Goal: Transaction & Acquisition: Purchase product/service

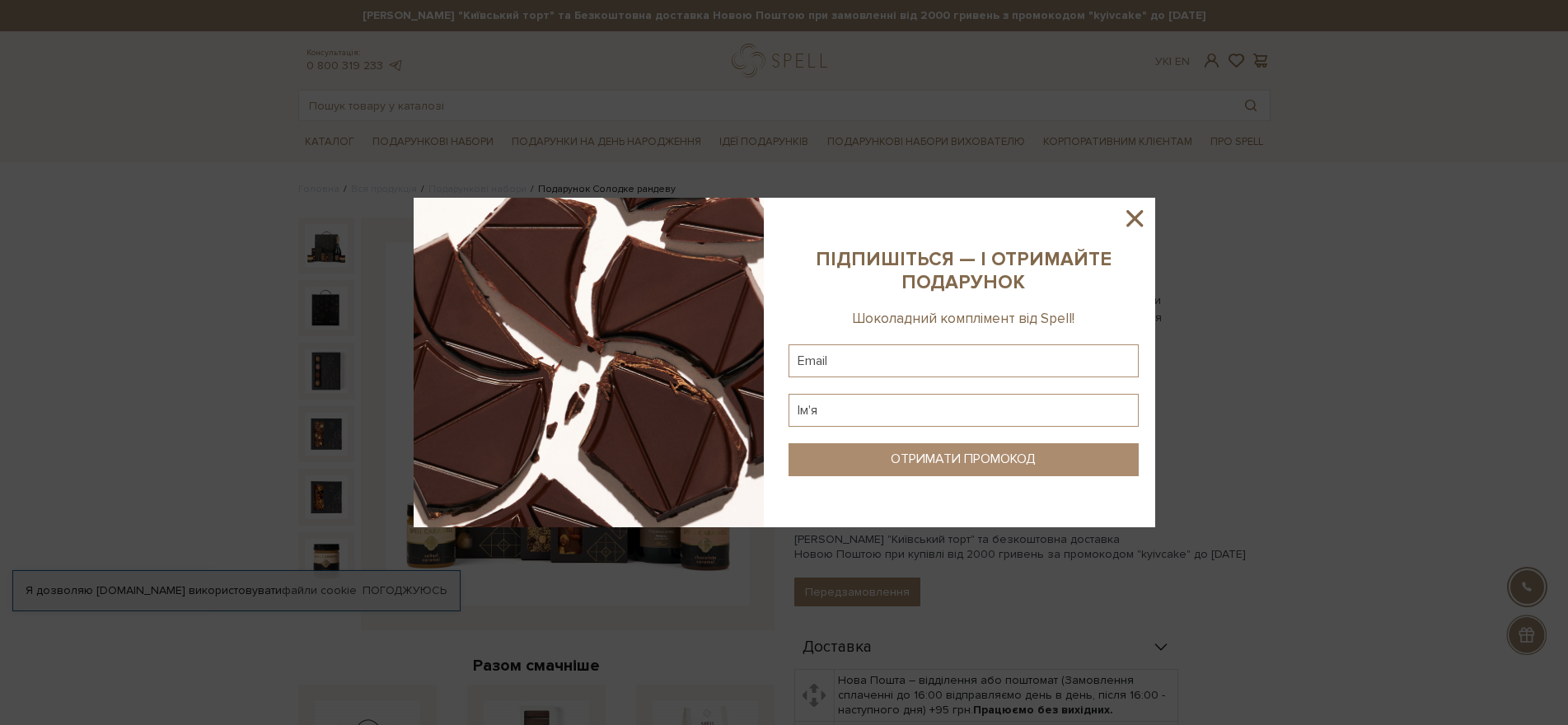
click at [1144, 219] on icon at bounding box center [1134, 218] width 28 height 28
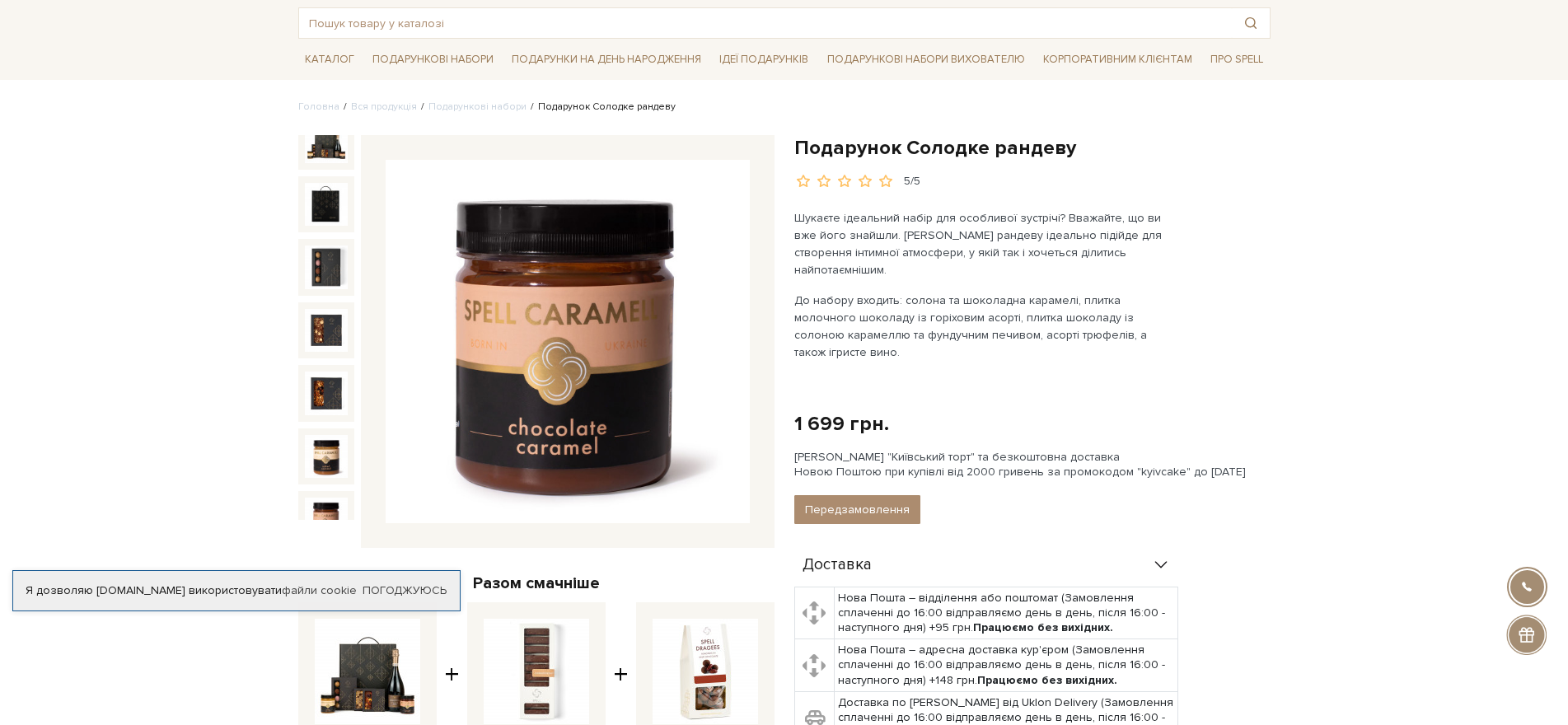
scroll to position [115, 0]
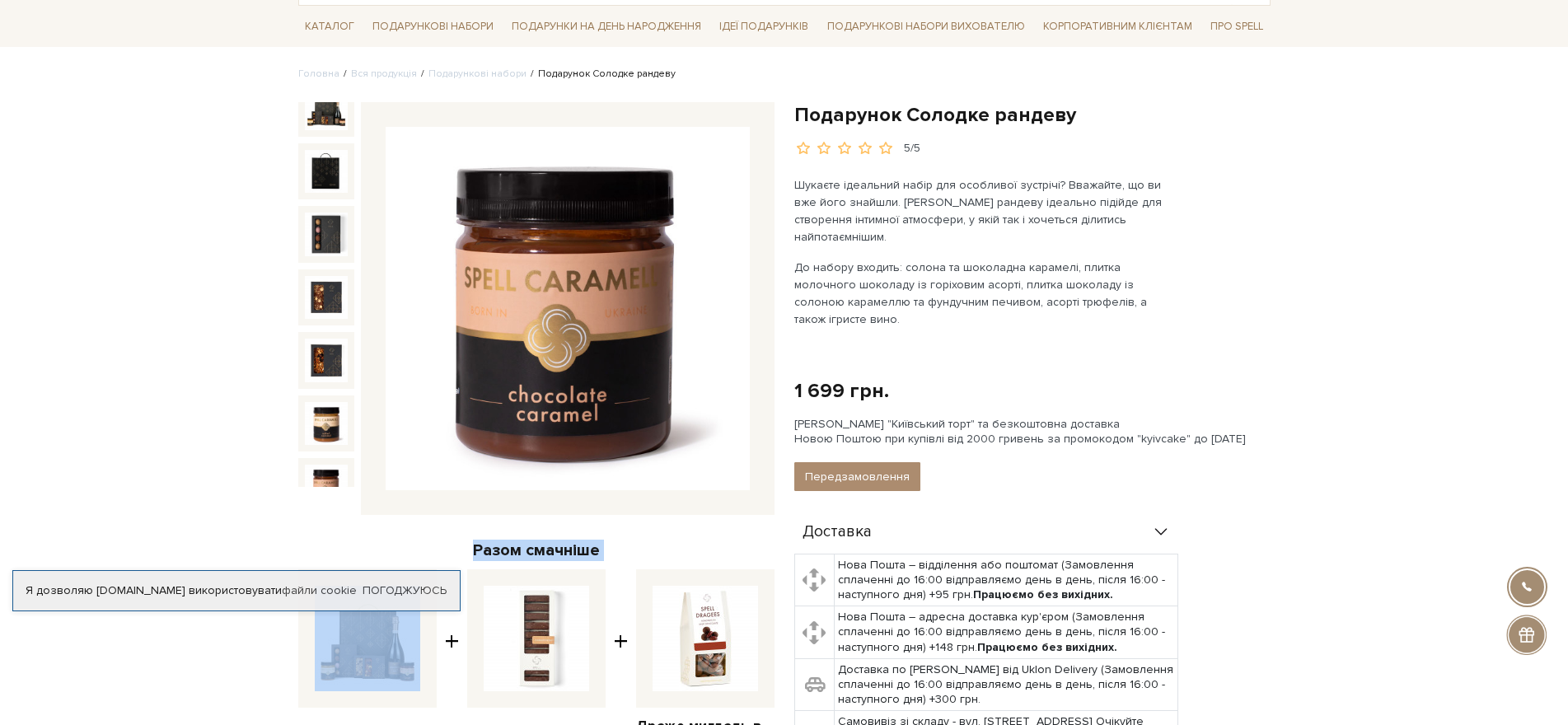
click at [354, 508] on div "Подарунок Солодке рандеву 5/5 Разом смачніше Подарунок Солодке рандеву + +" at bounding box center [537, 537] width 496 height 872
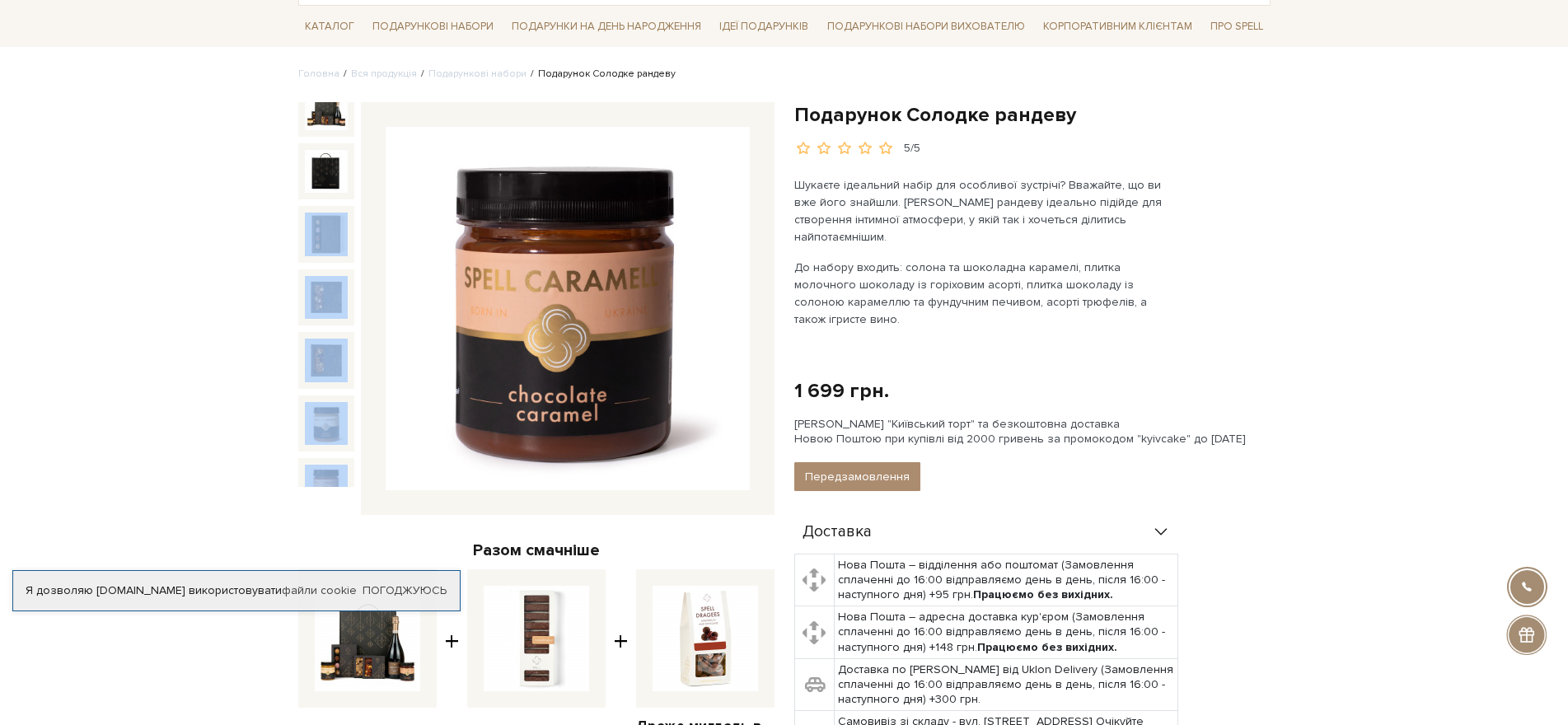
drag, startPoint x: 362, startPoint y: 226, endPoint x: 377, endPoint y: 137, distance: 90.3
click at [379, 137] on div at bounding box center [536, 308] width 476 height 413
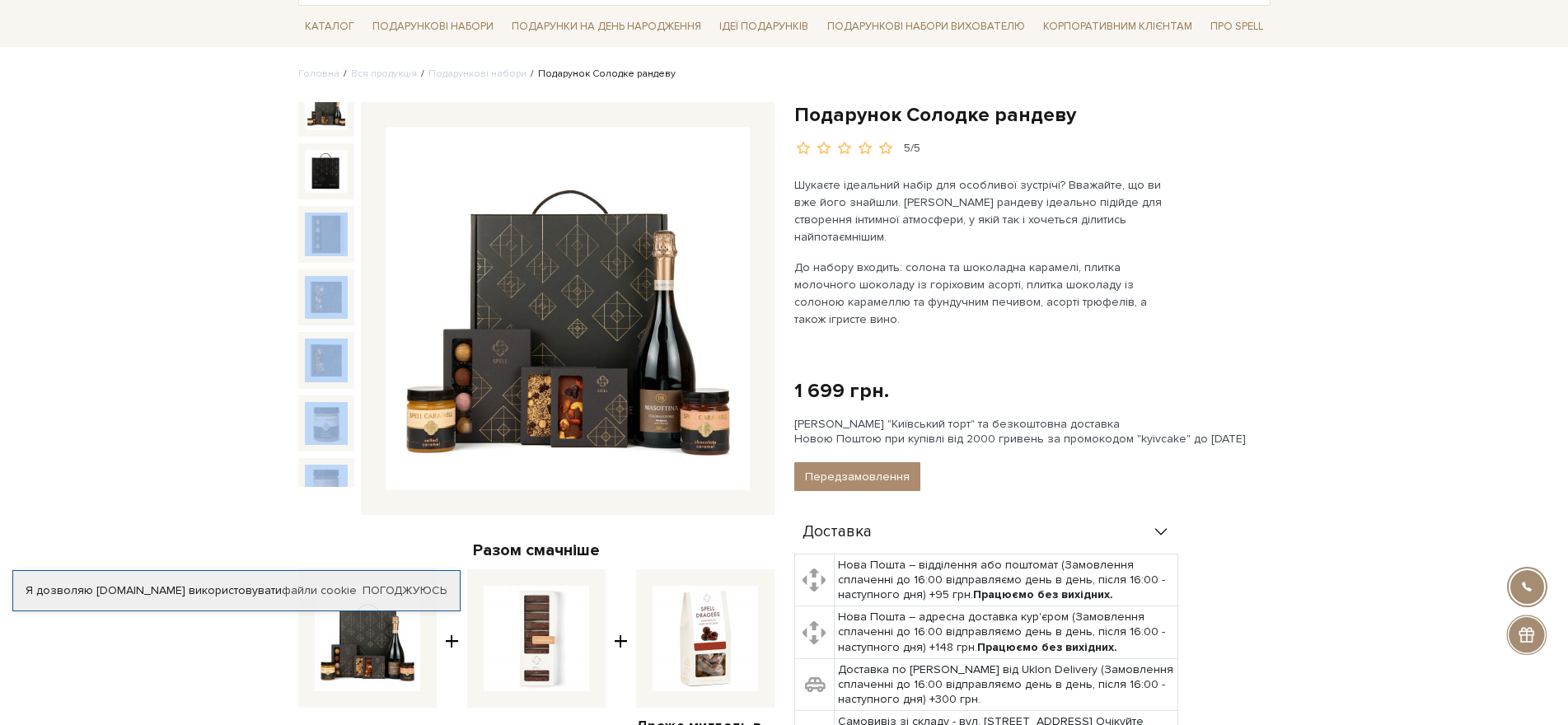
click at [322, 110] on img at bounding box center [327, 109] width 43 height 43
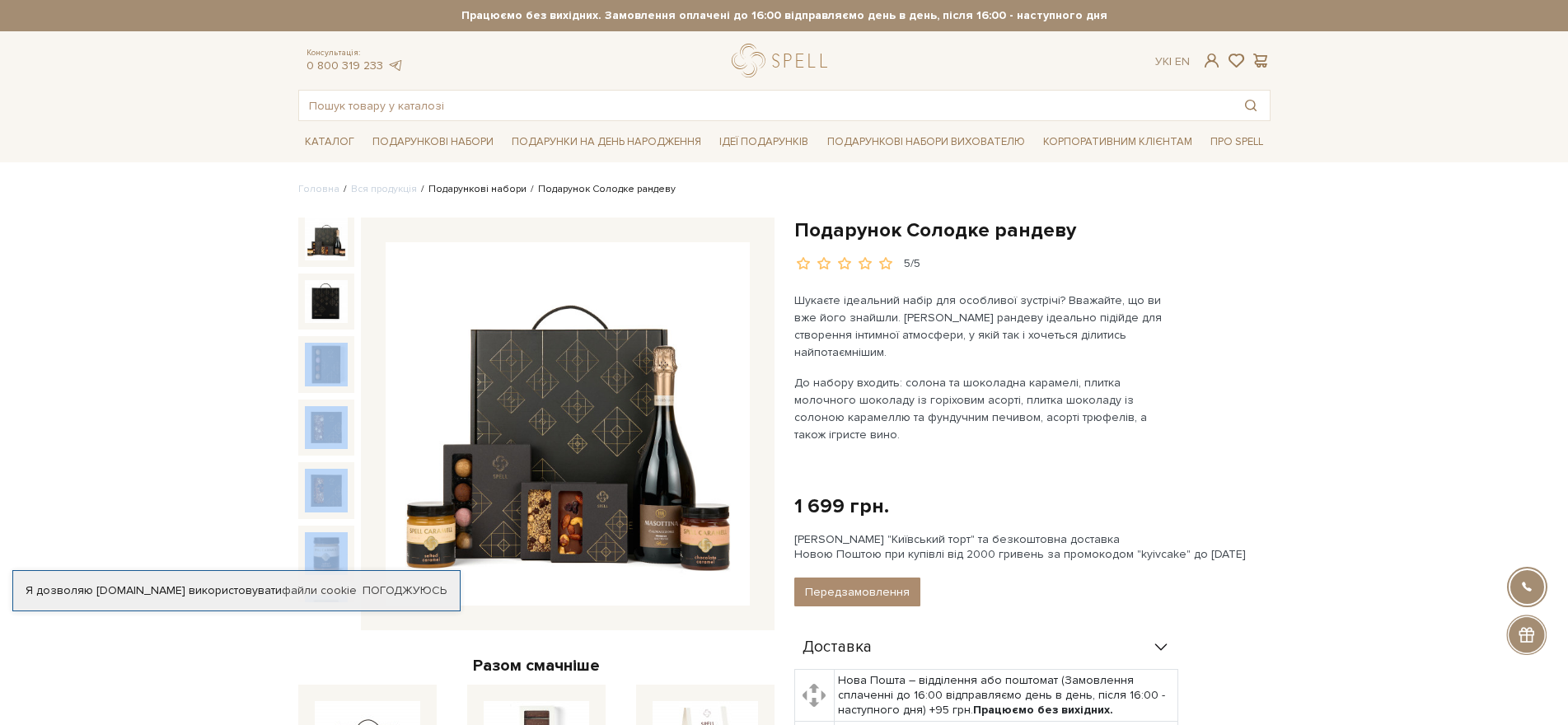
click at [473, 192] on link "Подарункові набори" at bounding box center [477, 189] width 98 height 12
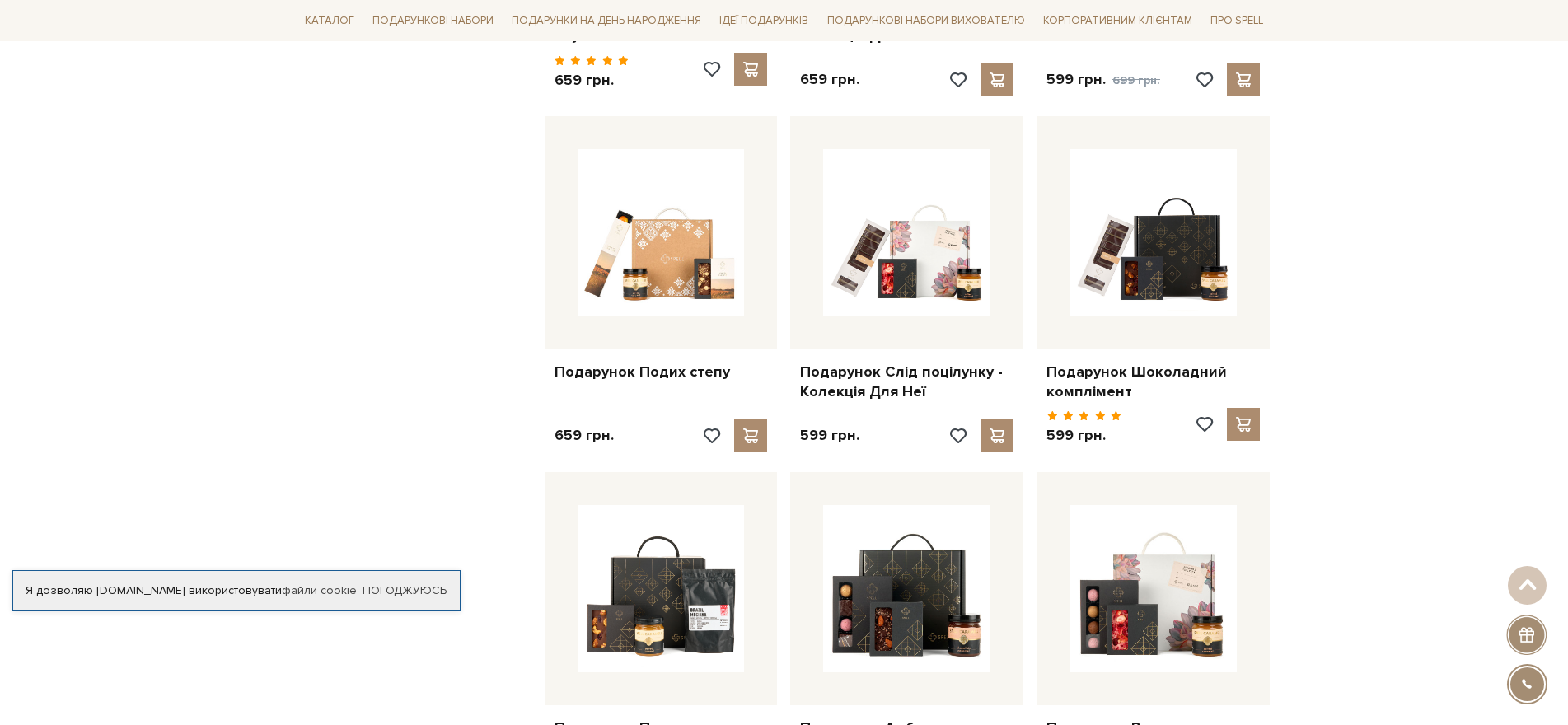
scroll to position [1400, 0]
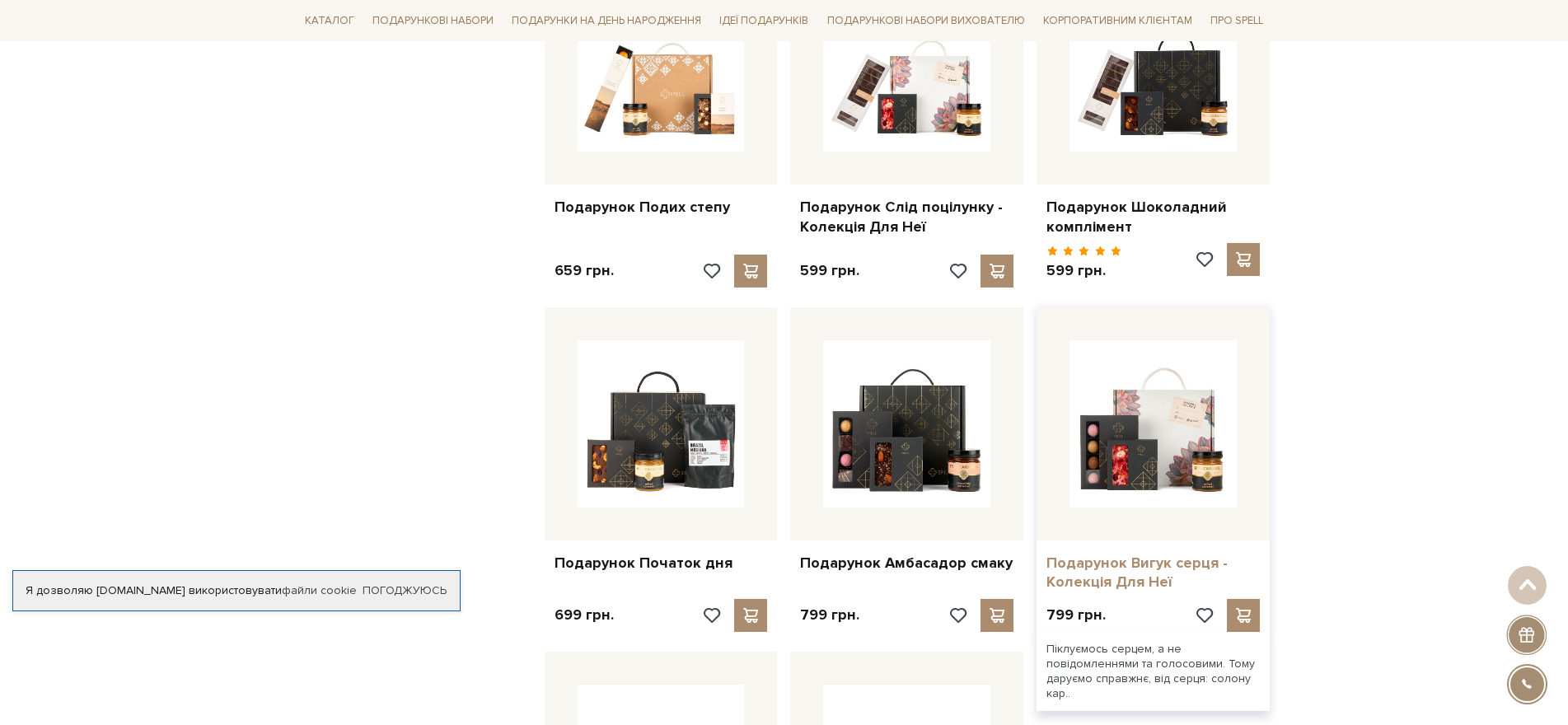
click at [1135, 568] on link "Подарунок Вигук серця - Колекція Для Неї" at bounding box center [1152, 572] width 214 height 39
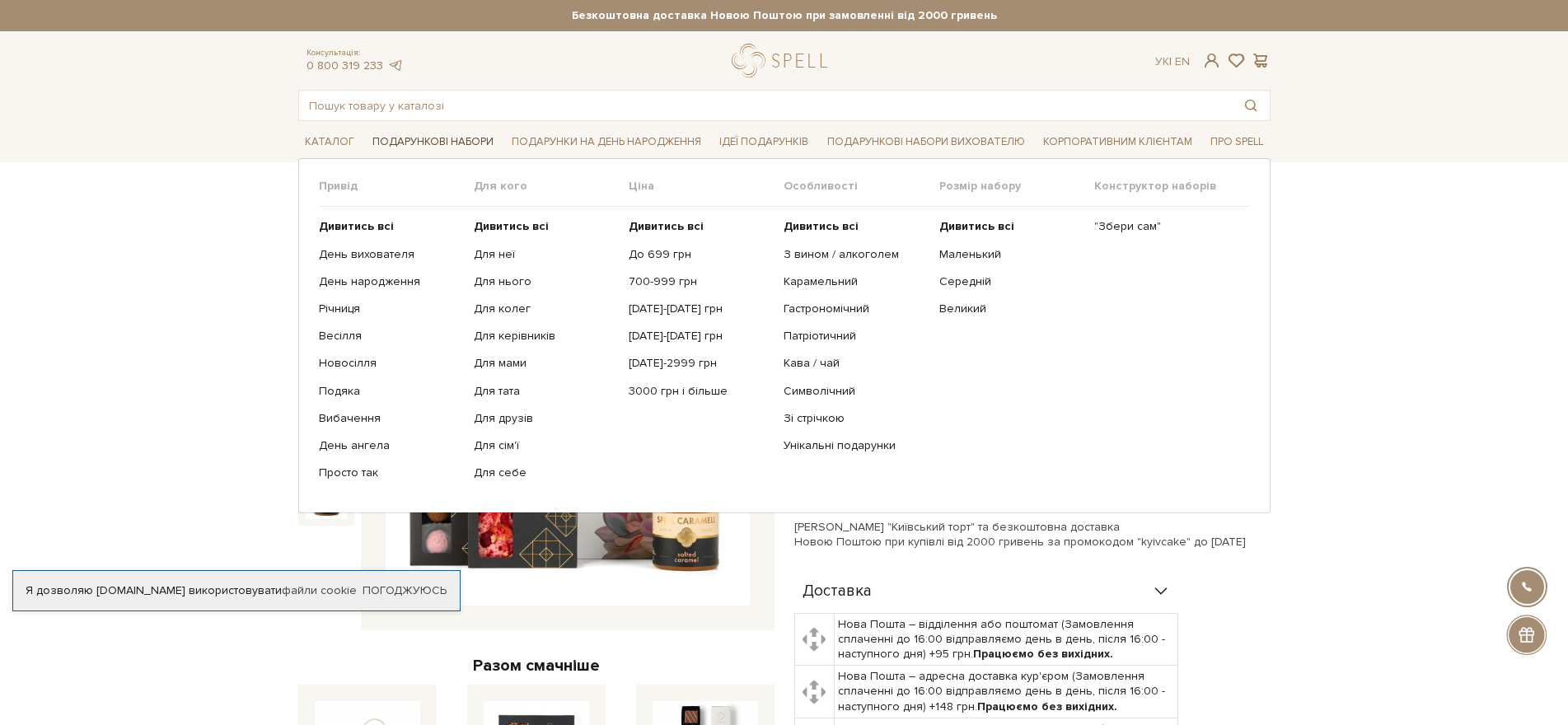
click at [449, 134] on link "Подарункові набори" at bounding box center [432, 143] width 134 height 26
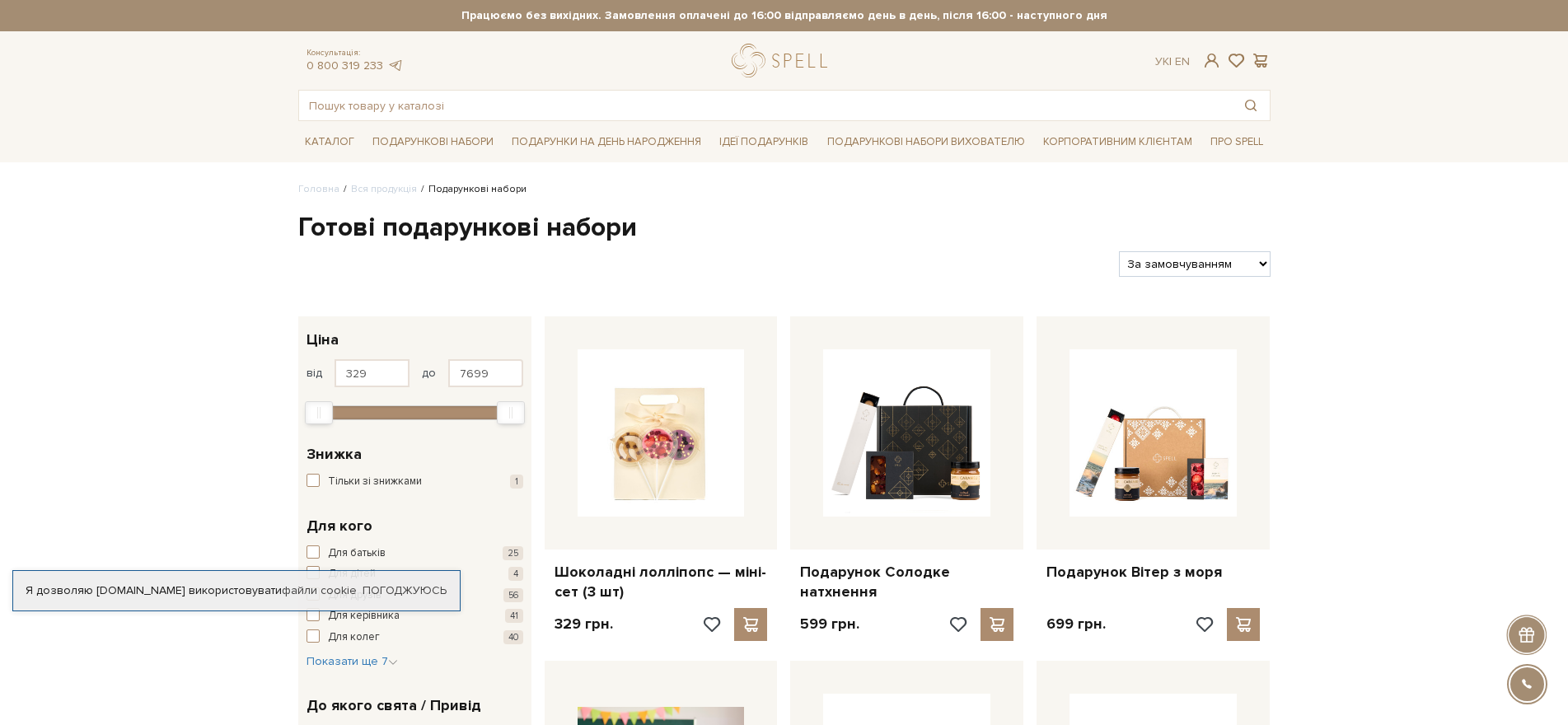
scroll to position [82, 0]
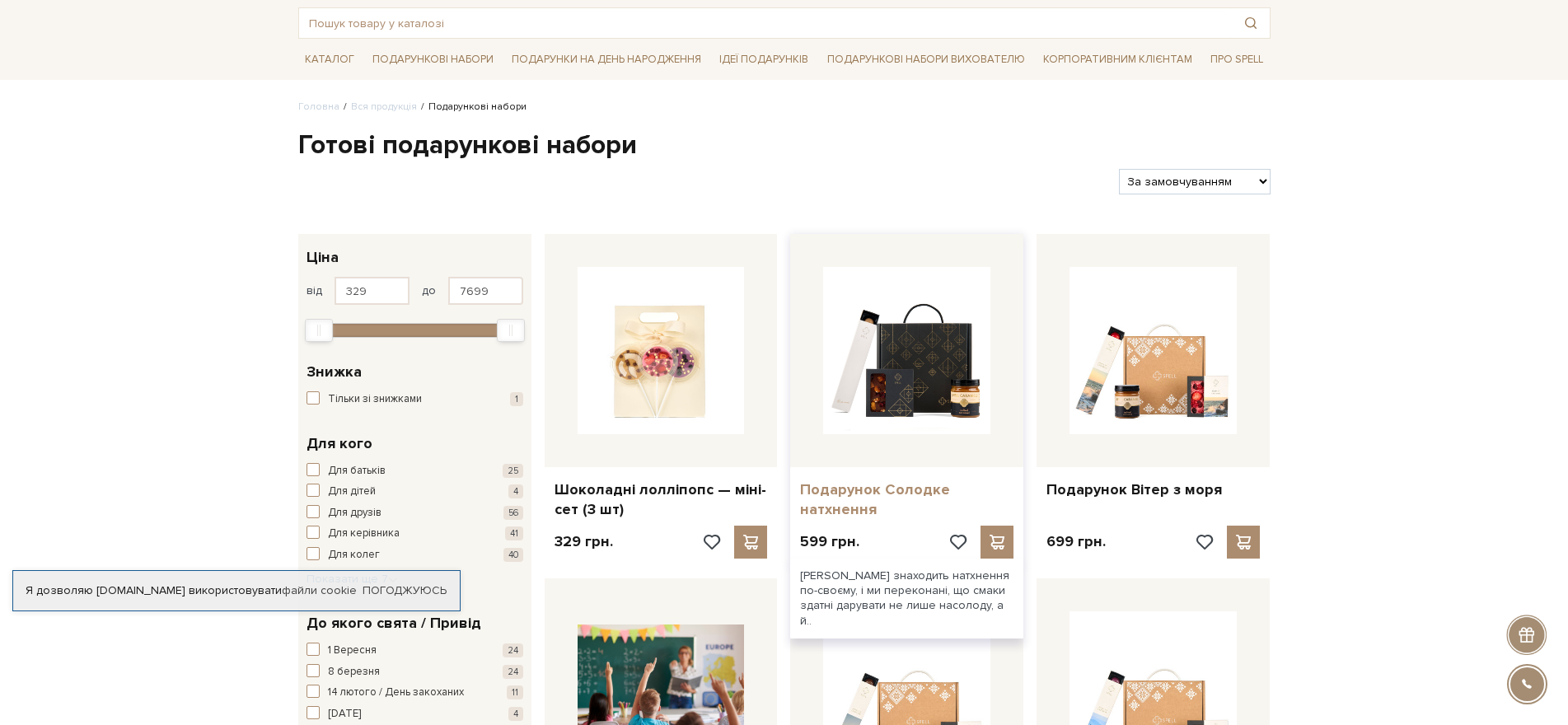
click at [830, 490] on link "Подарунок Солодке натхнення" at bounding box center [906, 499] width 214 height 39
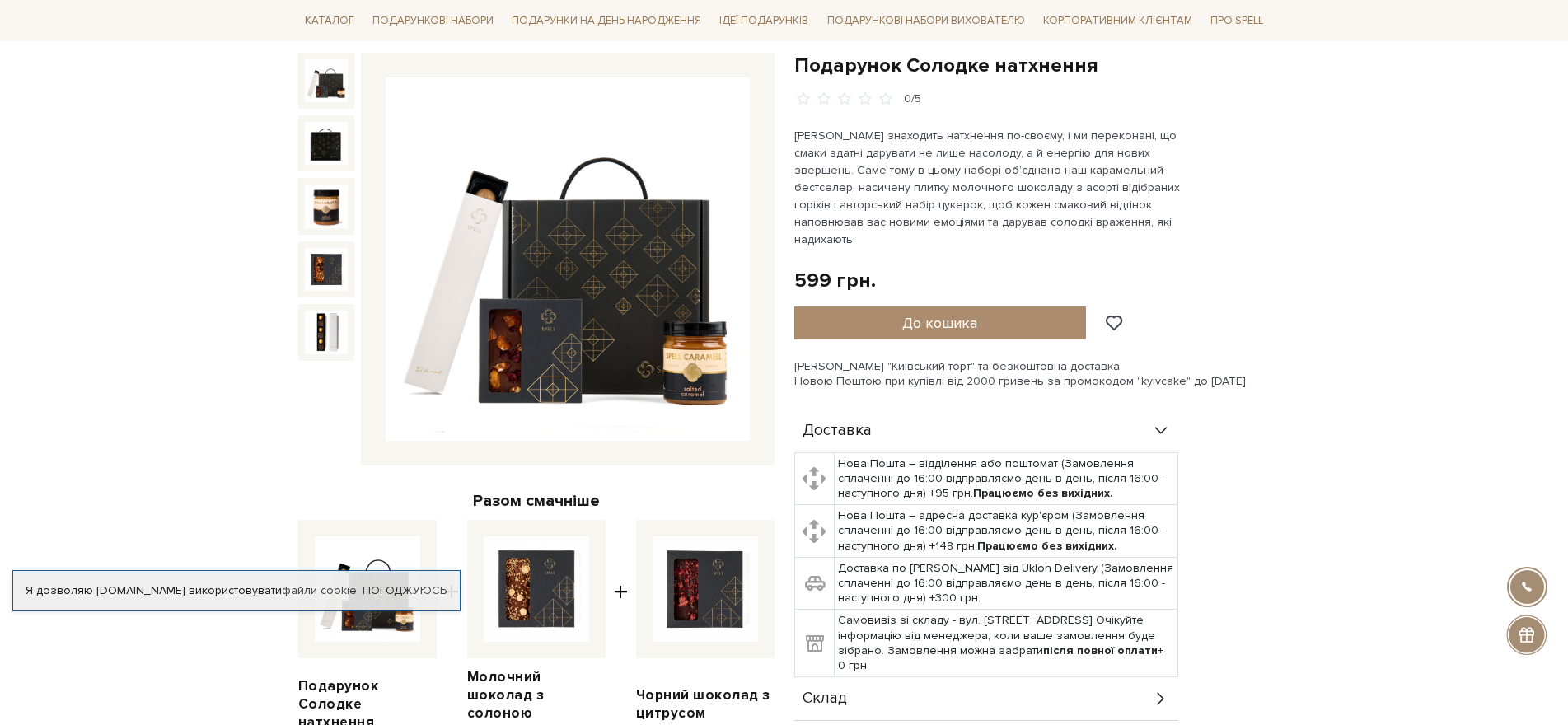
scroll to position [411, 0]
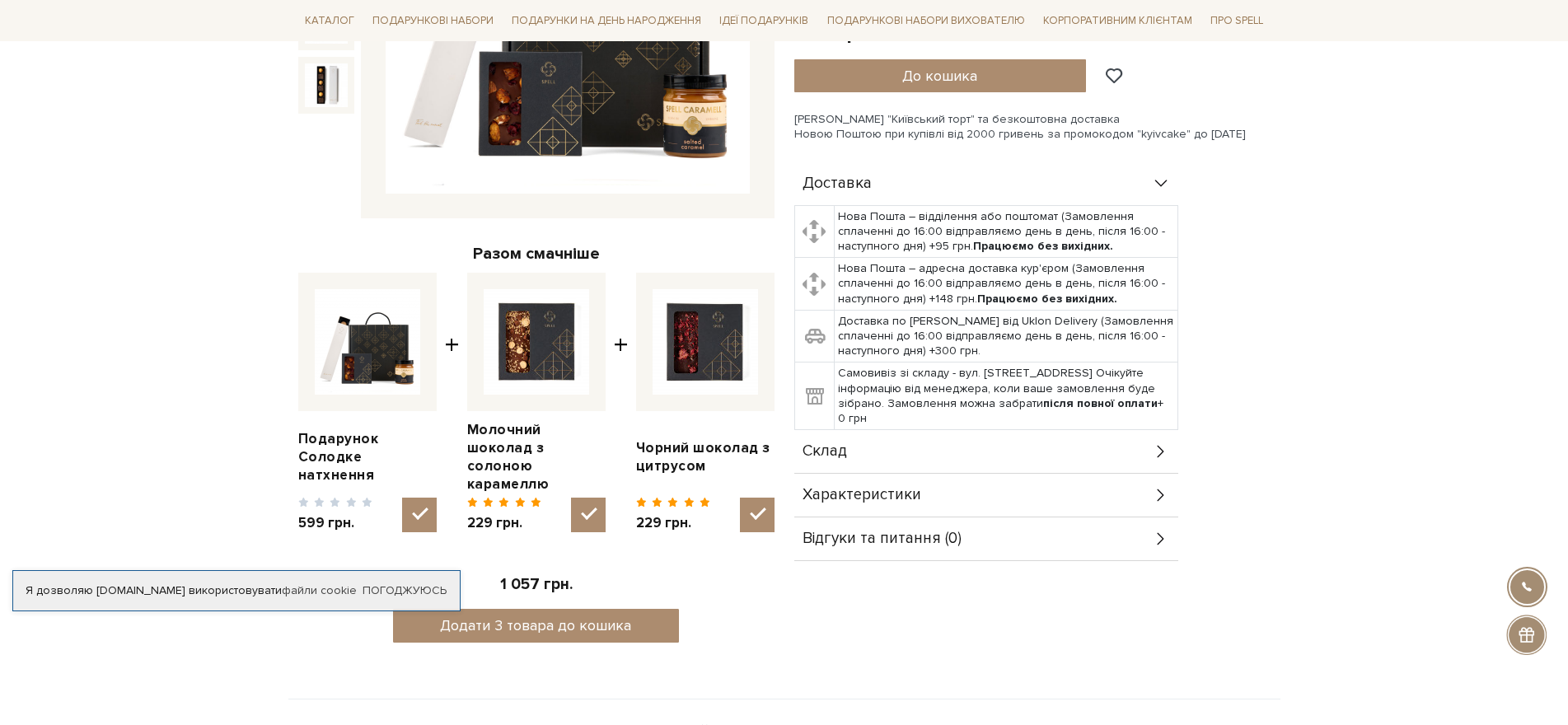
click at [1145, 430] on div "Склад" at bounding box center [986, 451] width 384 height 43
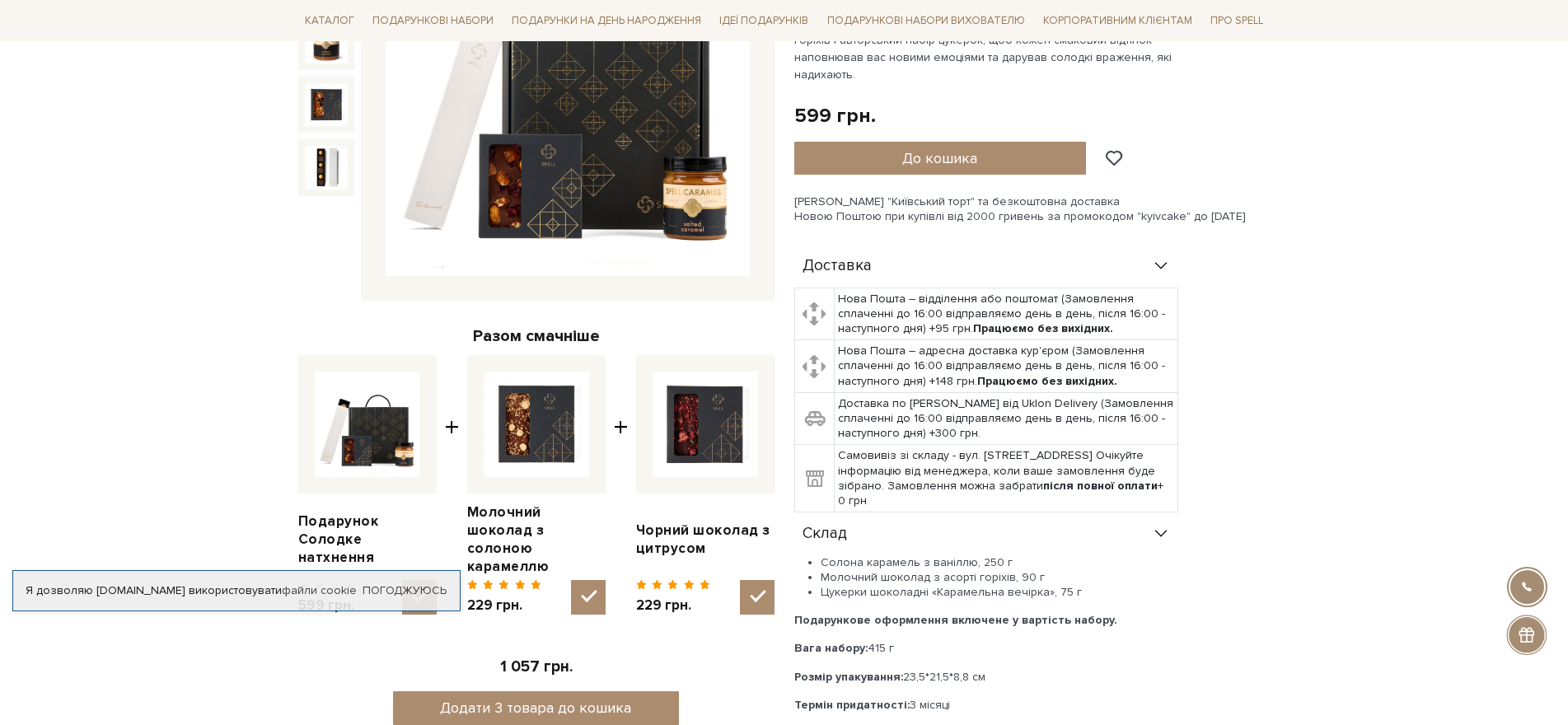
scroll to position [165, 0]
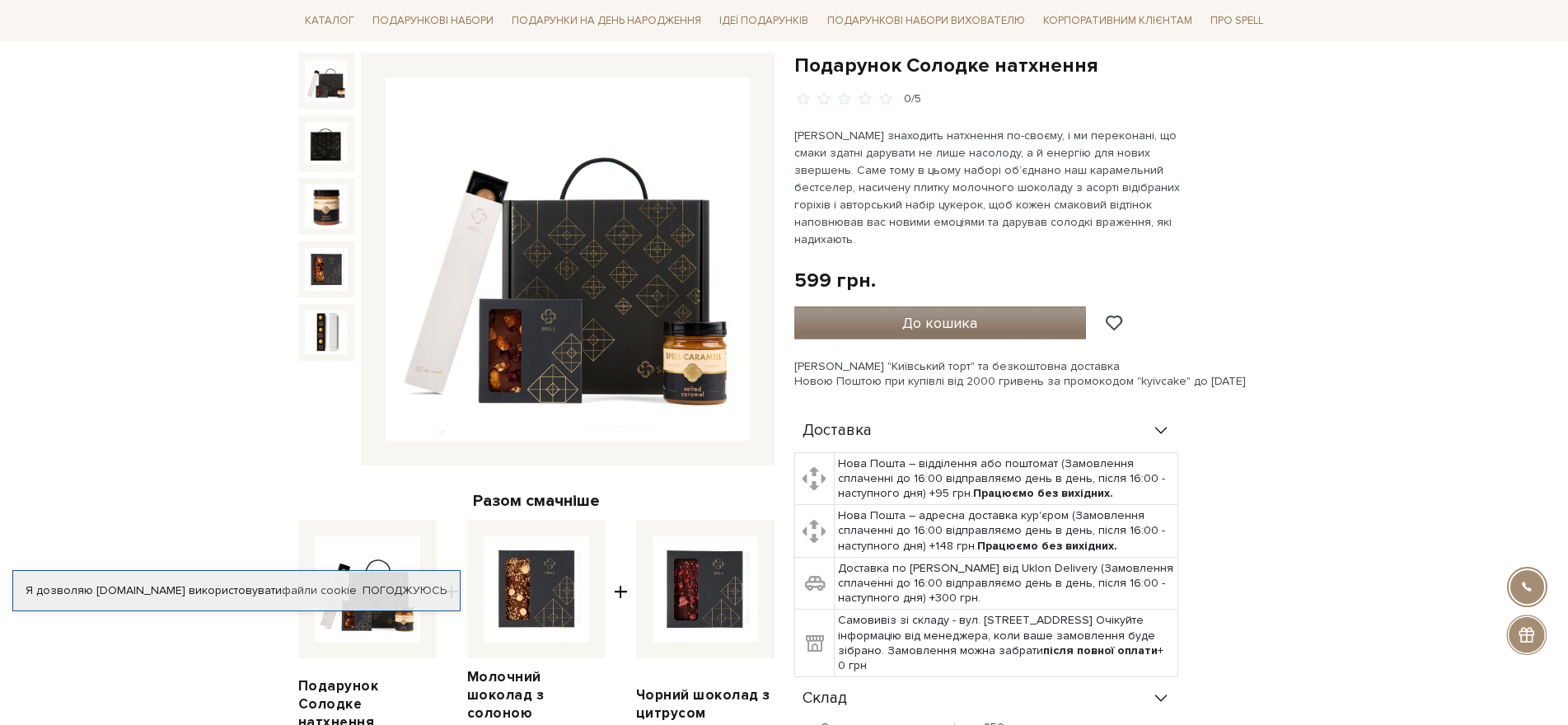
click at [901, 307] on button "До кошика" at bounding box center [940, 323] width 292 height 33
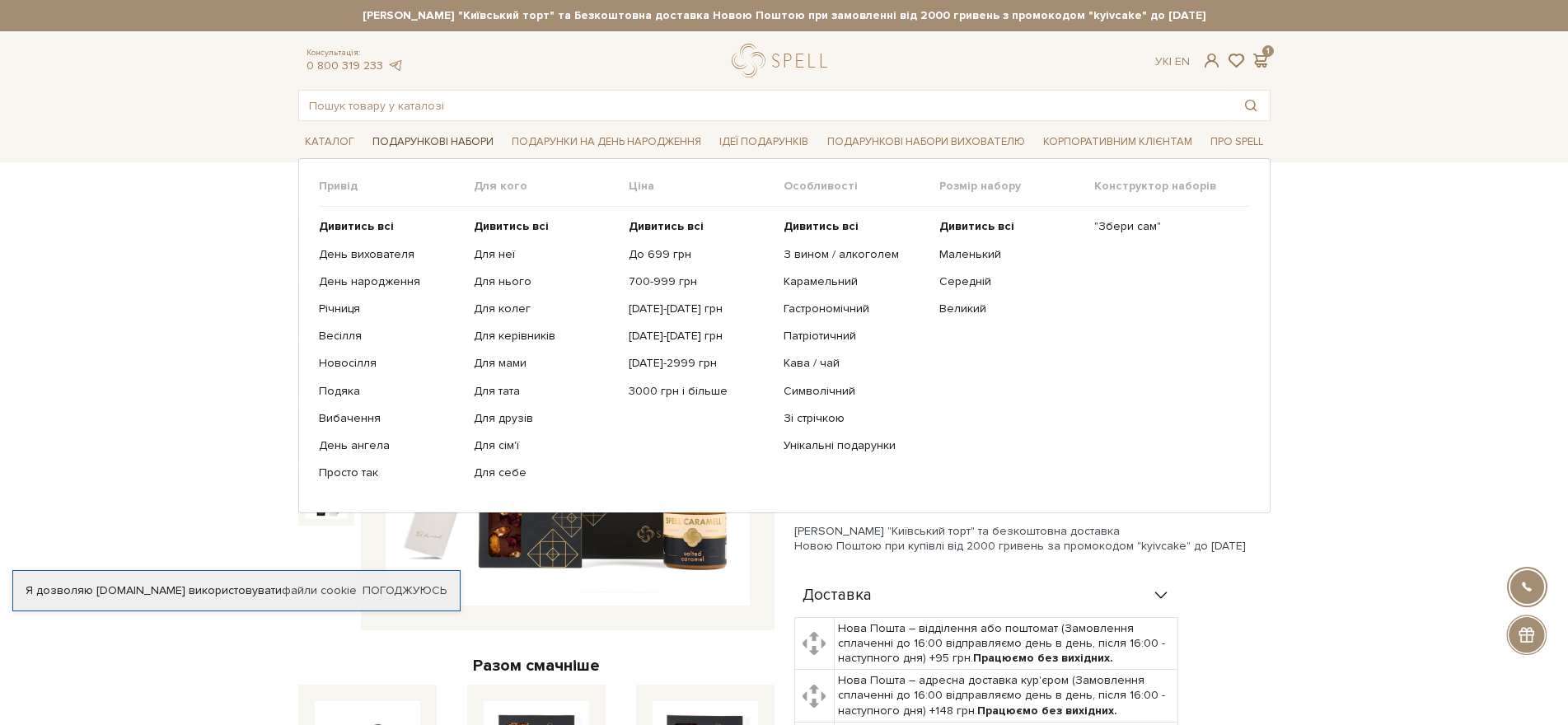
click at [393, 137] on link "Подарункові набори" at bounding box center [432, 143] width 134 height 26
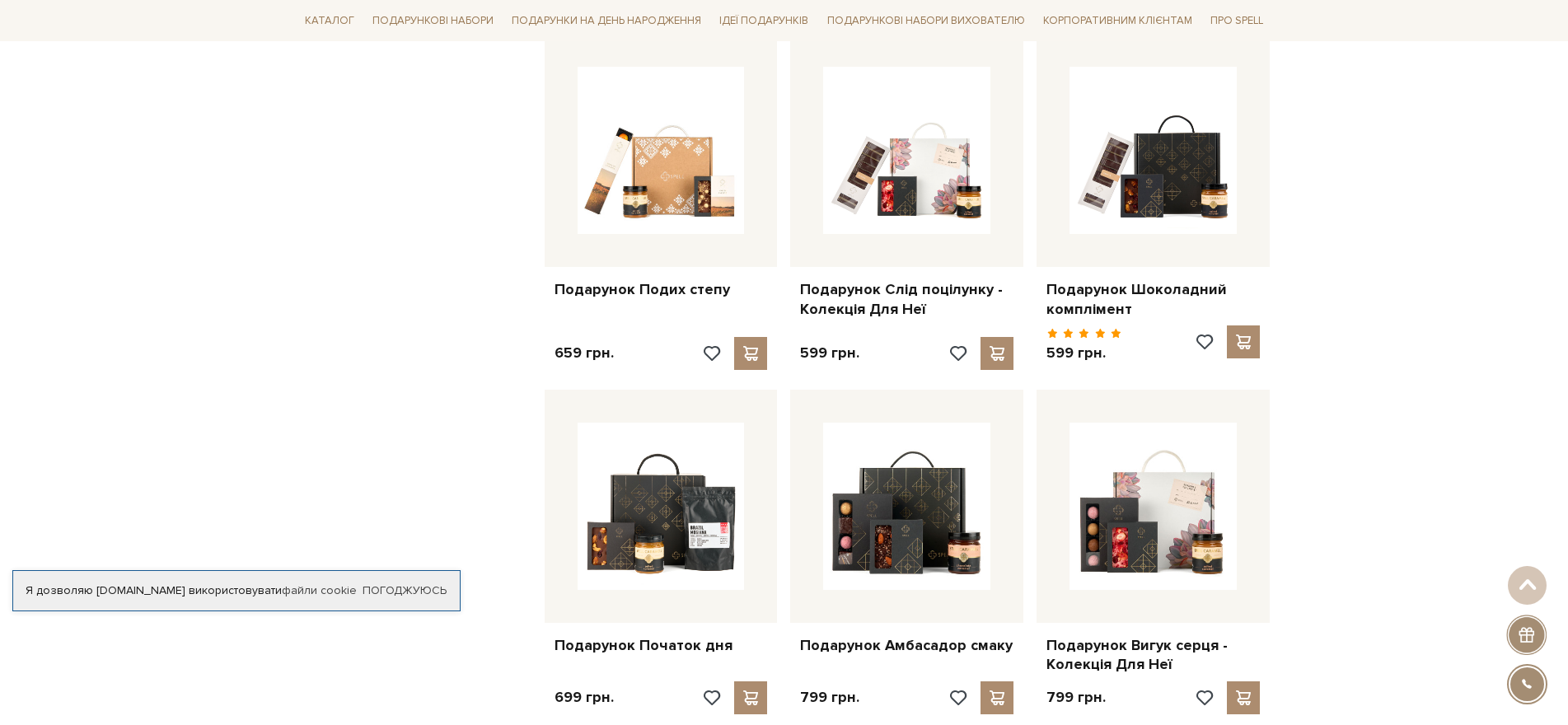
scroll to position [1400, 0]
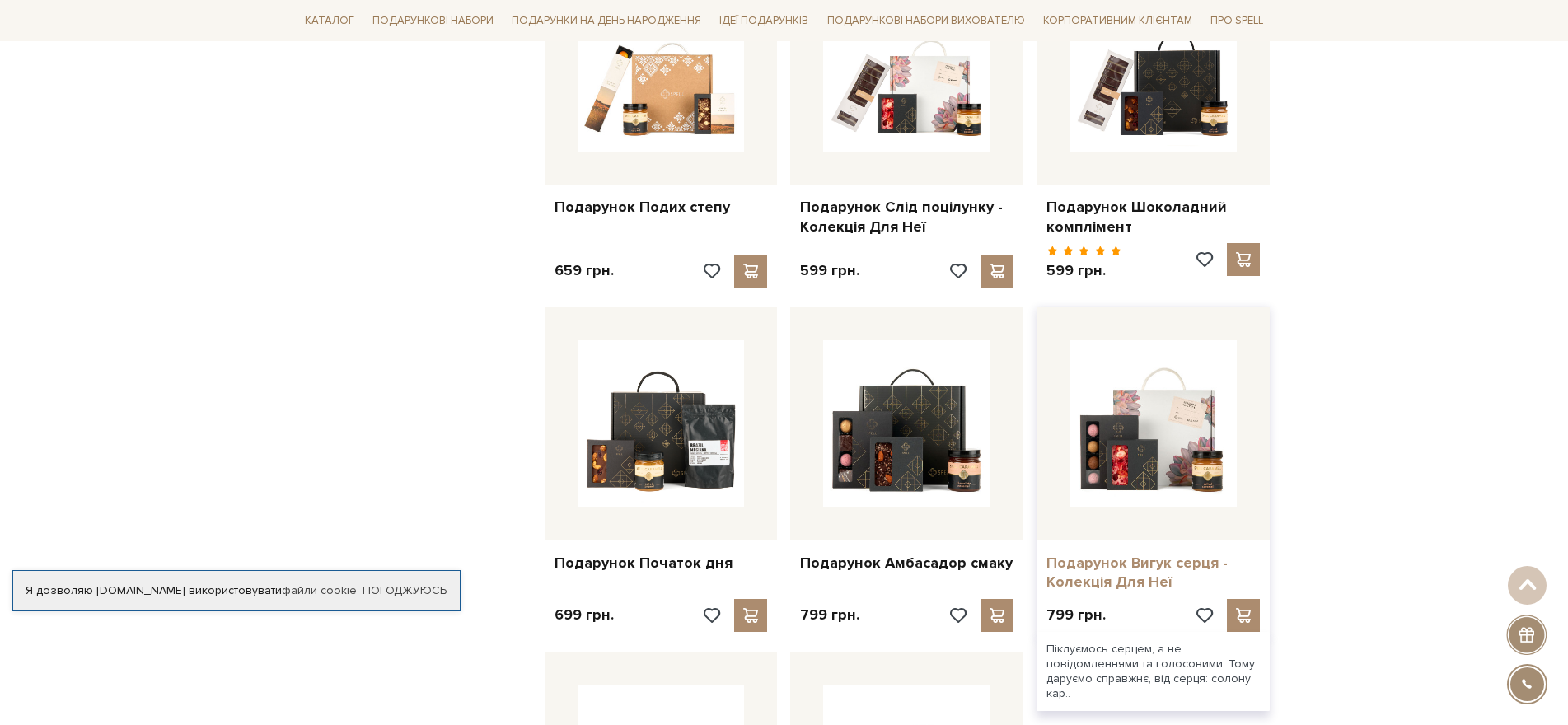
click at [1138, 566] on link "Подарунок Вигук серця - Колекція Для Неї" at bounding box center [1152, 572] width 214 height 39
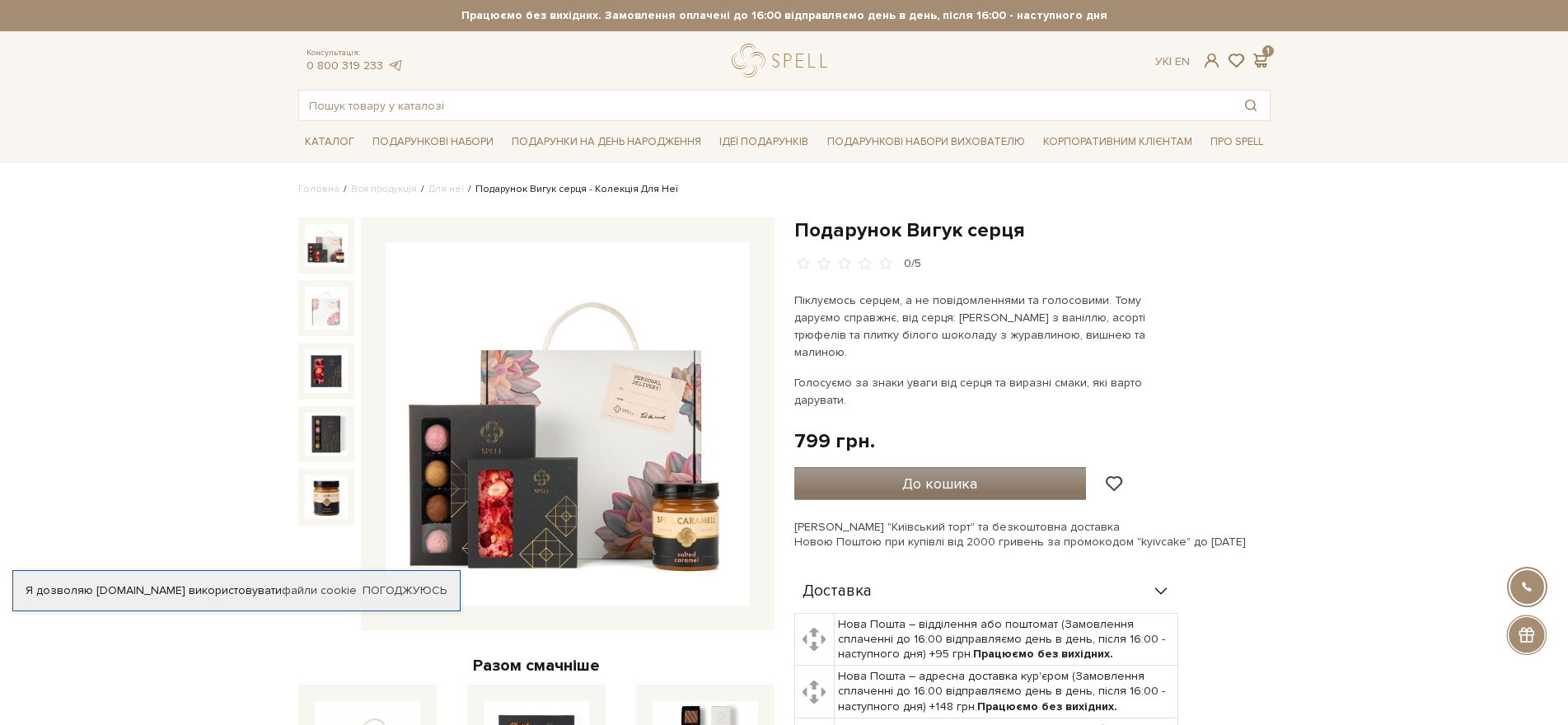
click at [1029, 467] on button "До кошика" at bounding box center [940, 483] width 292 height 33
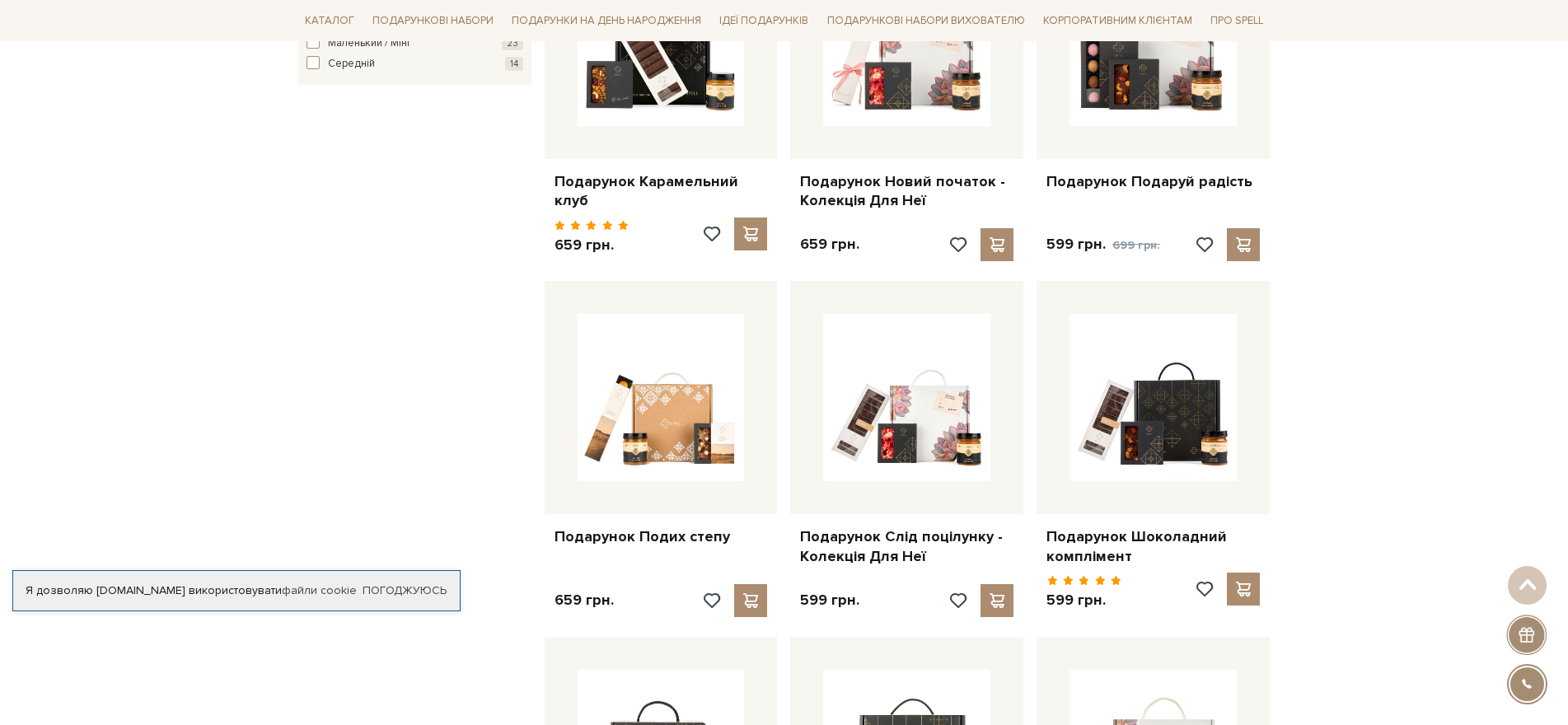
scroll to position [1153, 0]
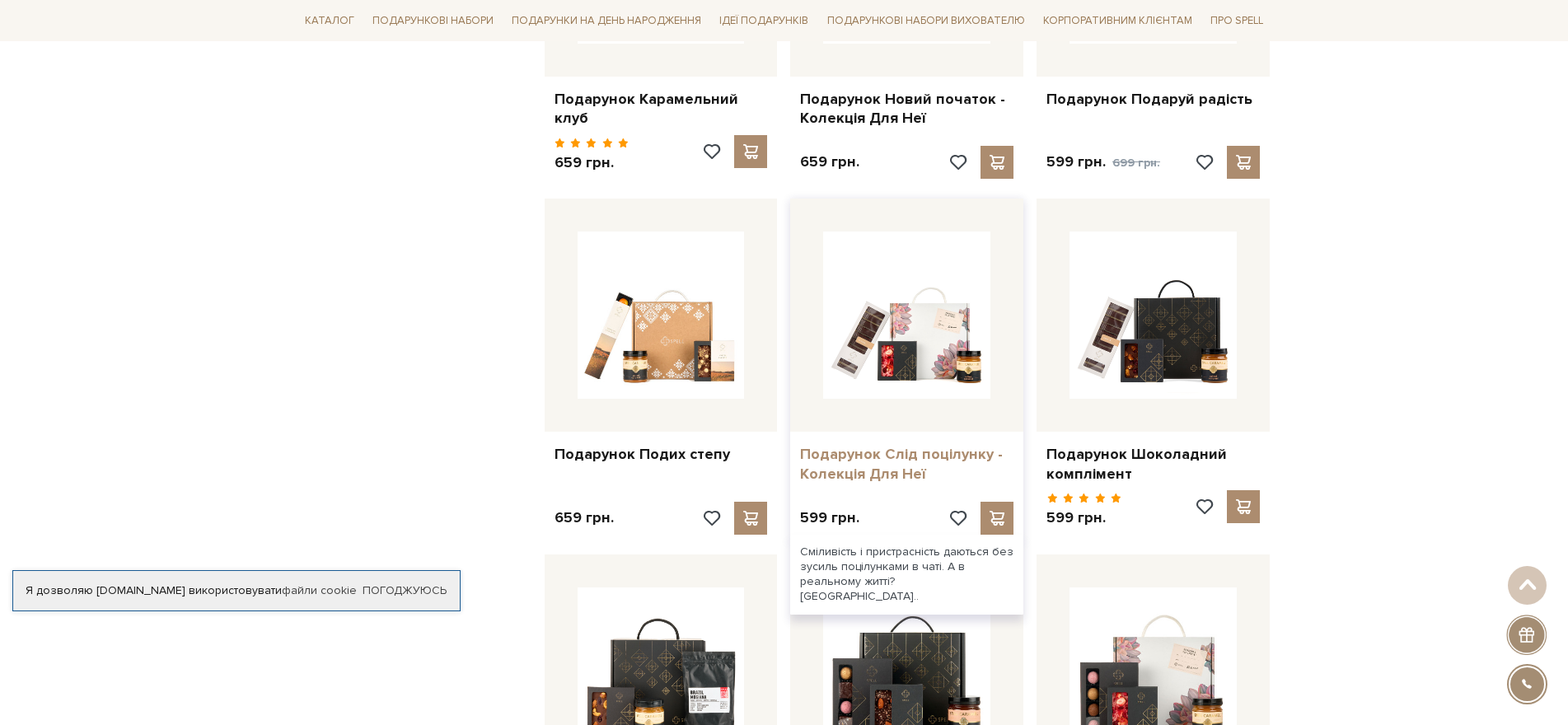
click at [873, 452] on link "Подарунок Слід поцілунку - Колекція Для Неї" at bounding box center [906, 464] width 214 height 39
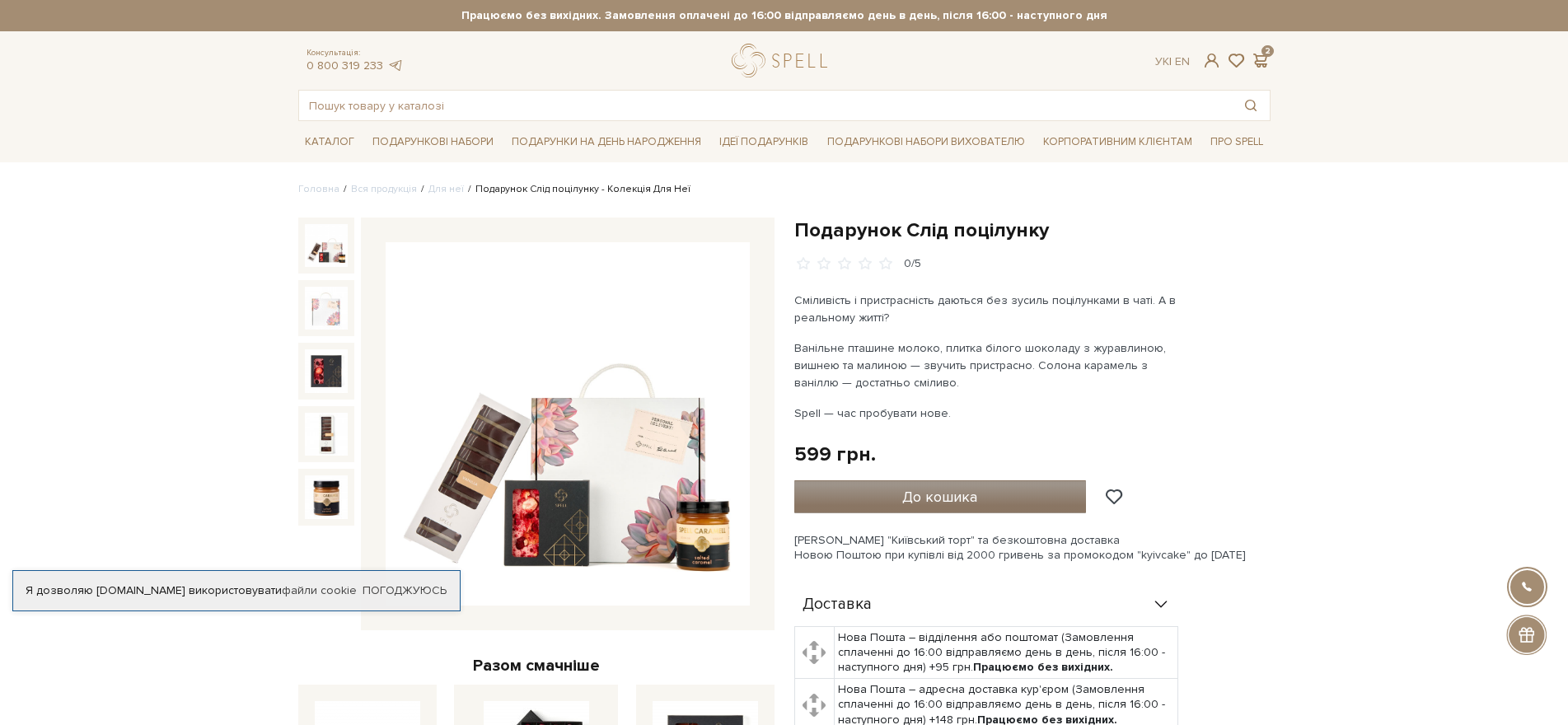
click at [983, 495] on button "До кошика" at bounding box center [940, 497] width 292 height 33
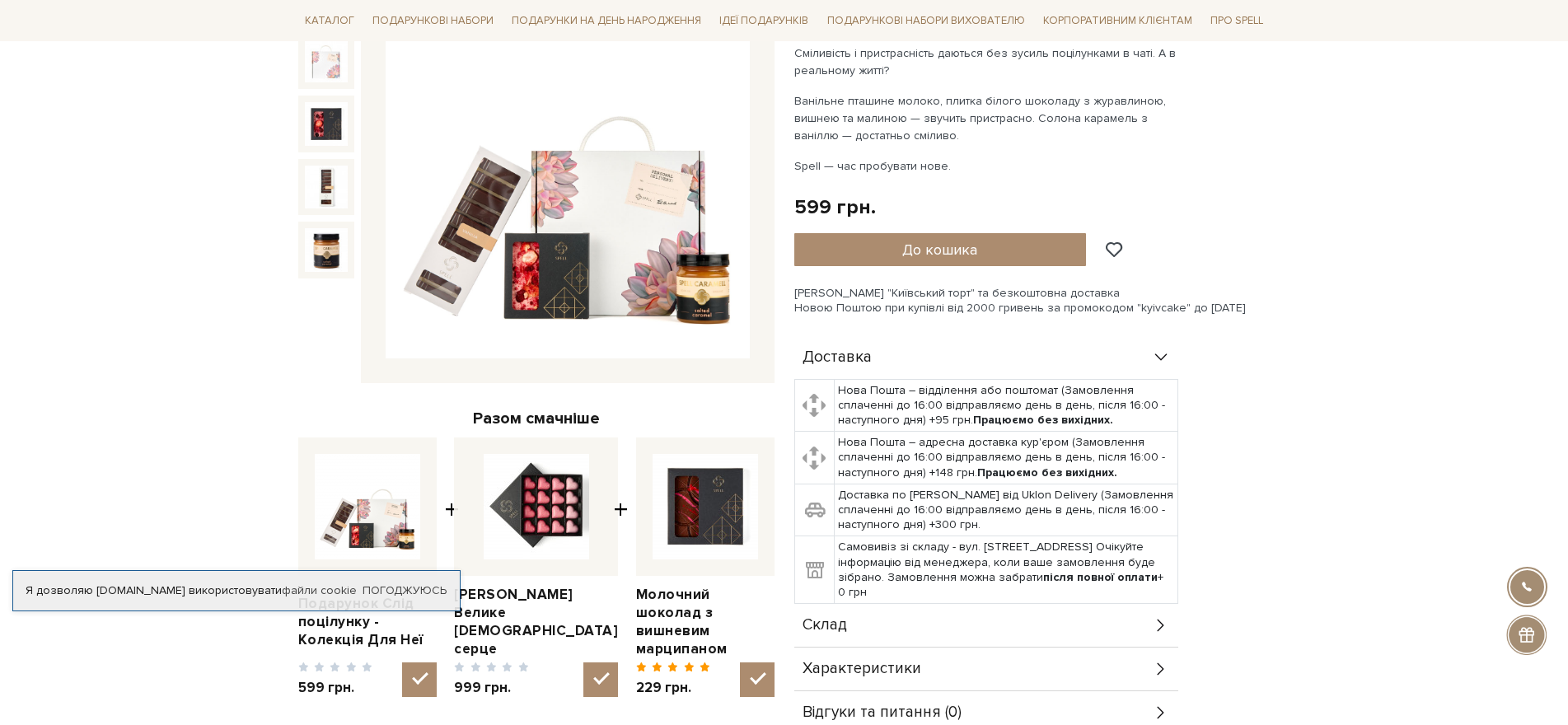
scroll to position [329, 0]
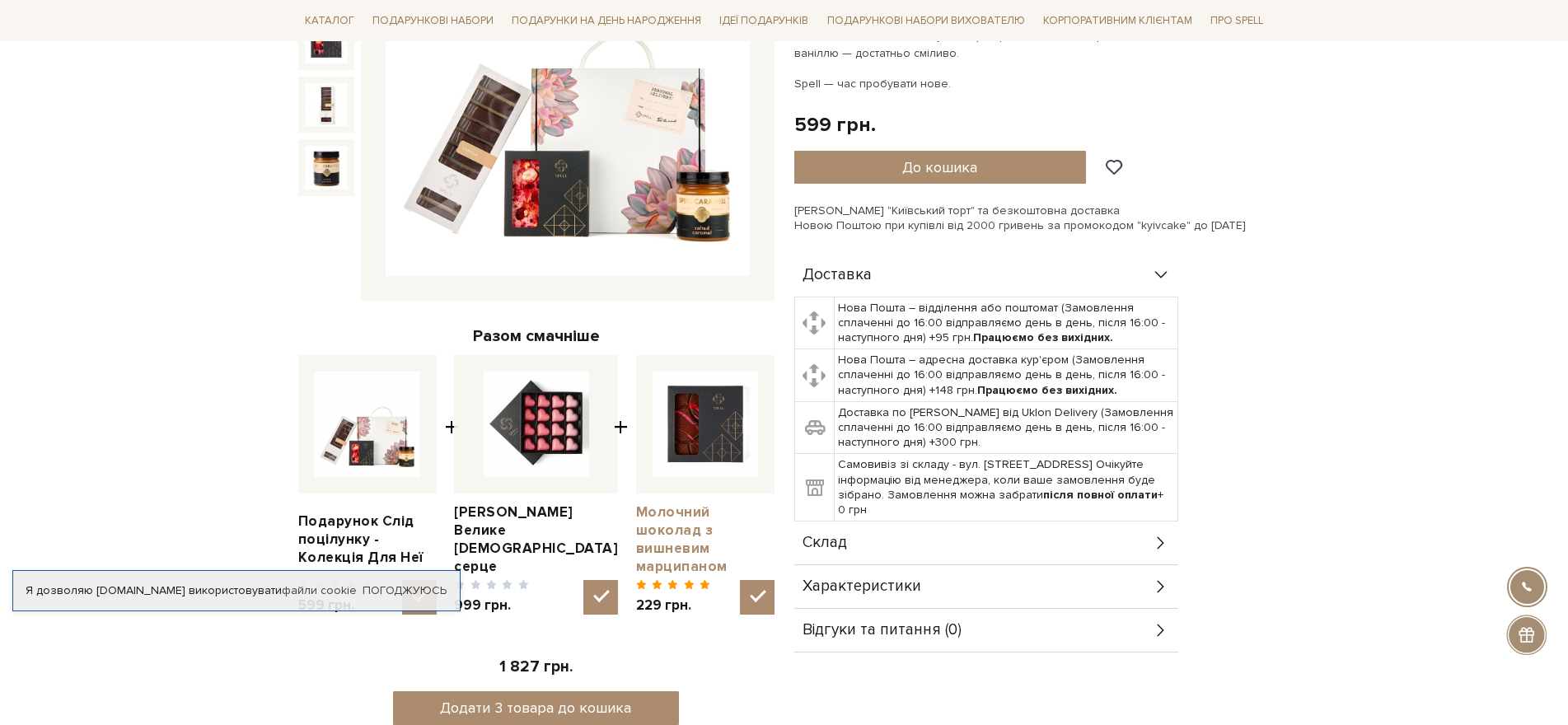
click at [691, 521] on link "Молочний шоколад з вишневим марципаном" at bounding box center [705, 539] width 138 height 73
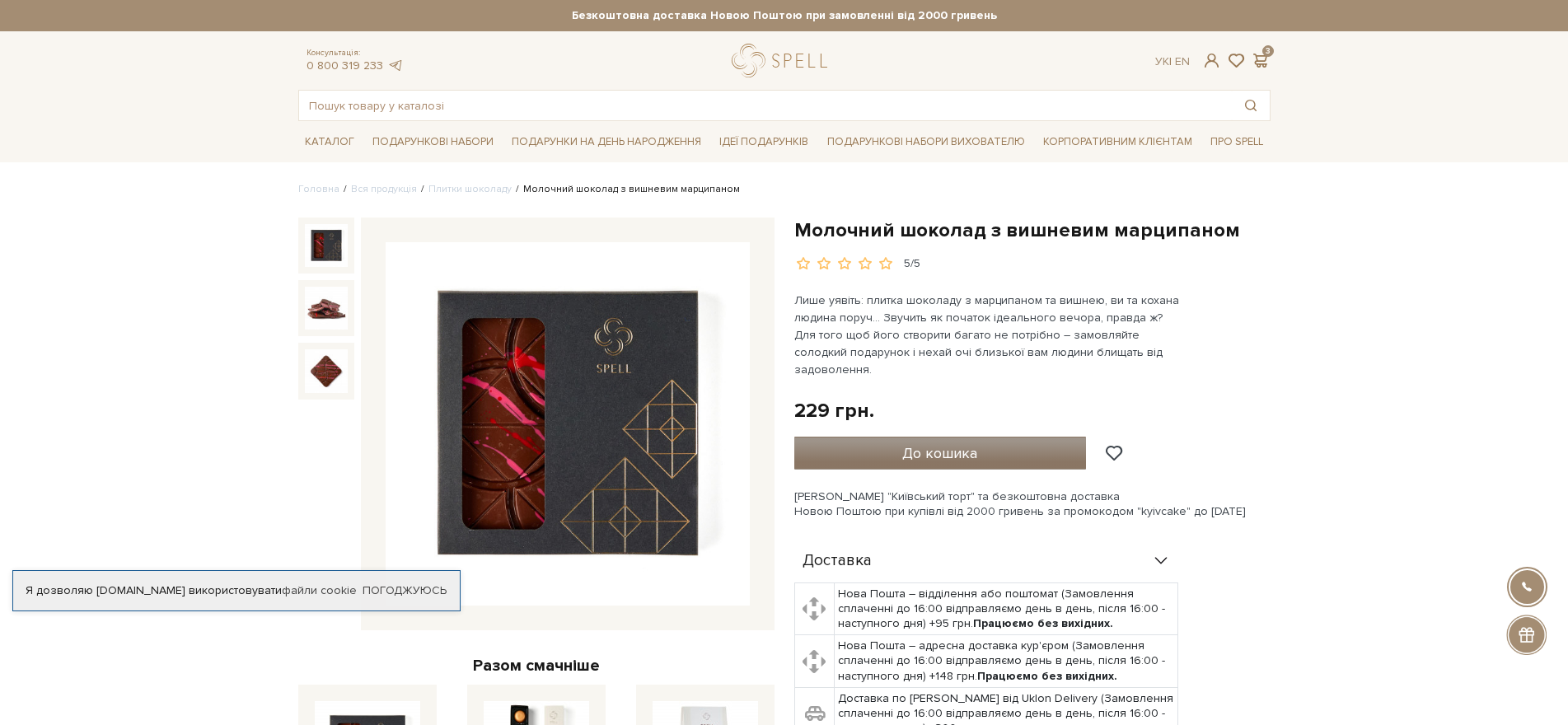
click at [983, 437] on button "До кошика" at bounding box center [940, 453] width 292 height 33
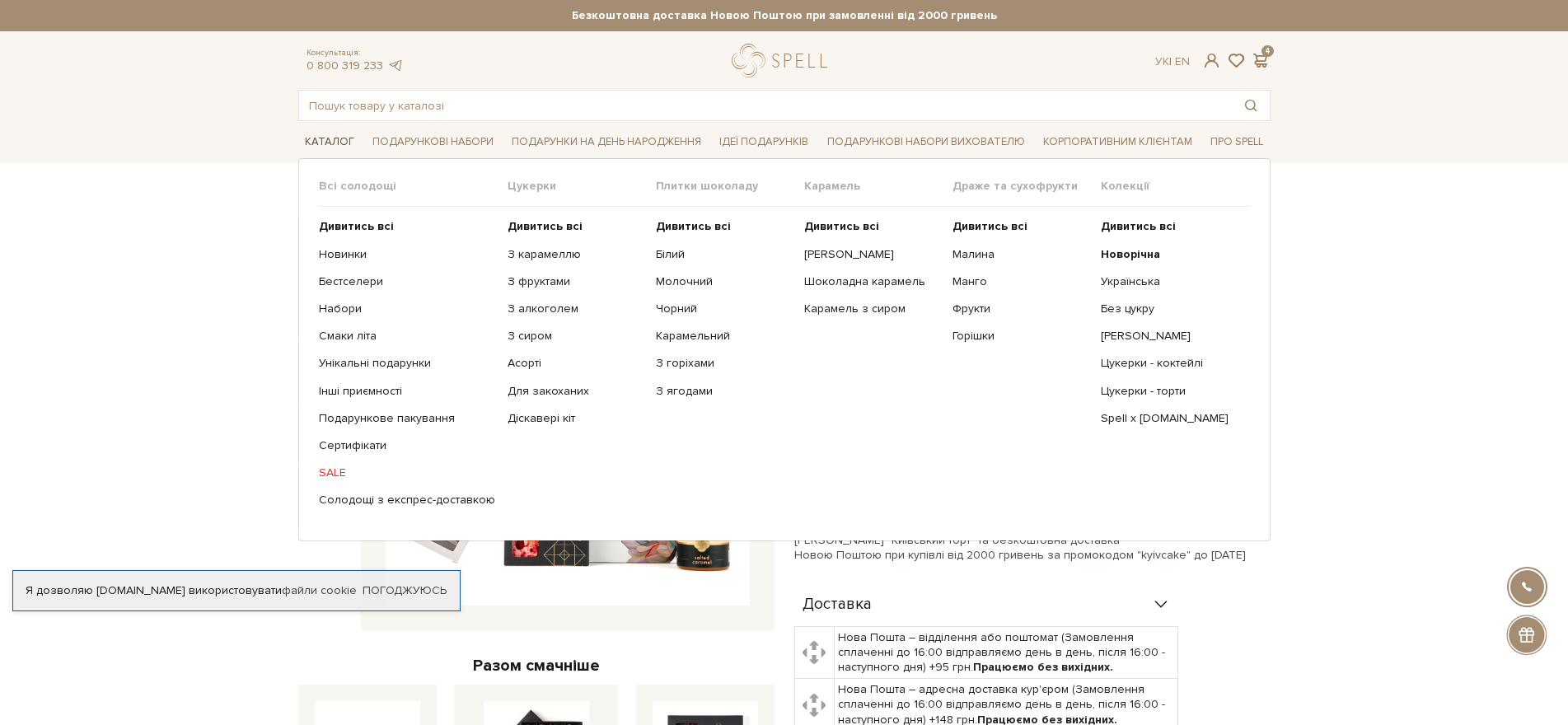
click at [326, 143] on link "Каталог" at bounding box center [329, 143] width 62 height 26
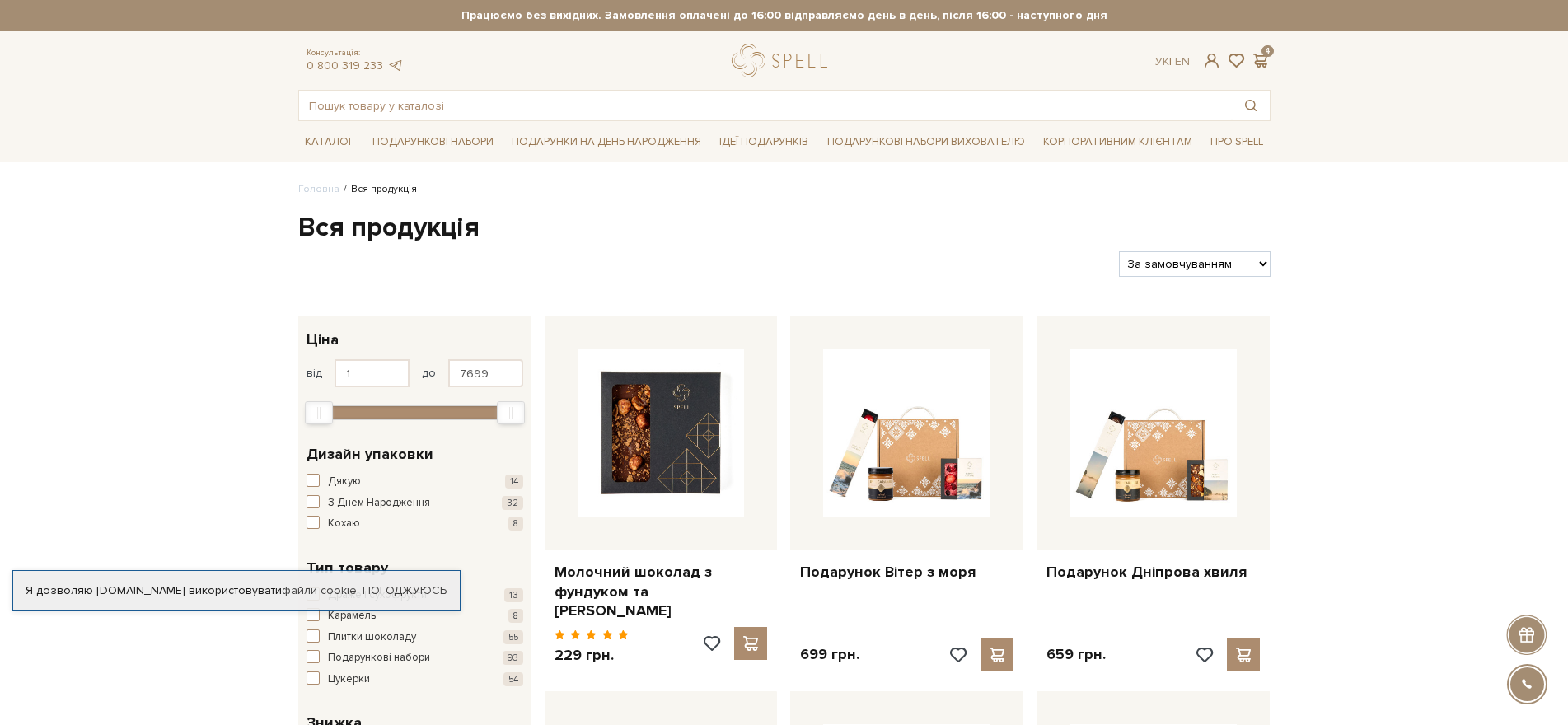
scroll to position [82, 0]
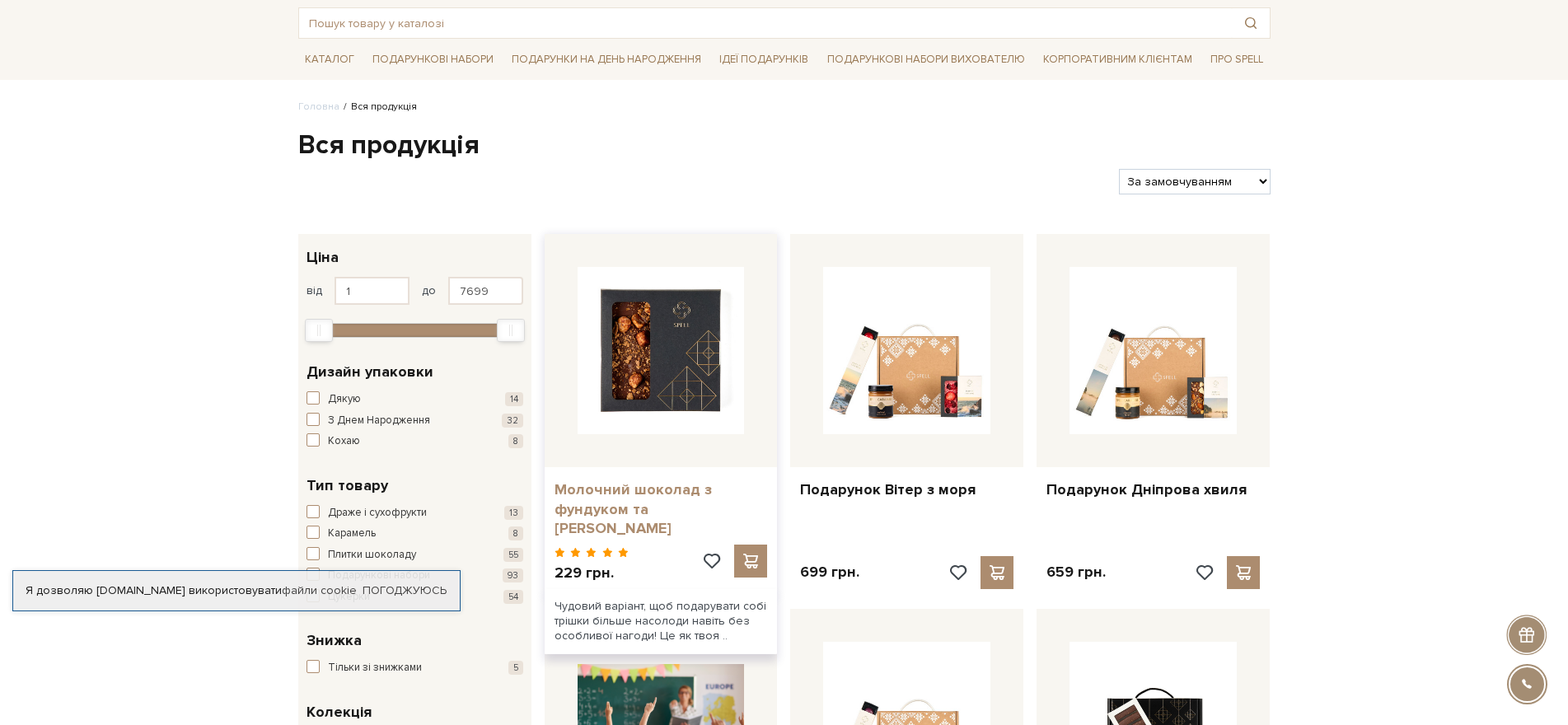
click at [659, 499] on link "Молочний шоколад з фундуком та солоною карамеллю" at bounding box center [660, 509] width 214 height 58
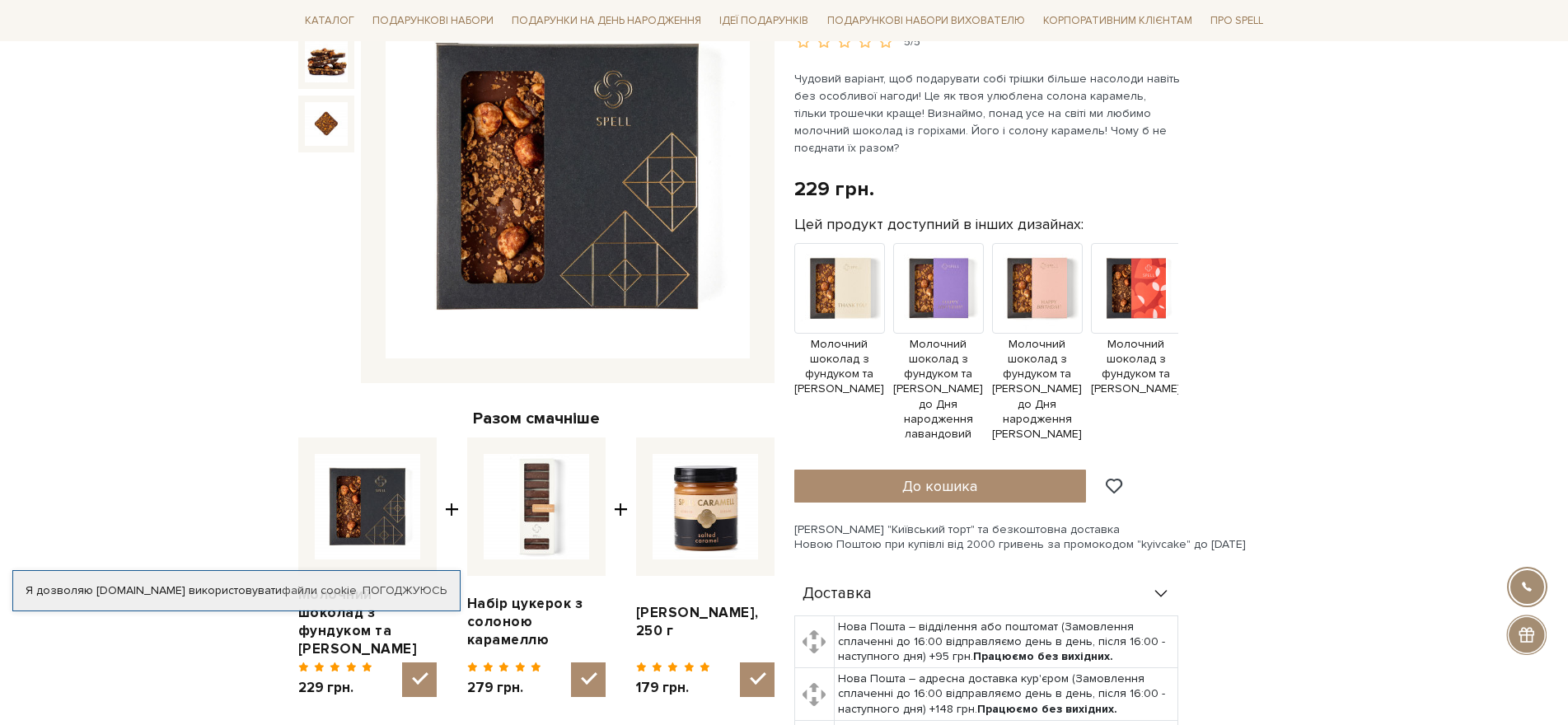
scroll to position [247, 0]
click at [931, 495] on span "До кошика" at bounding box center [940, 486] width 75 height 18
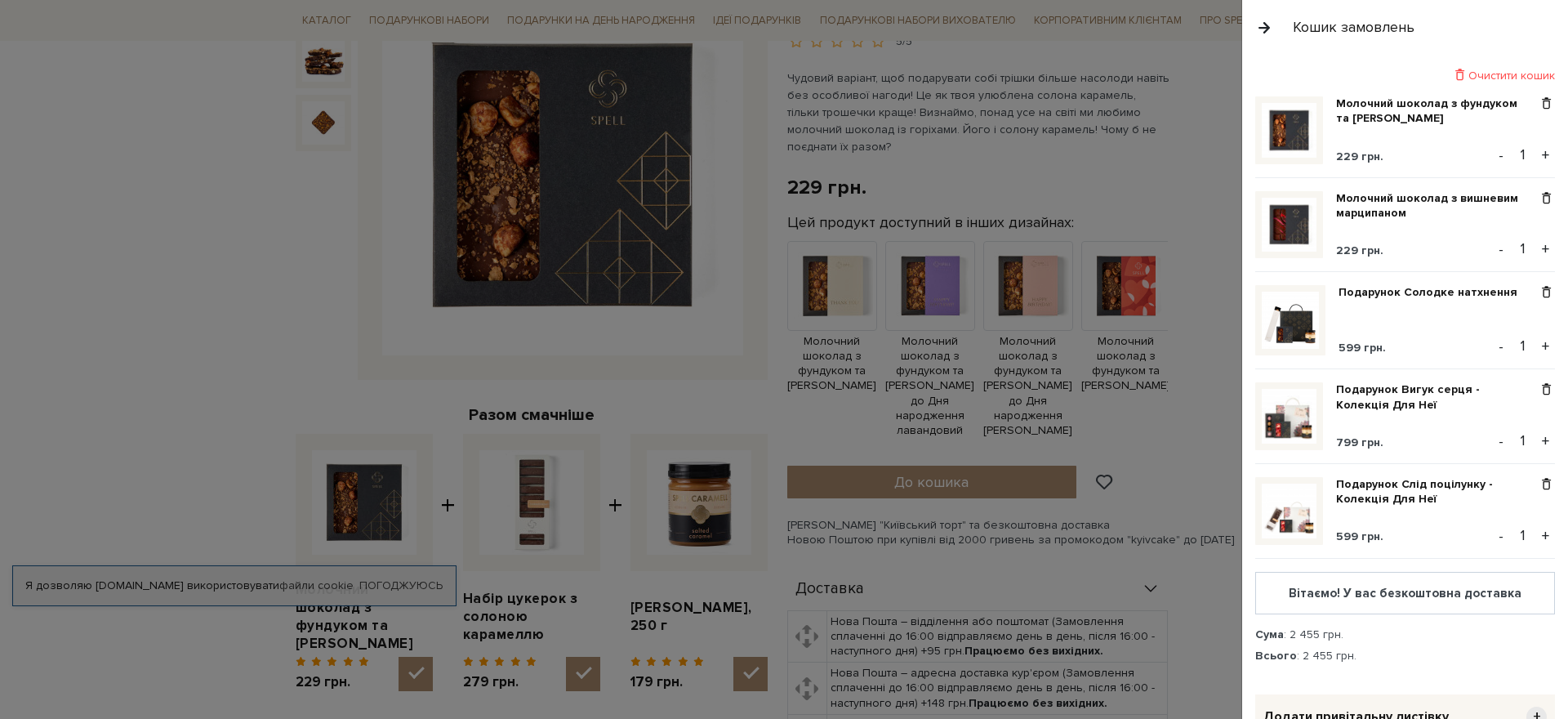
click at [1263, 33] on button "button" at bounding box center [1264, 27] width 18 height 28
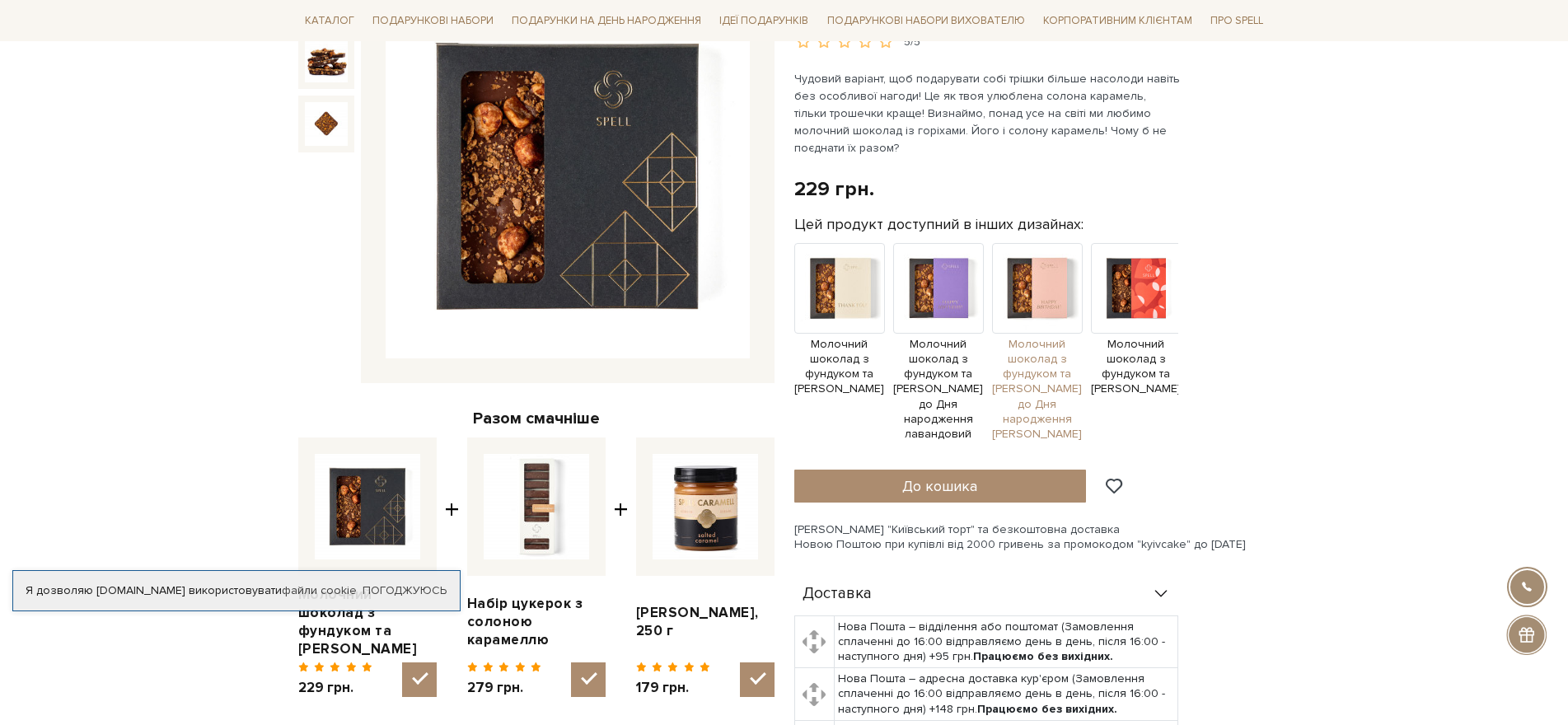
click at [1046, 310] on img at bounding box center [1036, 288] width 91 height 91
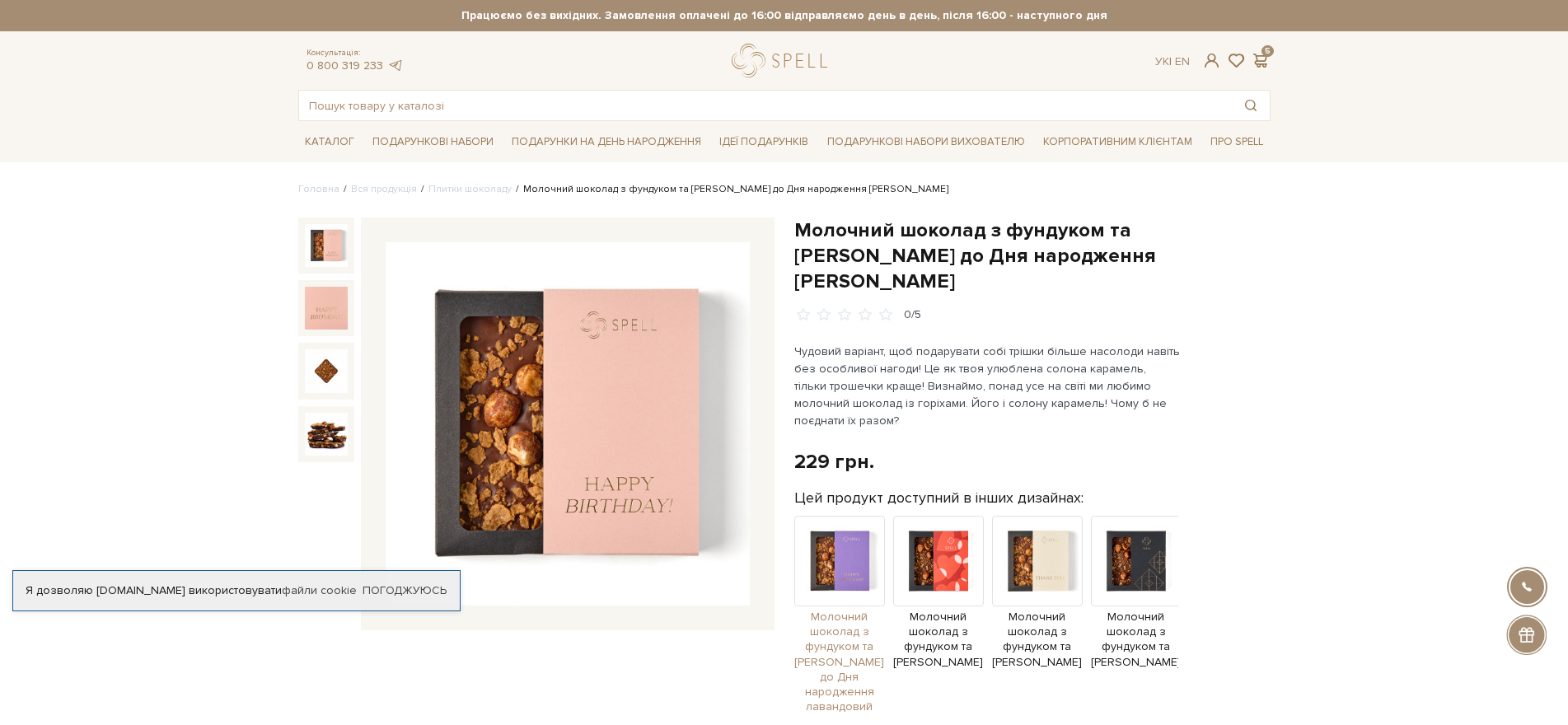
click at [863, 556] on img at bounding box center [839, 561] width 91 height 91
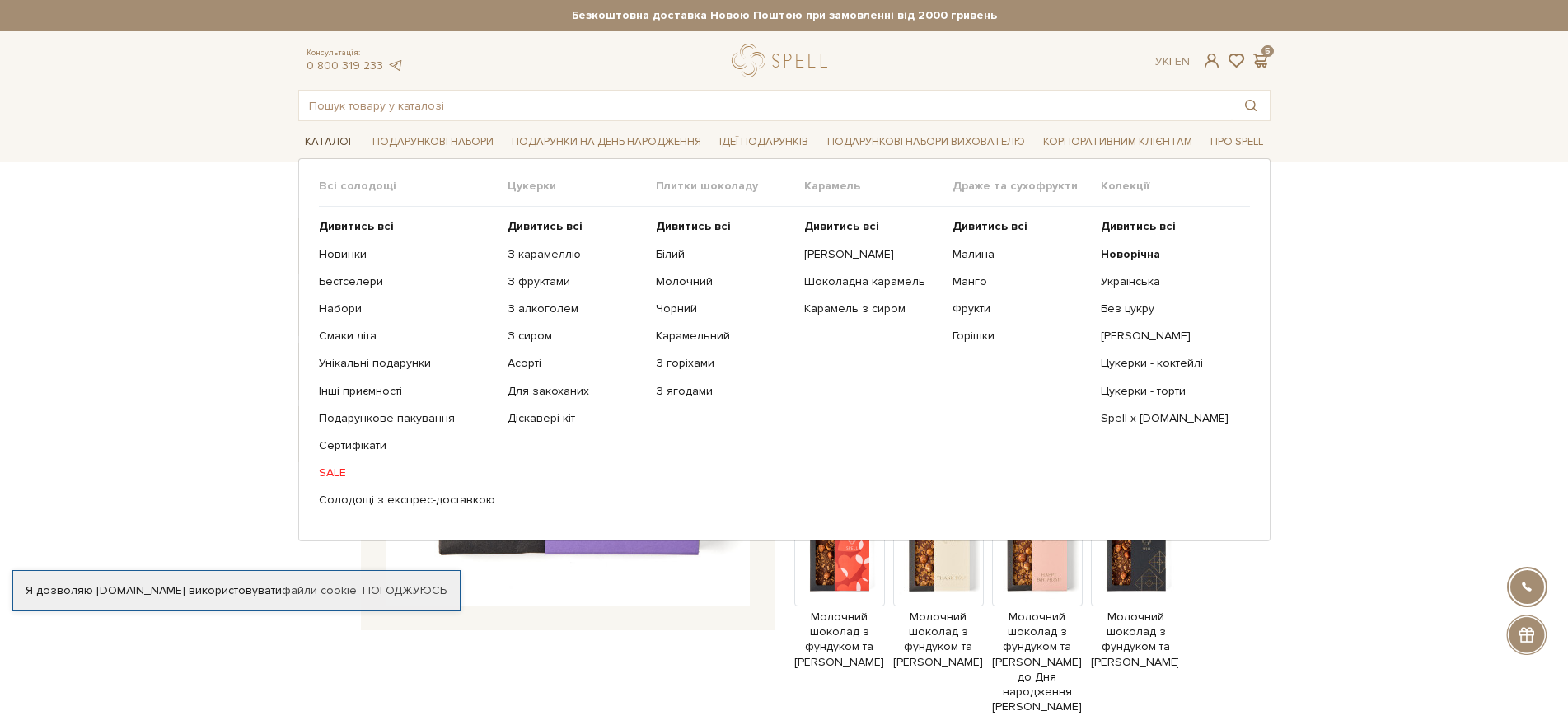
click at [330, 146] on link "Каталог" at bounding box center [329, 143] width 62 height 26
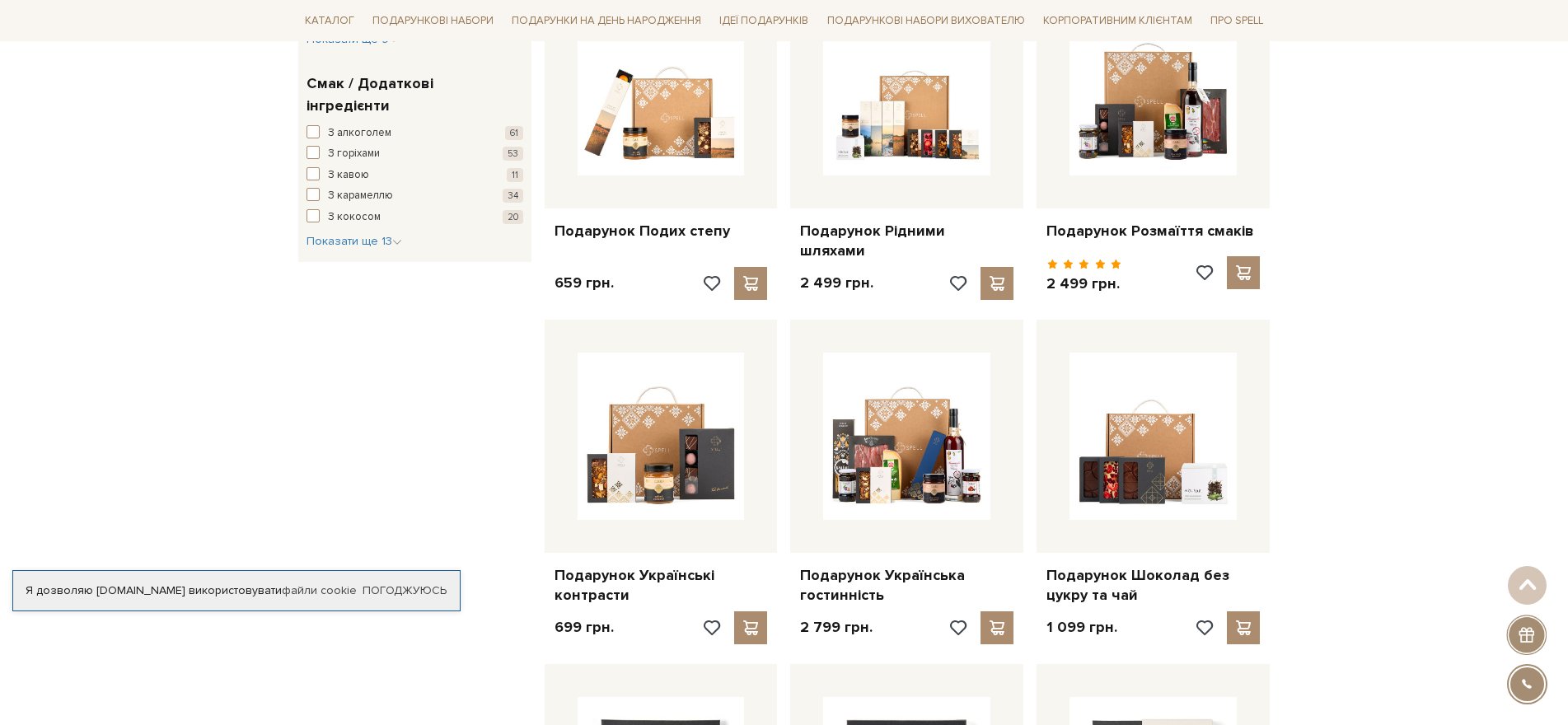
scroll to position [1153, 0]
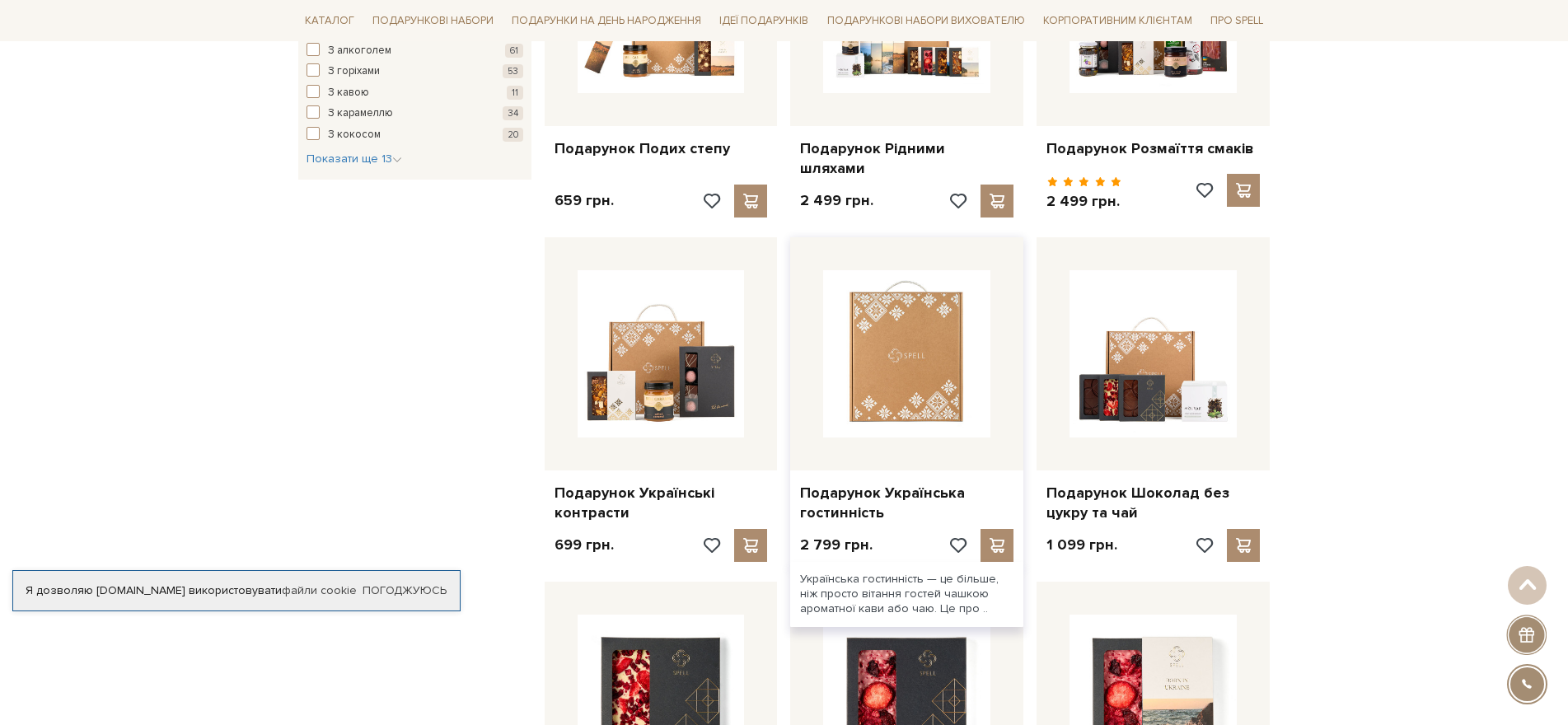
click at [888, 366] on img at bounding box center [906, 353] width 167 height 167
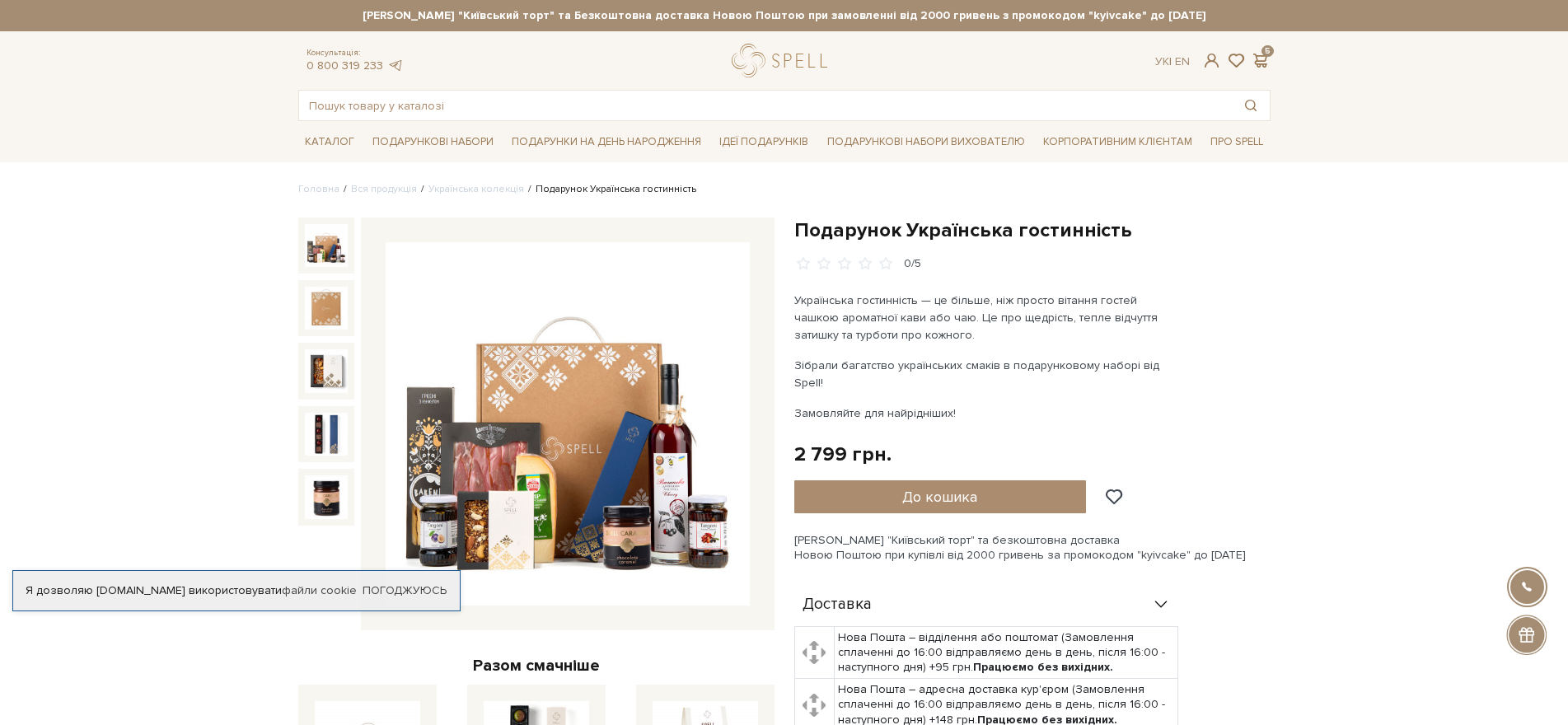
scroll to position [329, 0]
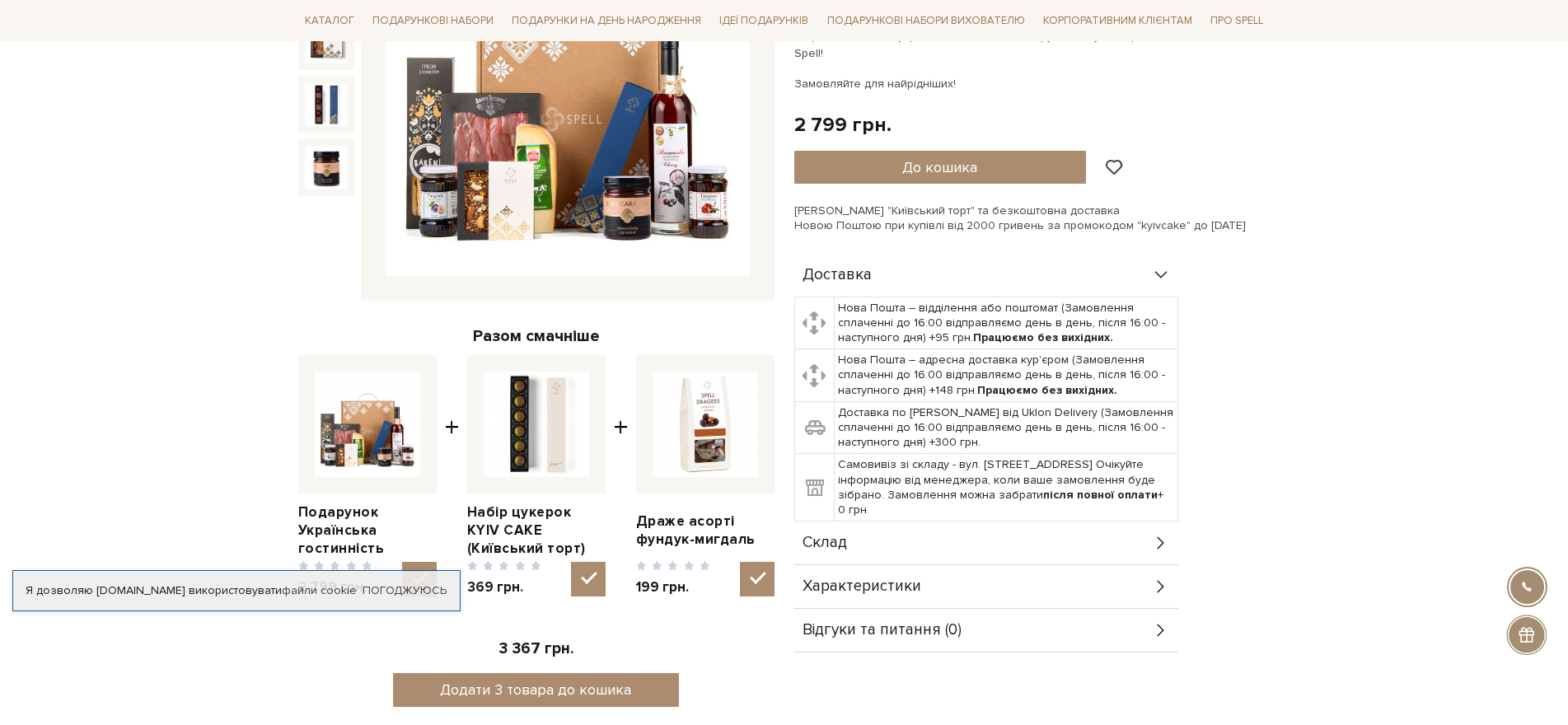
click at [1078, 524] on div "Склад" at bounding box center [986, 543] width 384 height 43
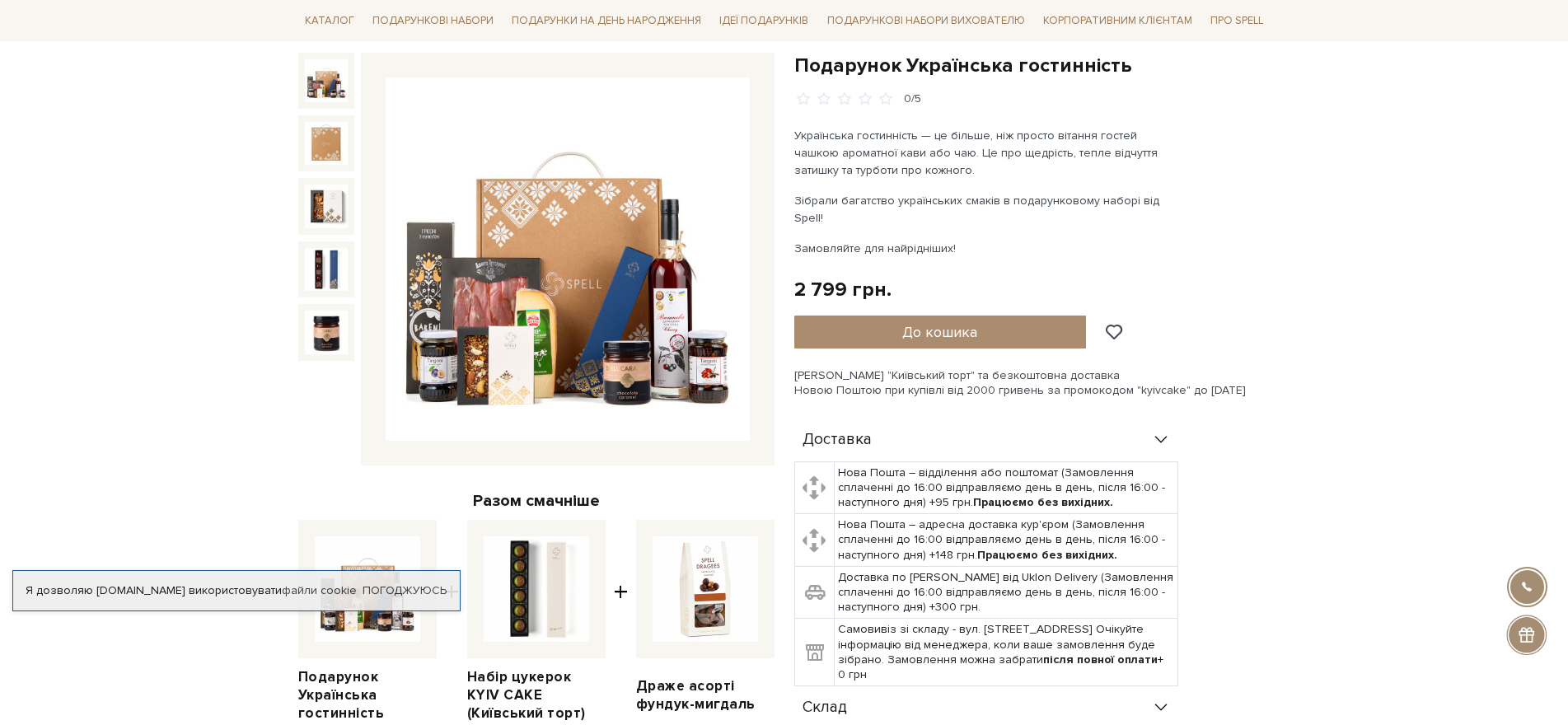
scroll to position [82, 0]
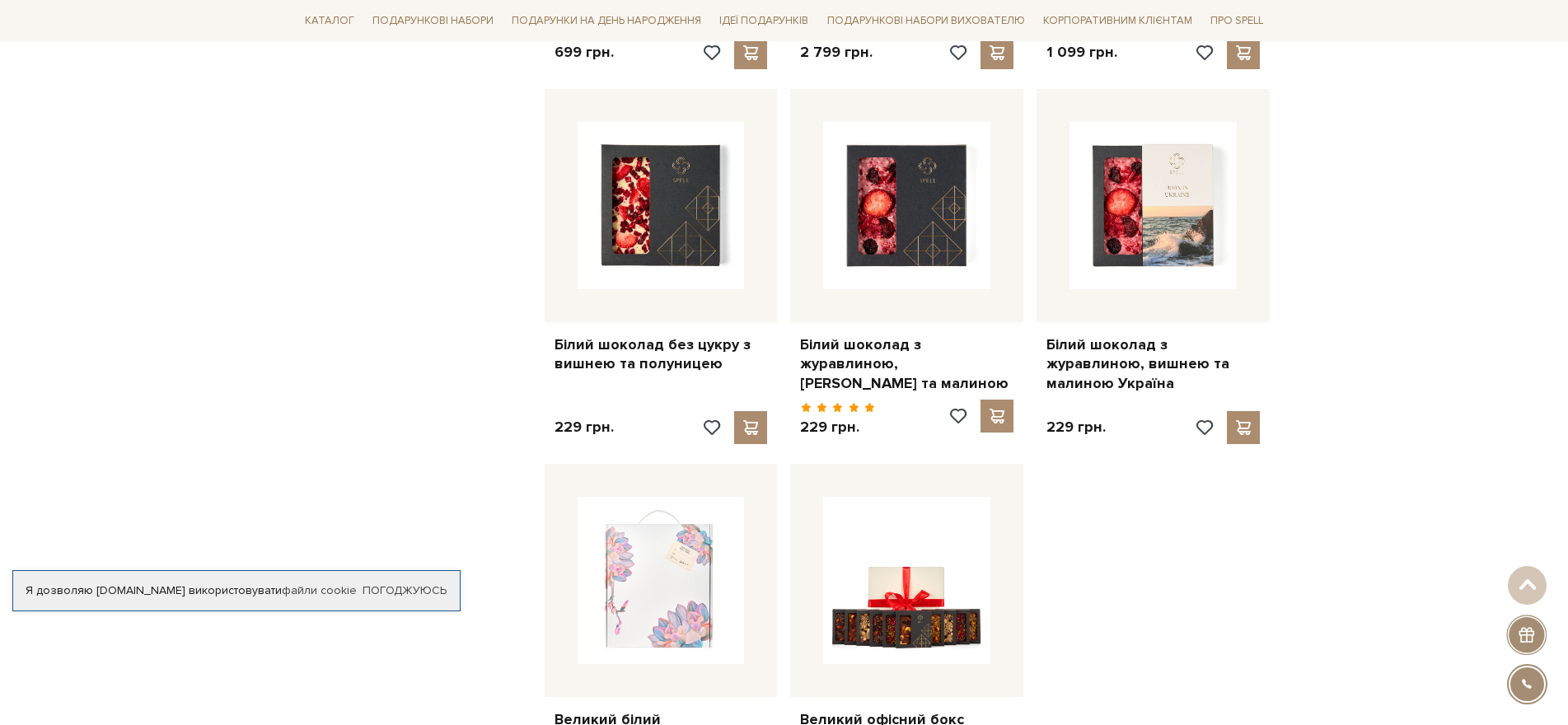
scroll to position [1810, 0]
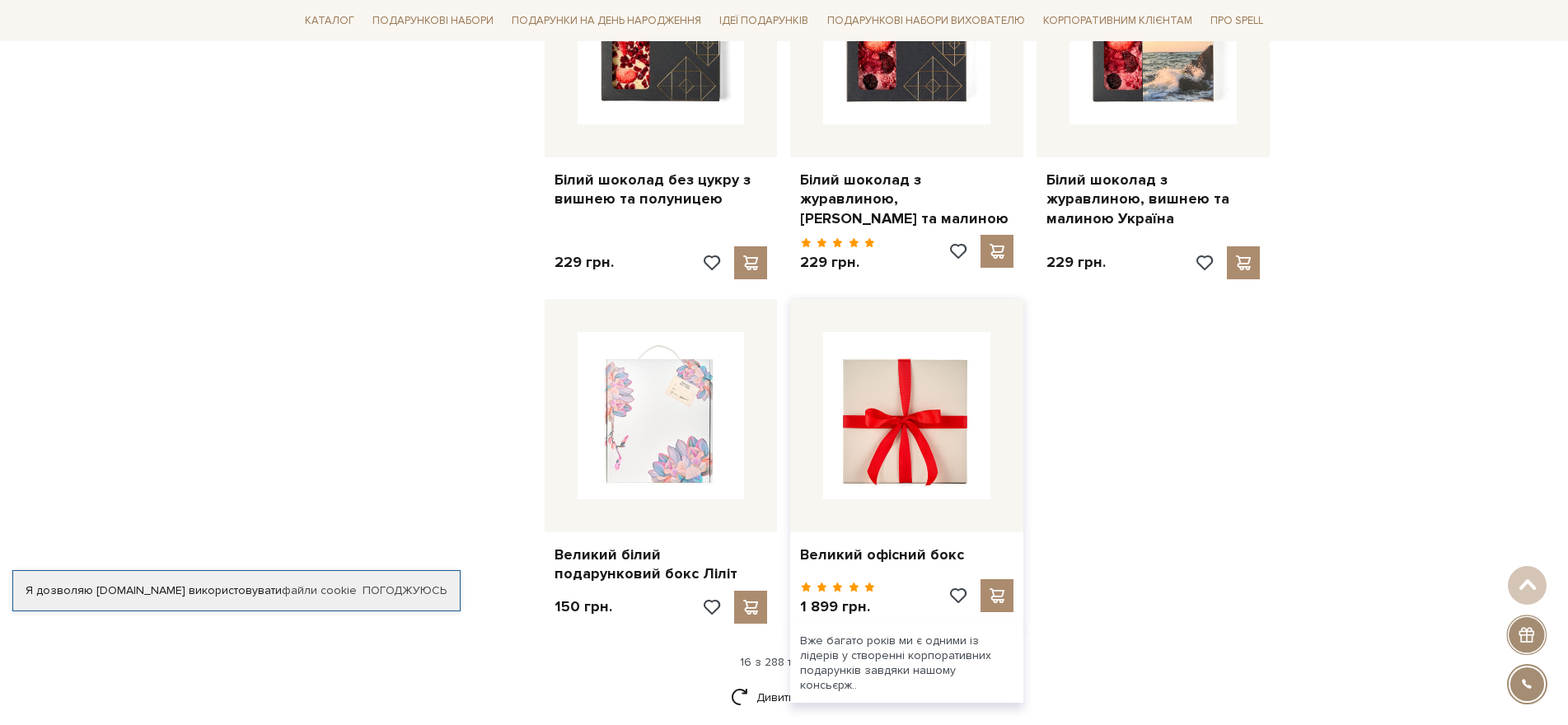
click at [934, 444] on img at bounding box center [906, 415] width 167 height 167
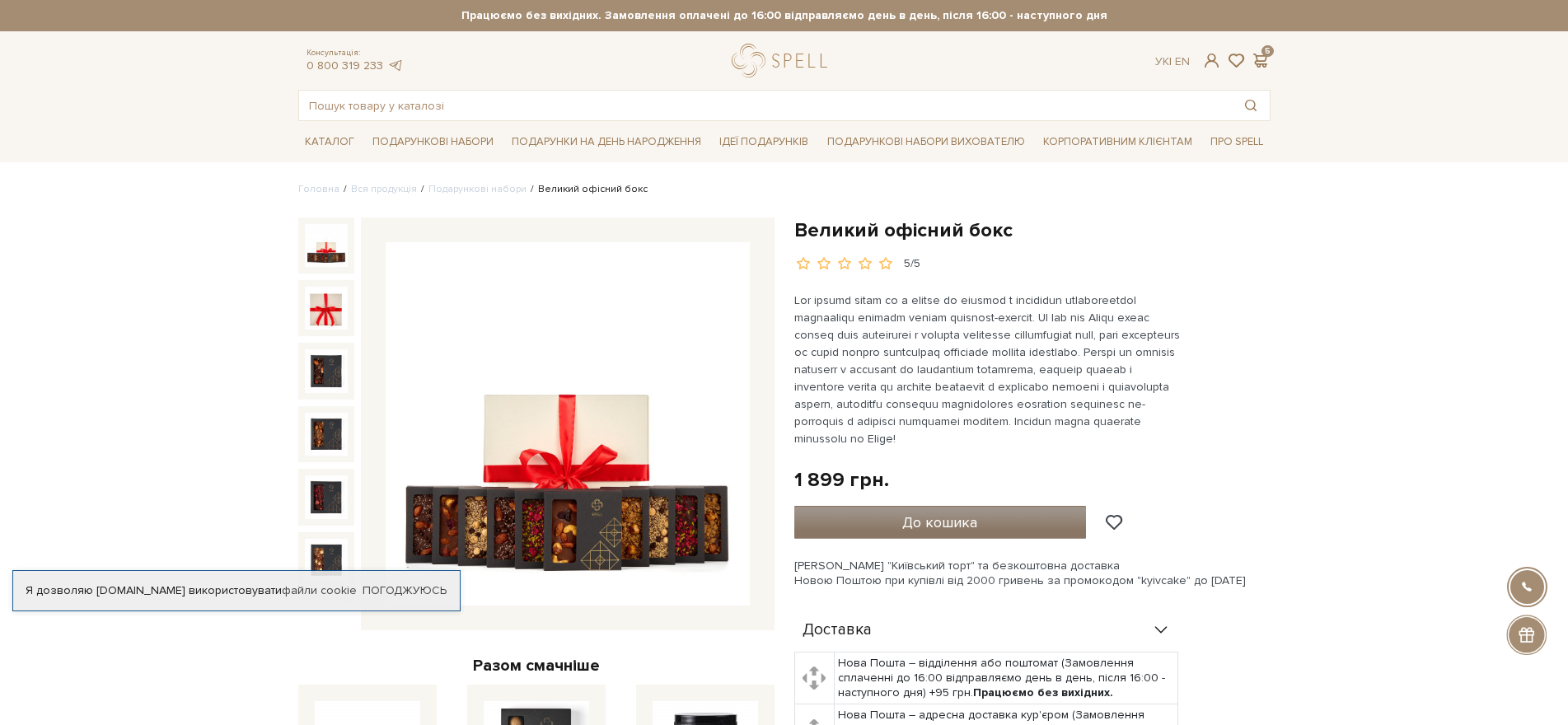
scroll to position [247, 0]
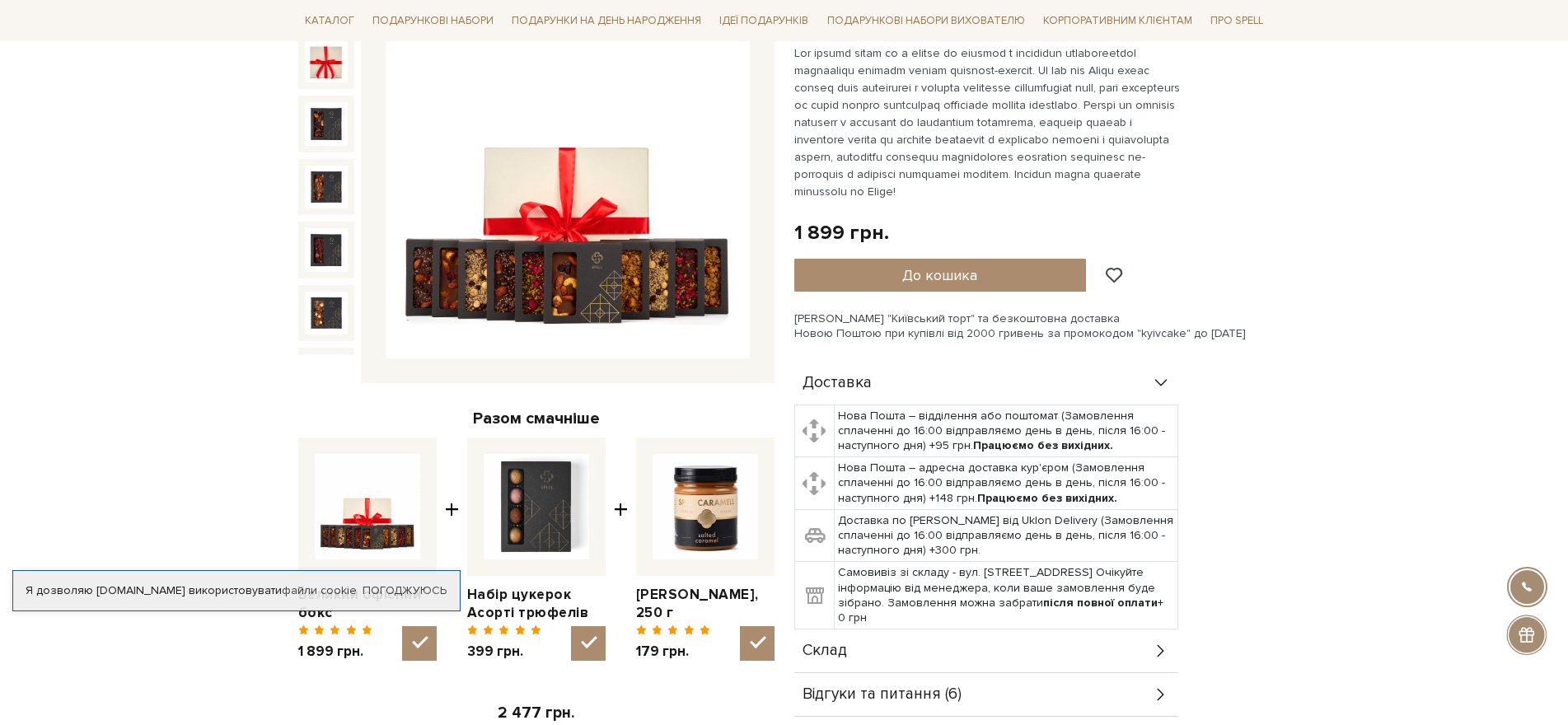
click at [571, 268] on img at bounding box center [567, 176] width 364 height 364
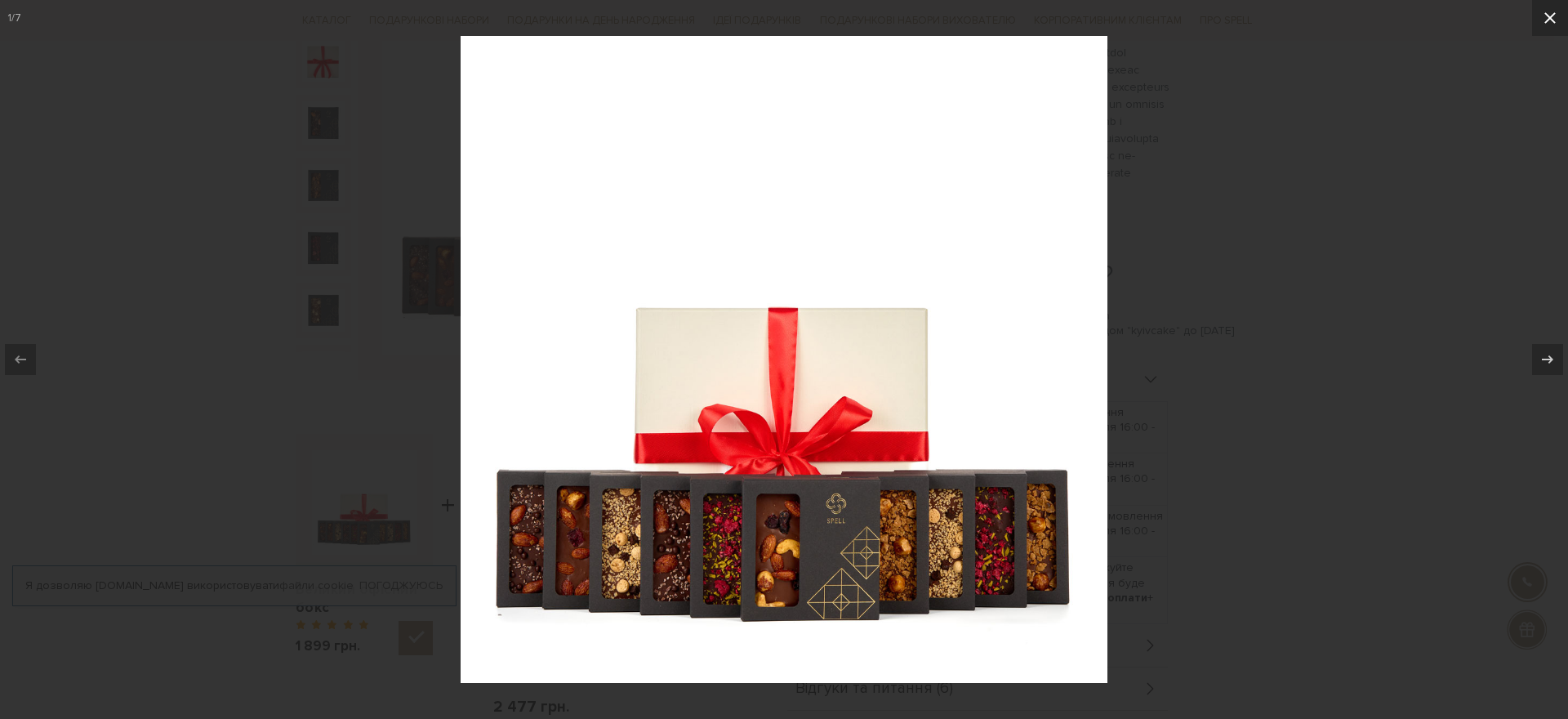
click at [1550, 23] on icon at bounding box center [1549, 18] width 20 height 20
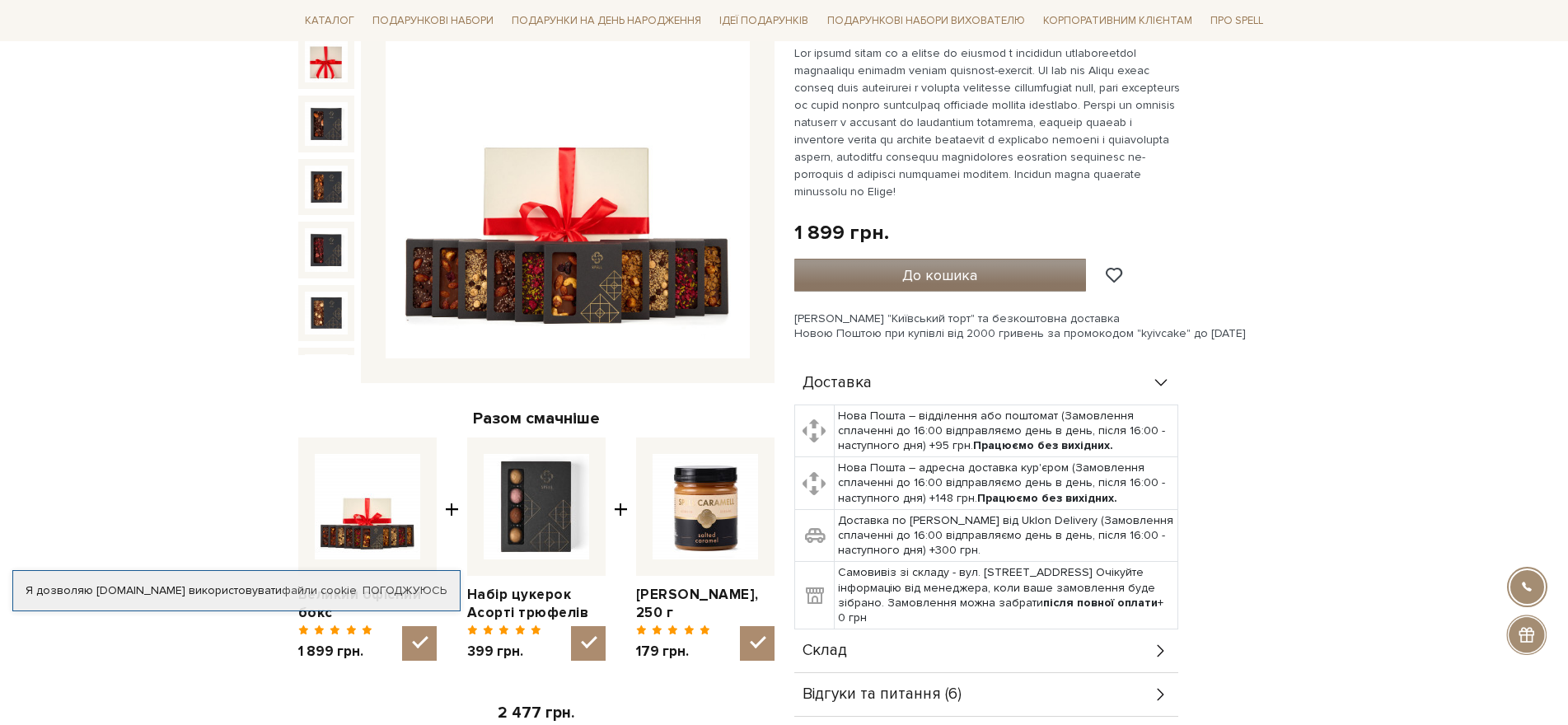
click at [900, 264] on button "До кошика" at bounding box center [940, 275] width 292 height 33
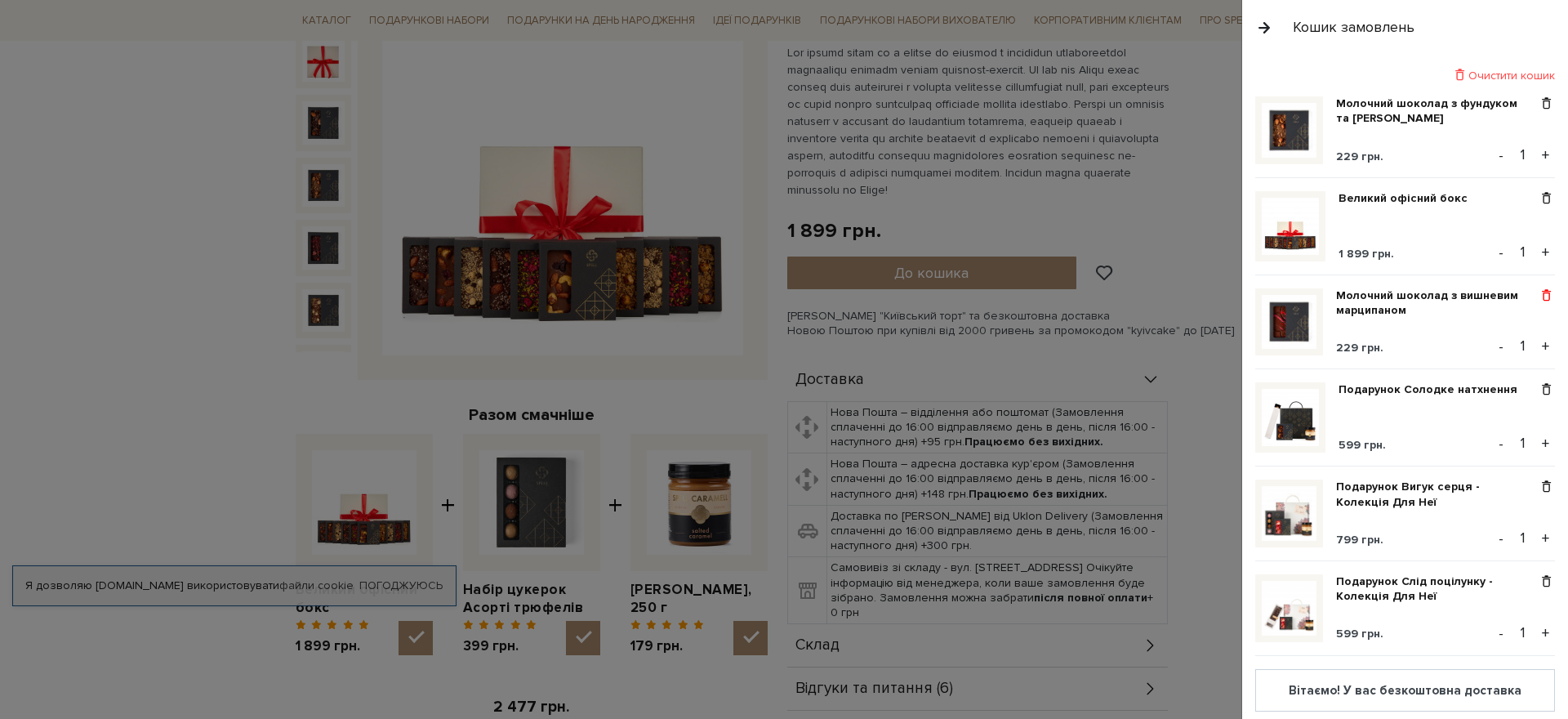
click at [1537, 294] on span at bounding box center [1546, 295] width 17 height 15
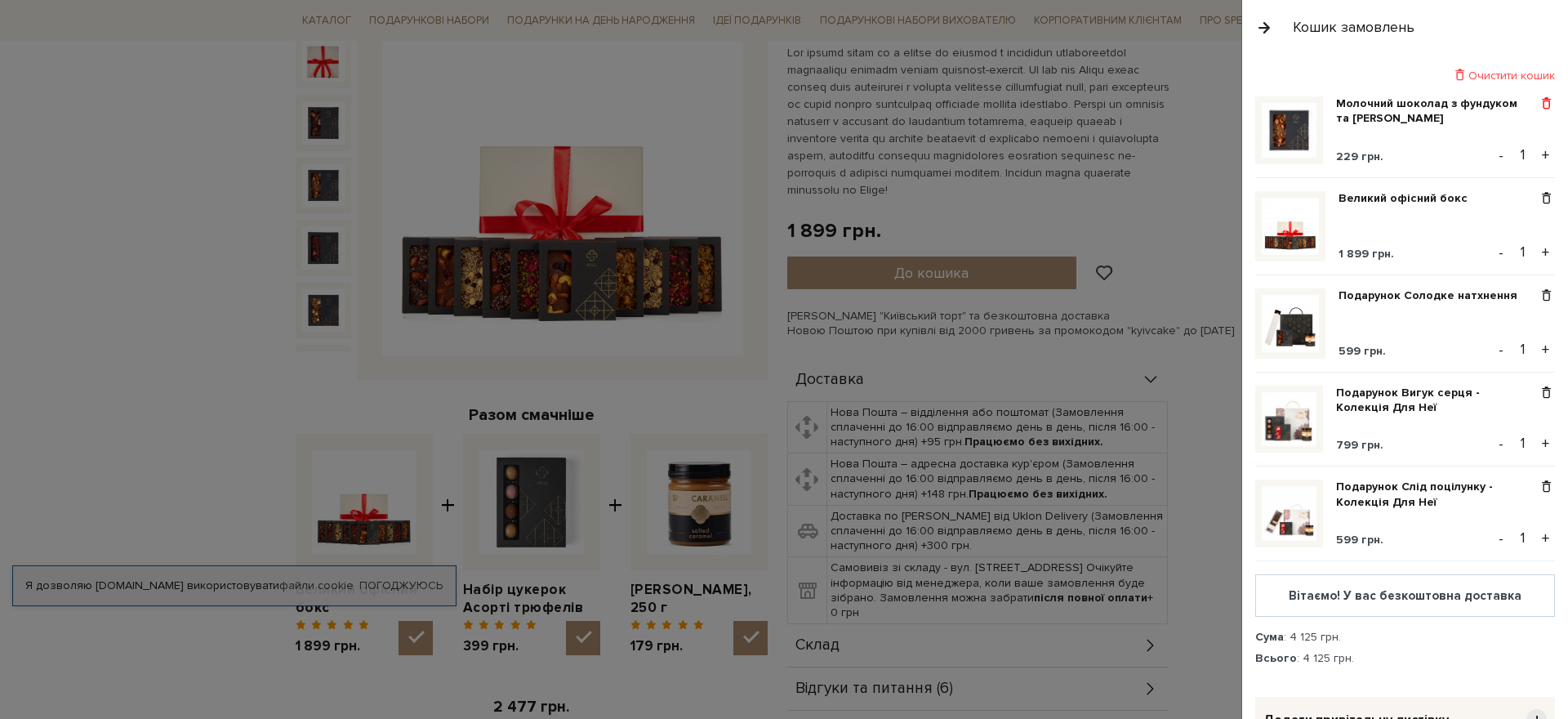
click at [1537, 103] on span at bounding box center [1546, 103] width 17 height 15
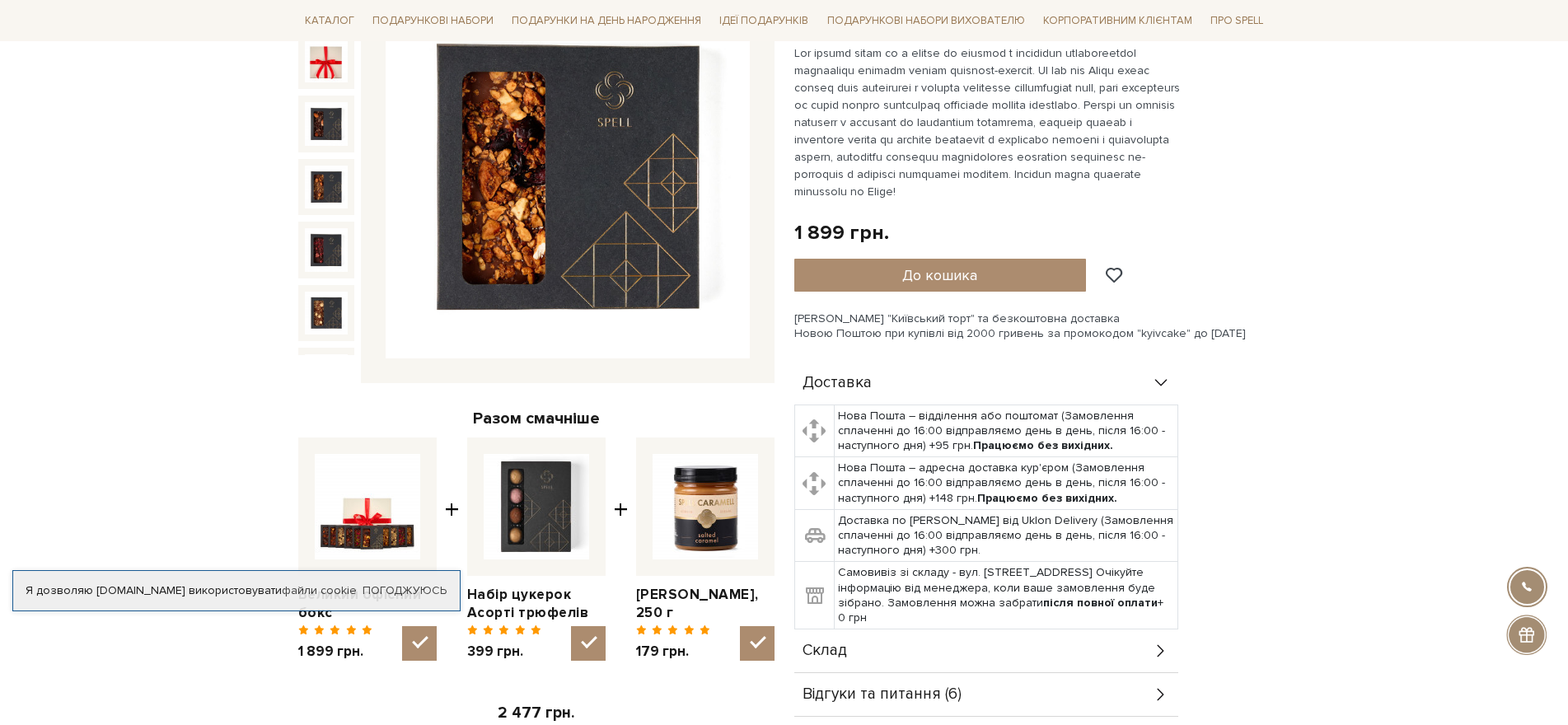
scroll to position [82, 0]
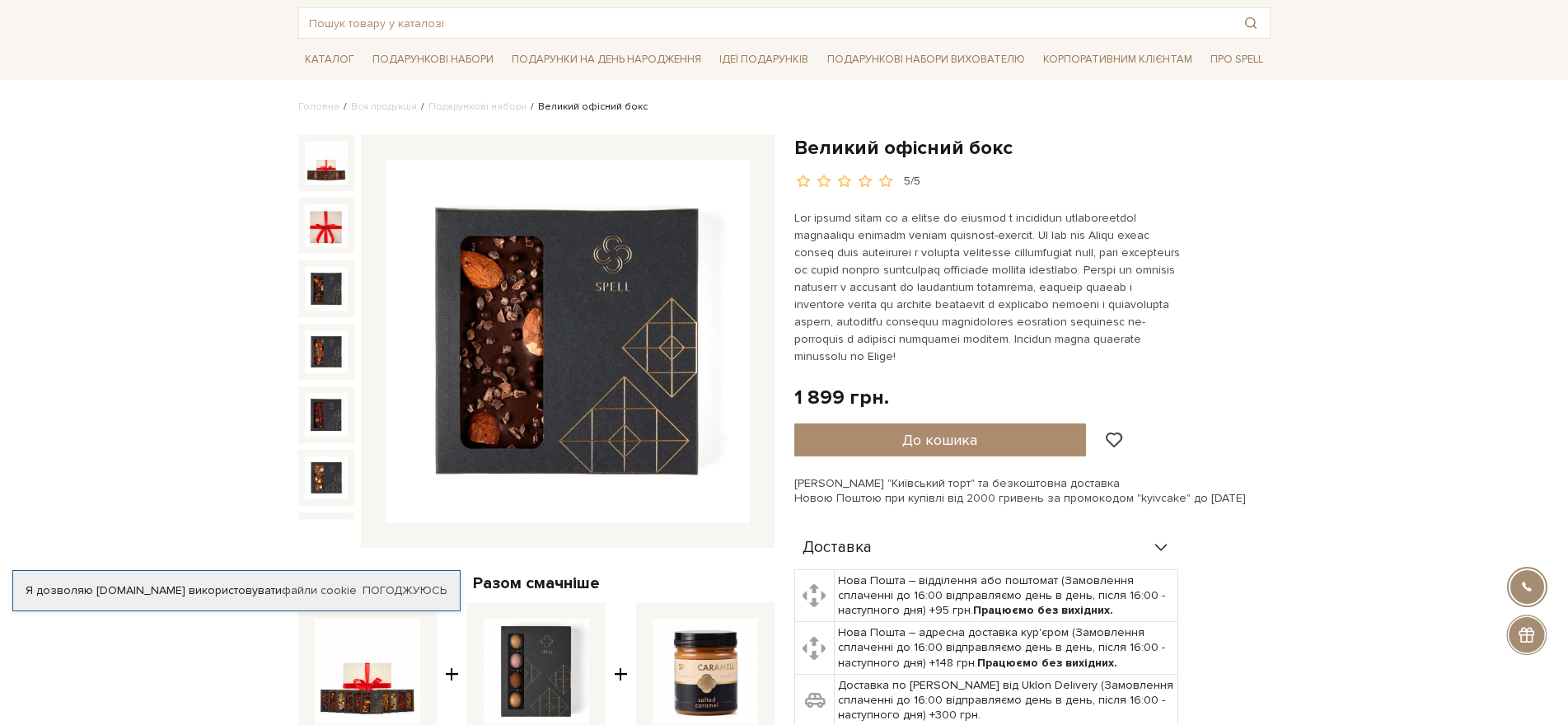
click at [324, 277] on img at bounding box center [327, 289] width 43 height 43
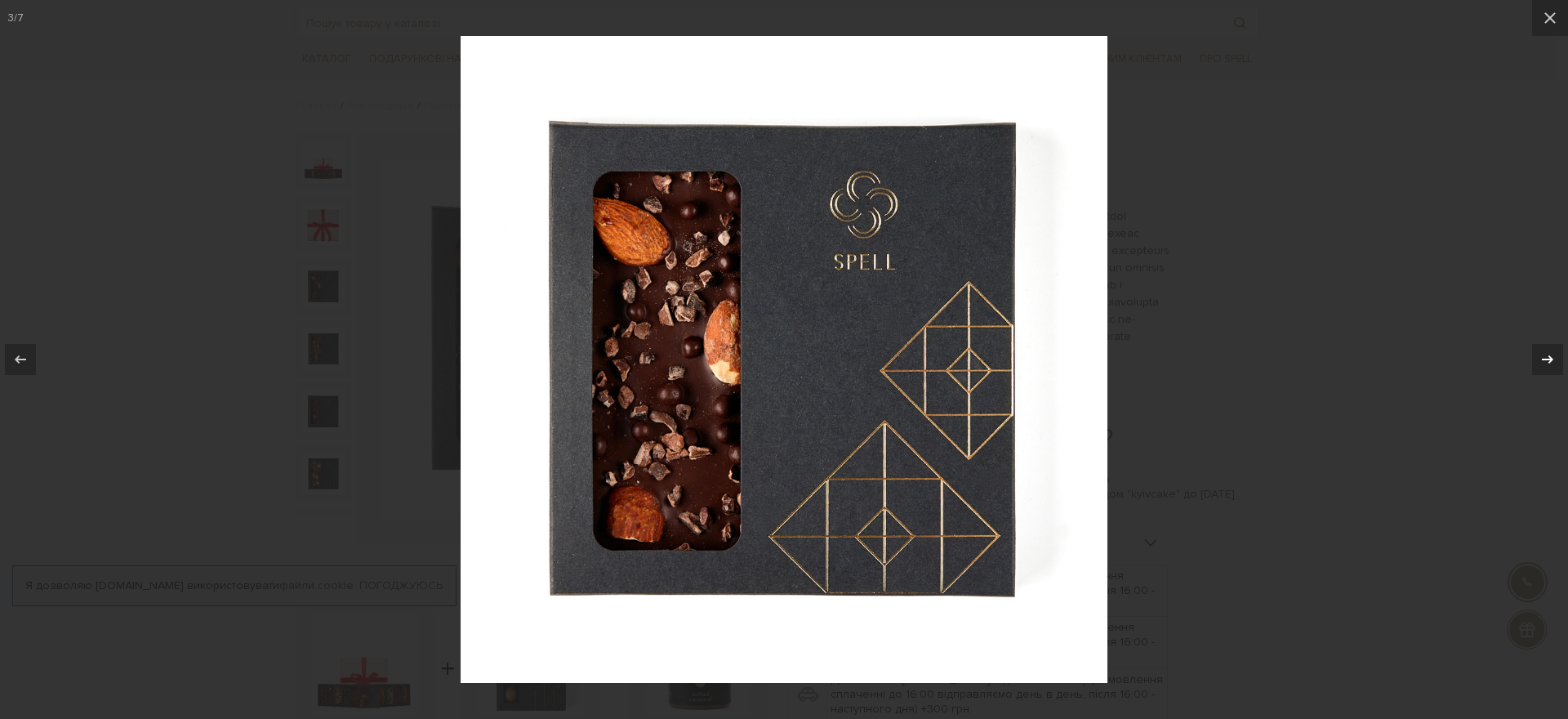
click at [1541, 354] on icon at bounding box center [1547, 359] width 20 height 20
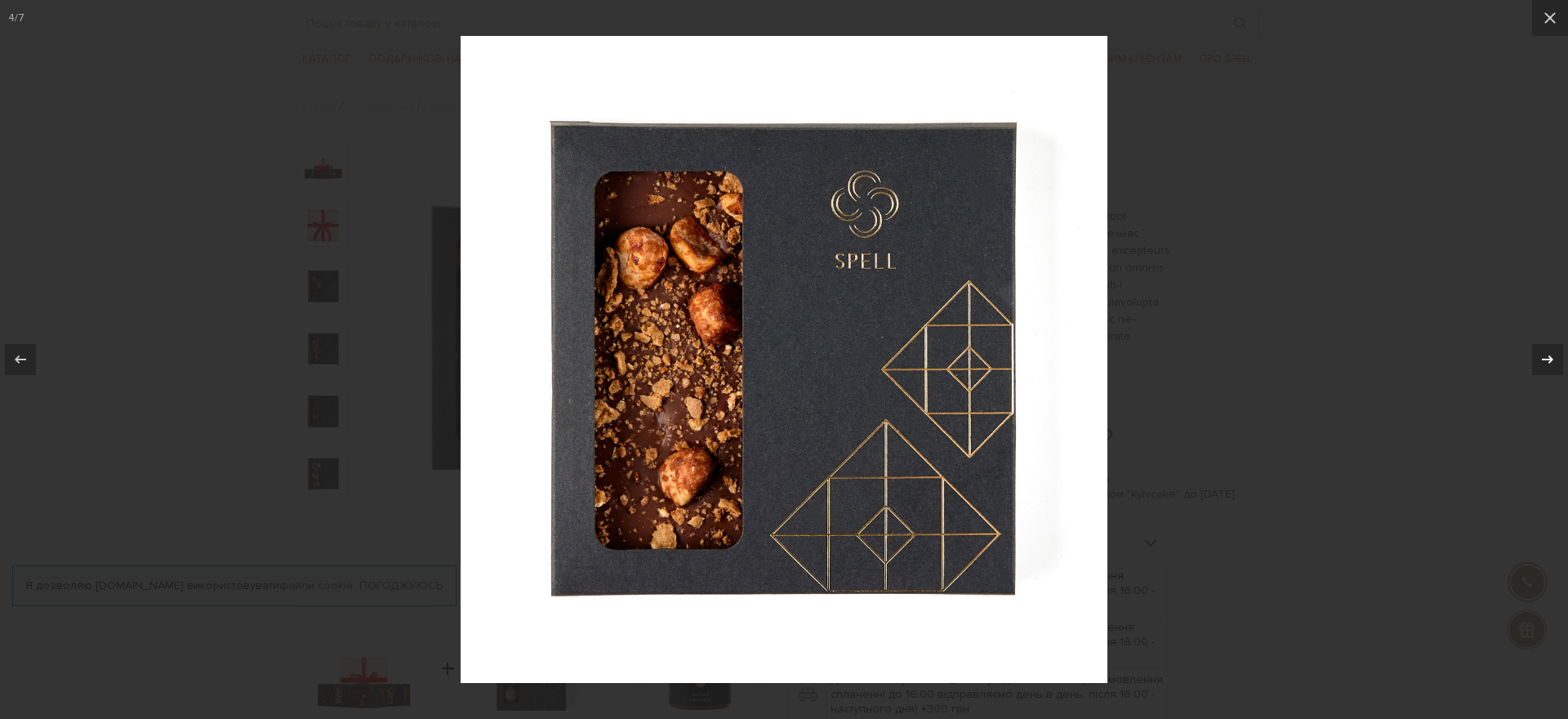
click at [1541, 354] on icon at bounding box center [1547, 359] width 20 height 20
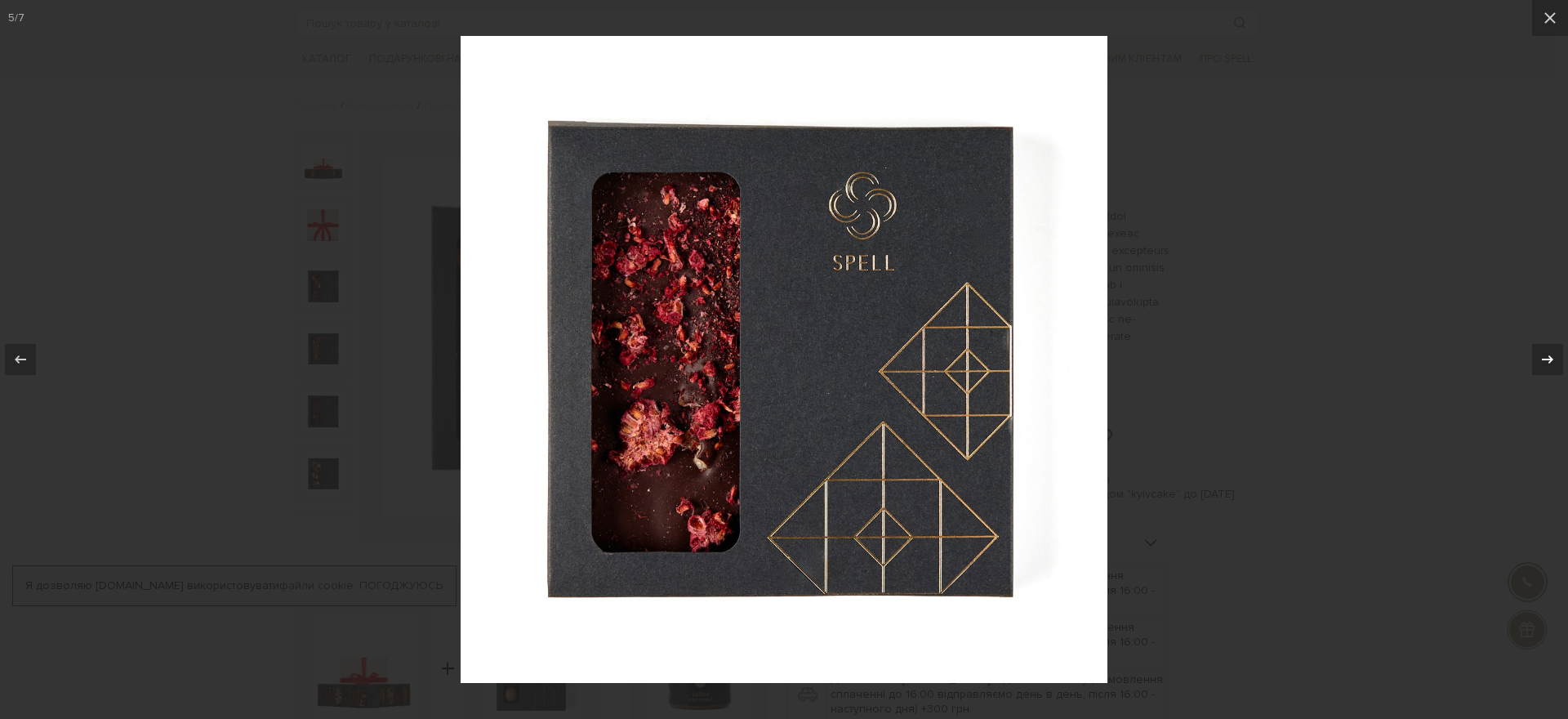
click at [1541, 354] on icon at bounding box center [1547, 359] width 20 height 20
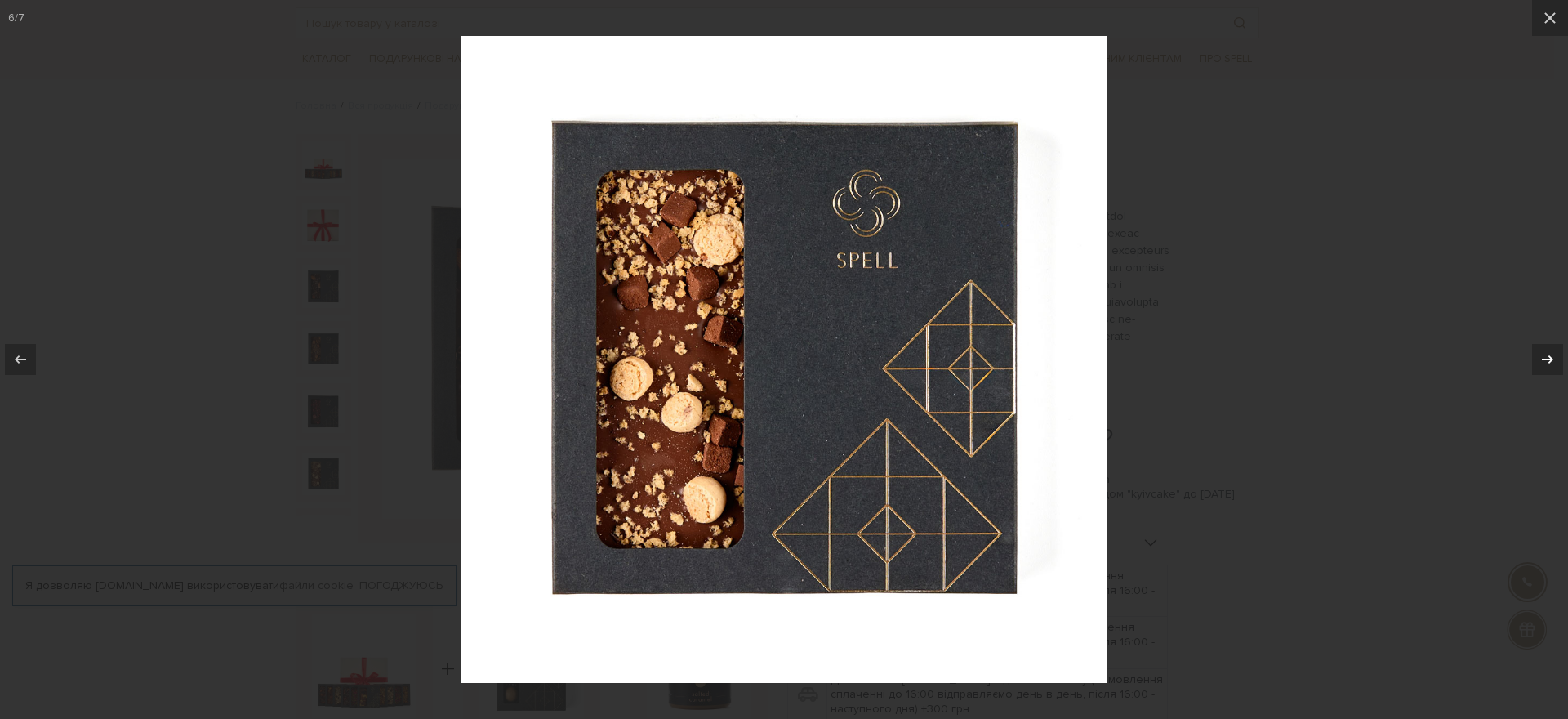
click at [1541, 354] on icon at bounding box center [1547, 359] width 20 height 20
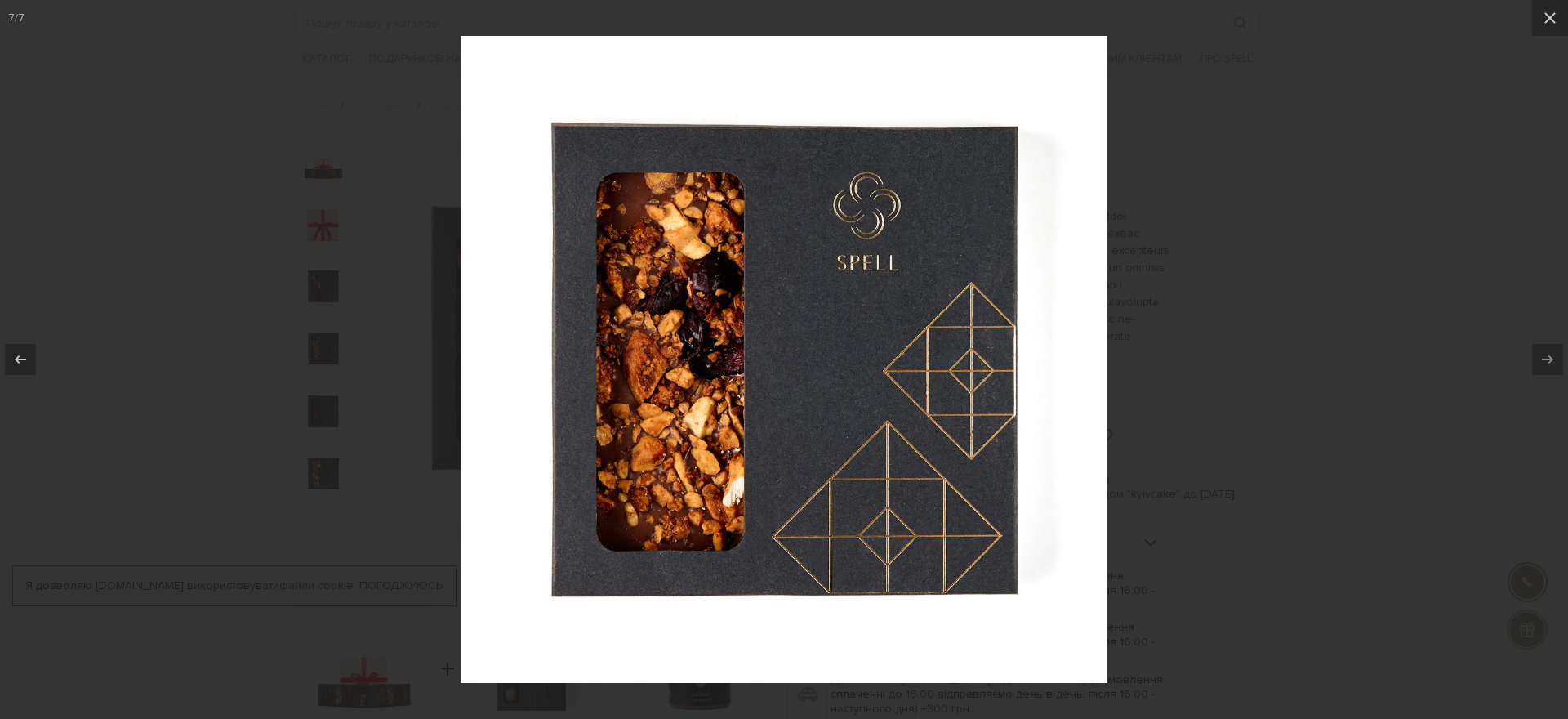
click at [1541, 354] on icon at bounding box center [1547, 359] width 20 height 20
click at [161, 209] on div at bounding box center [784, 359] width 1568 height 719
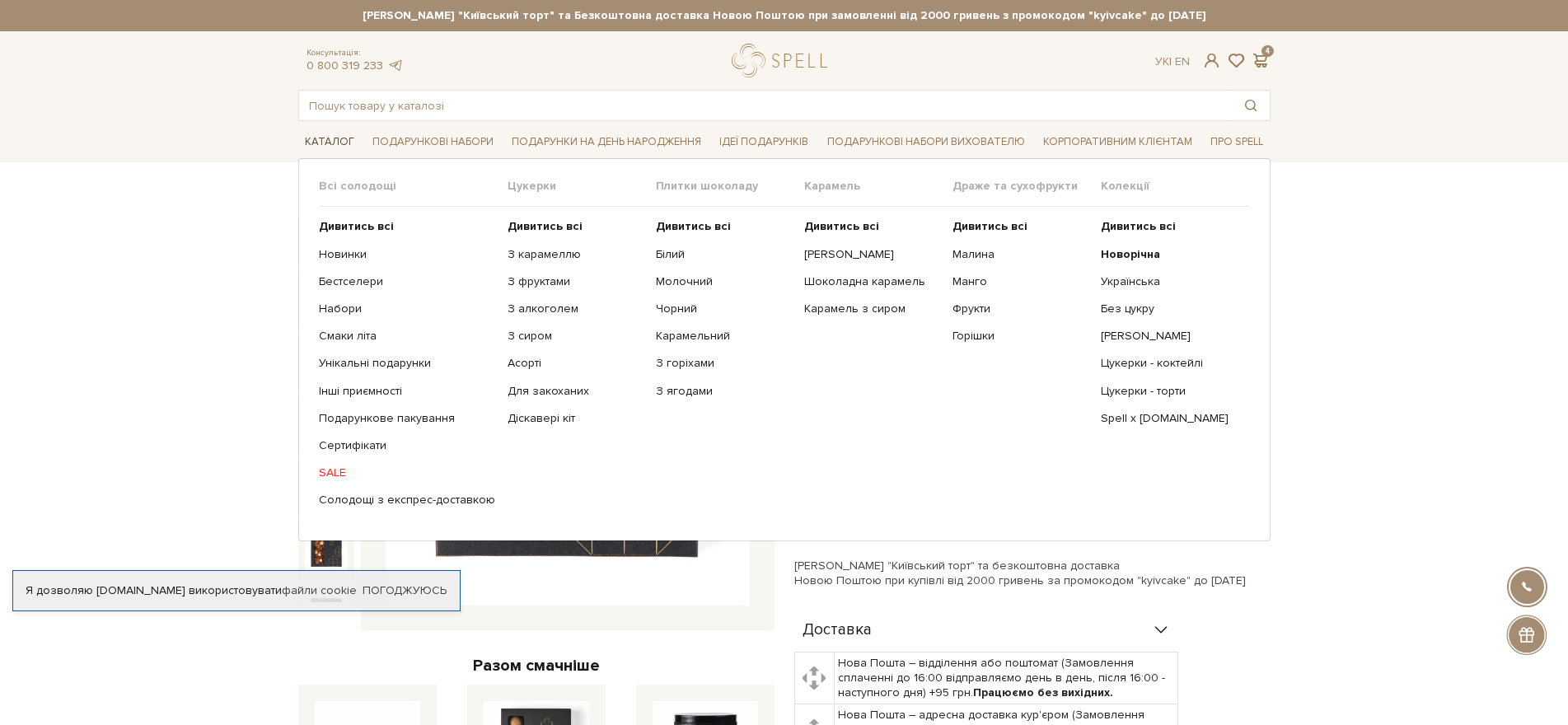
click at [329, 138] on link "Каталог" at bounding box center [329, 143] width 62 height 26
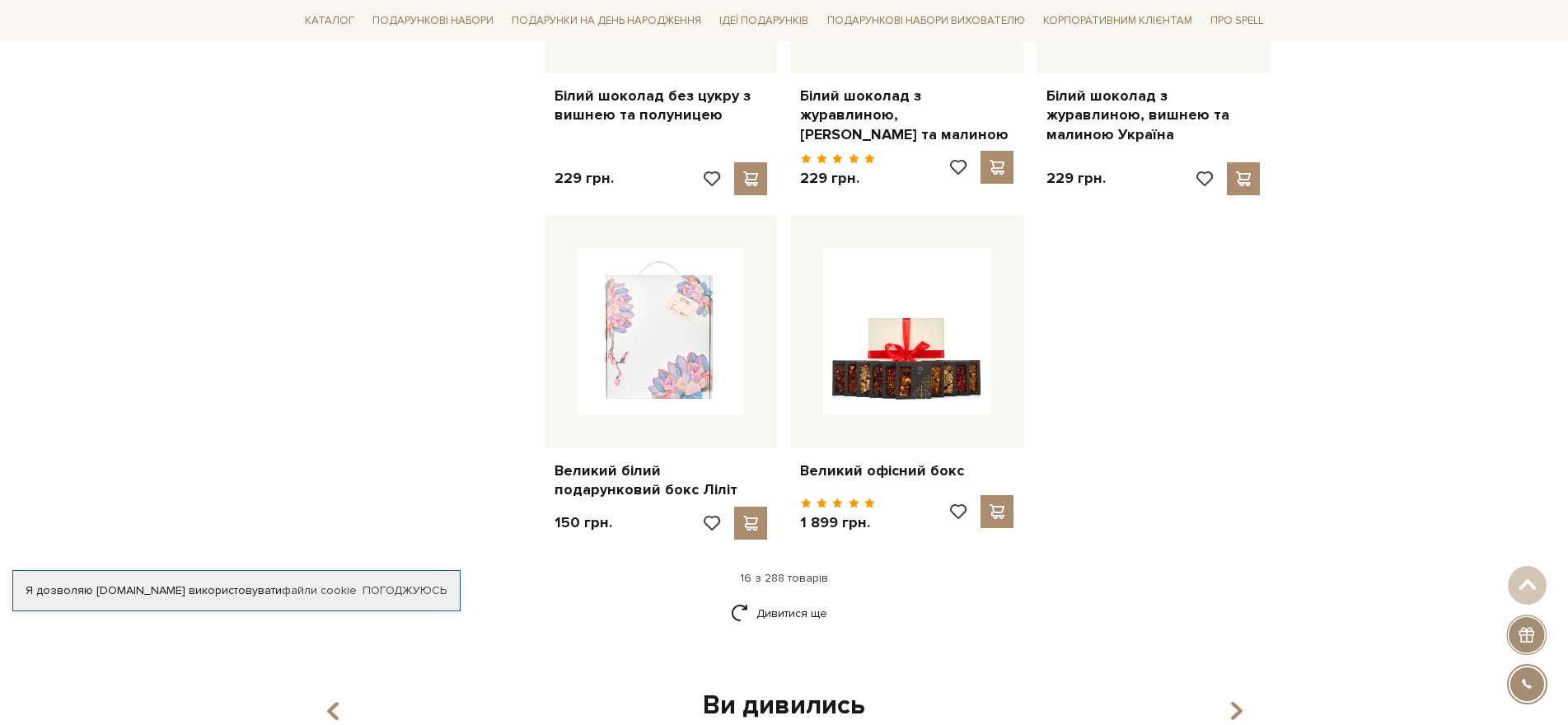
scroll to position [1976, 0]
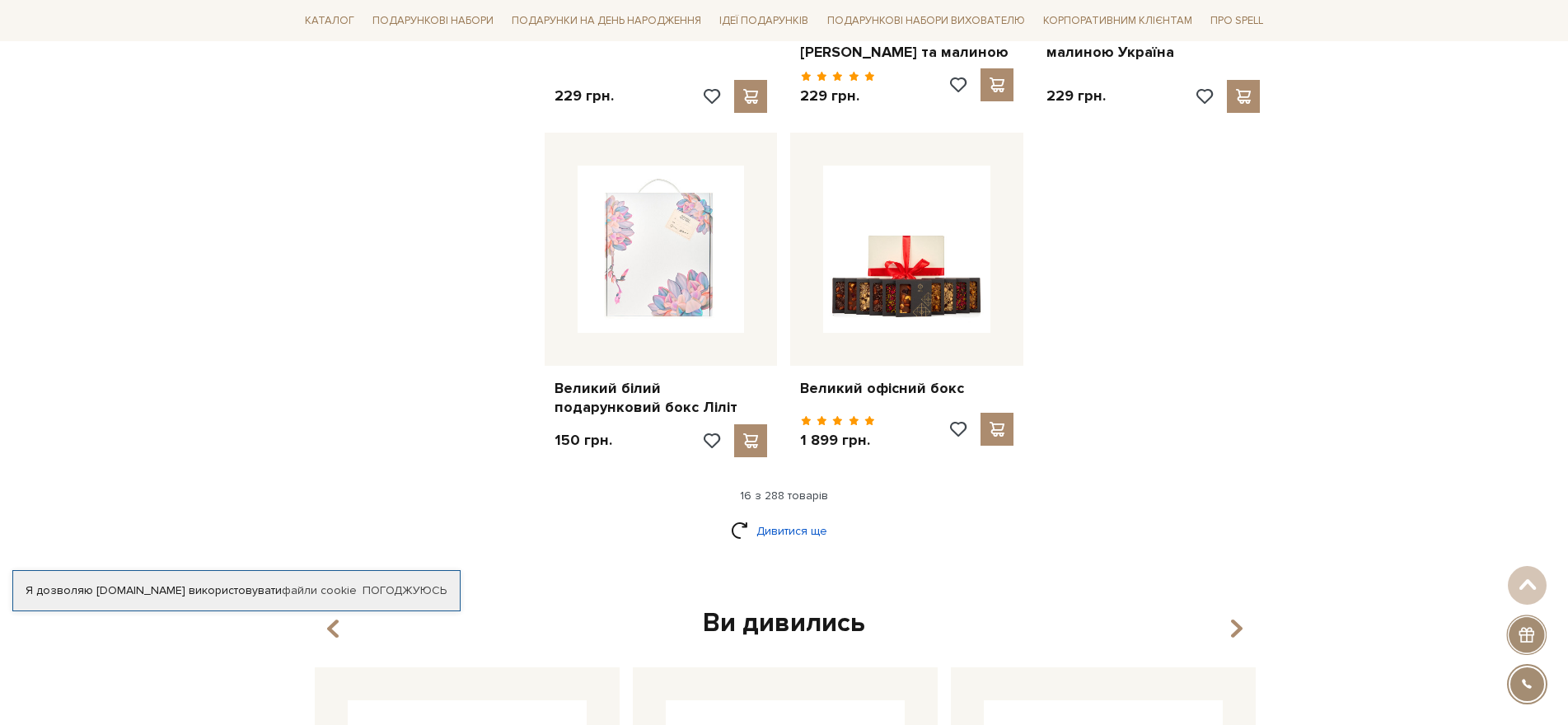
click at [822, 517] on link "Дивитися ще" at bounding box center [784, 531] width 107 height 29
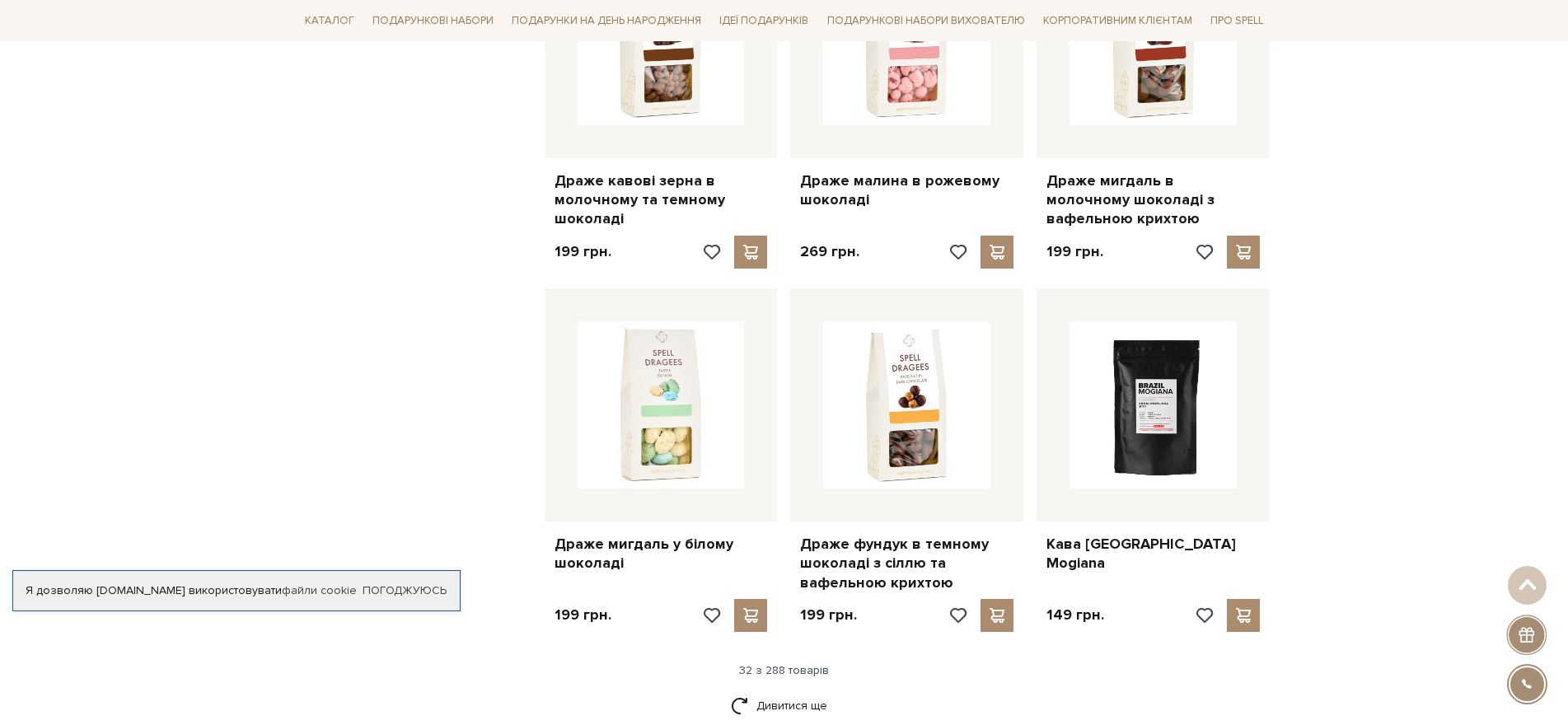
scroll to position [3705, 0]
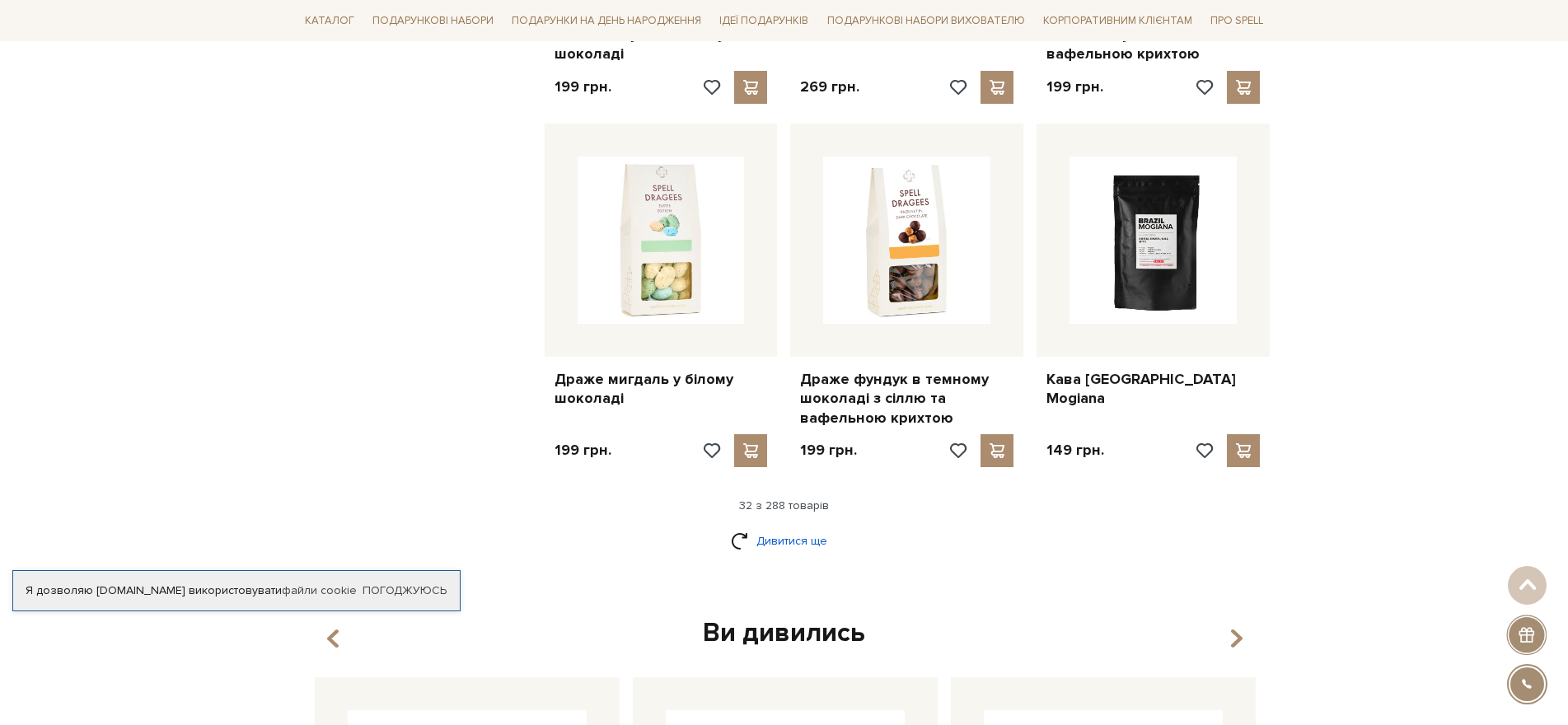
click at [781, 526] on link "Дивитися ще" at bounding box center [784, 540] width 107 height 29
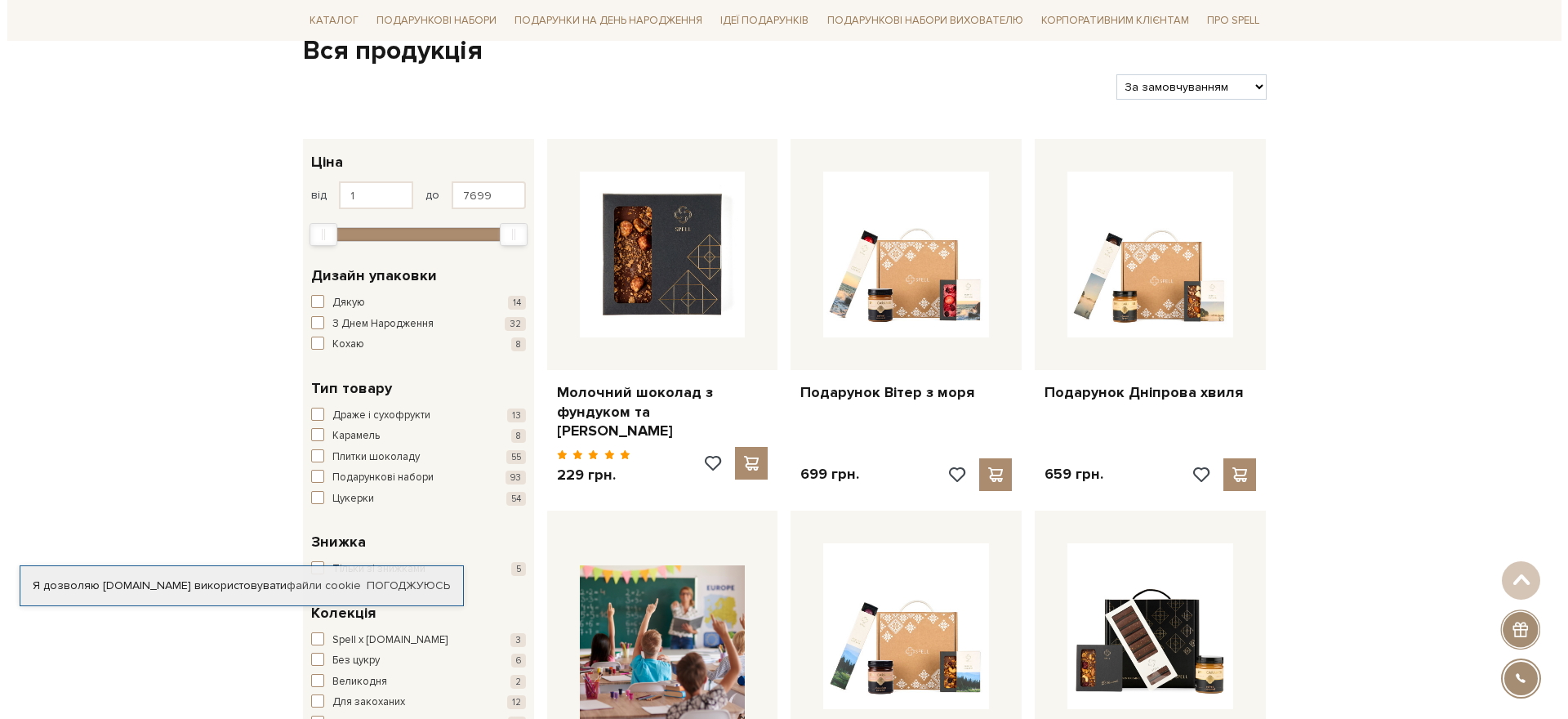
scroll to position [0, 0]
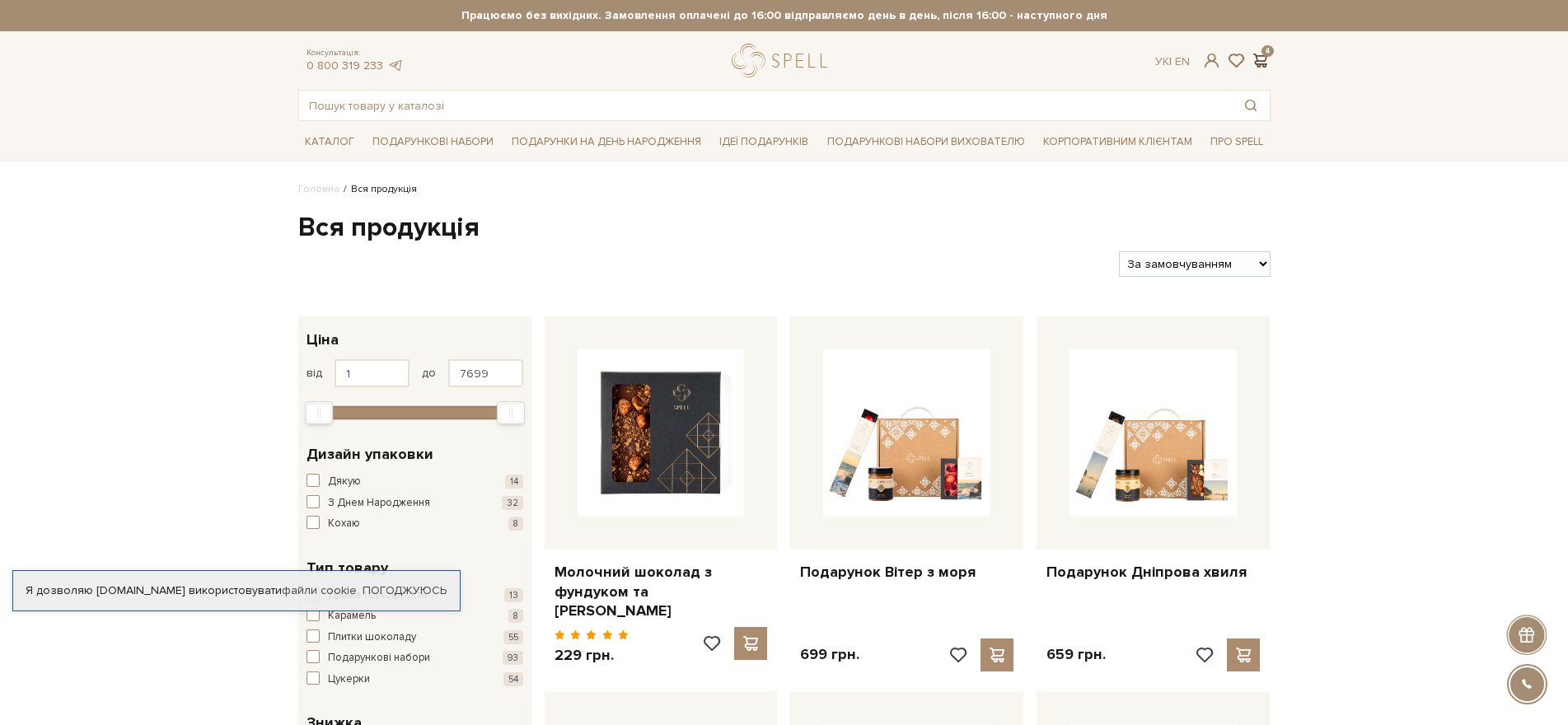
click at [1265, 61] on span at bounding box center [1260, 60] width 20 height 17
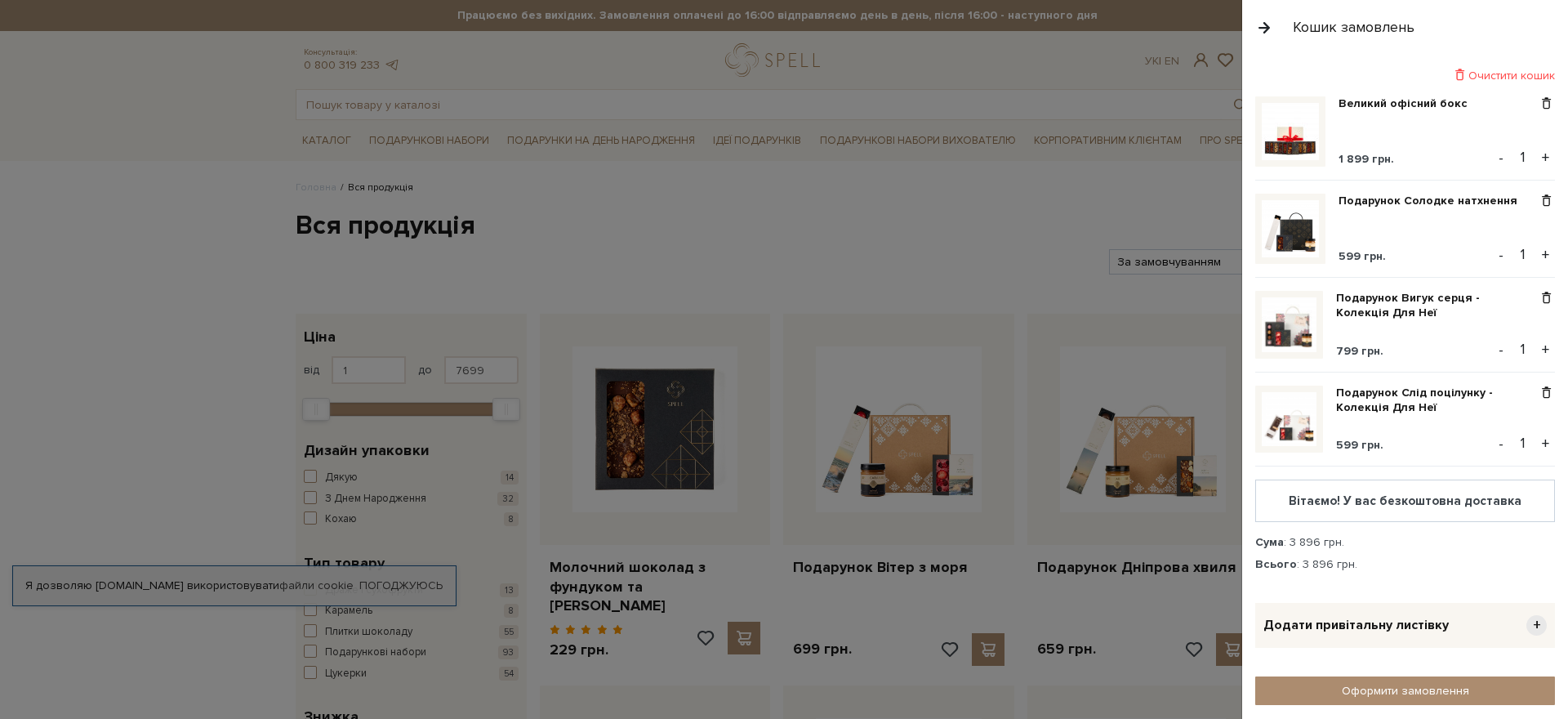
scroll to position [213, 0]
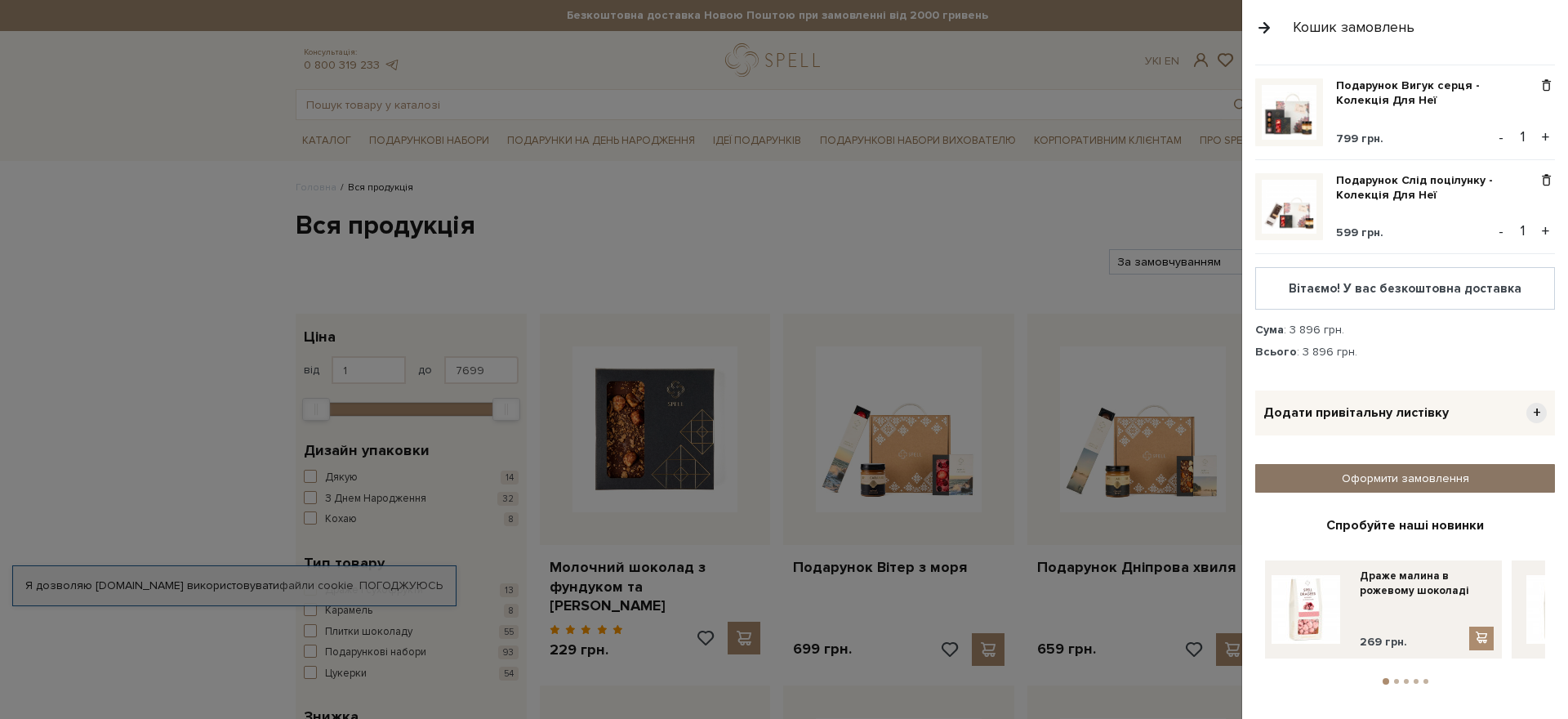
click at [1445, 474] on link "Оформити замовлення" at bounding box center [1405, 477] width 300 height 28
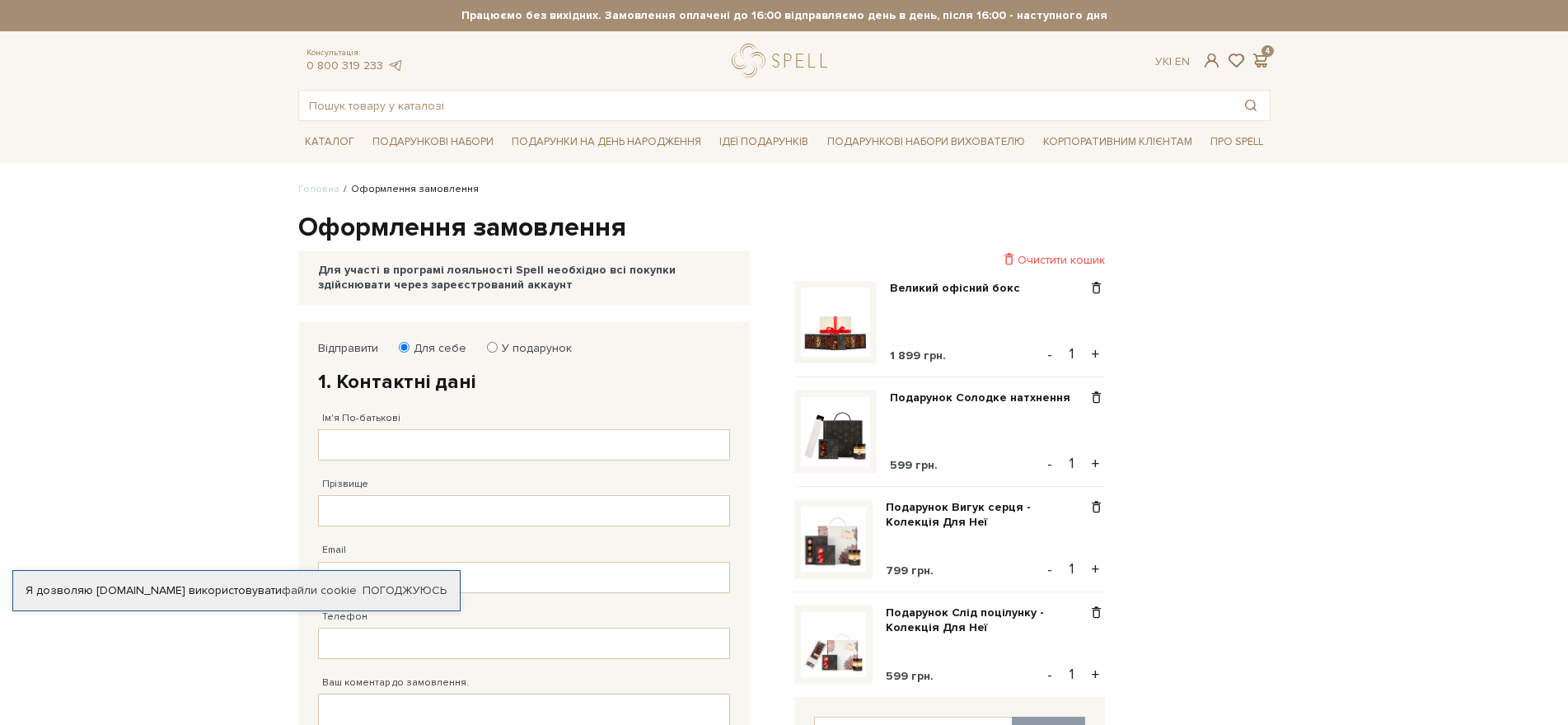
scroll to position [247, 0]
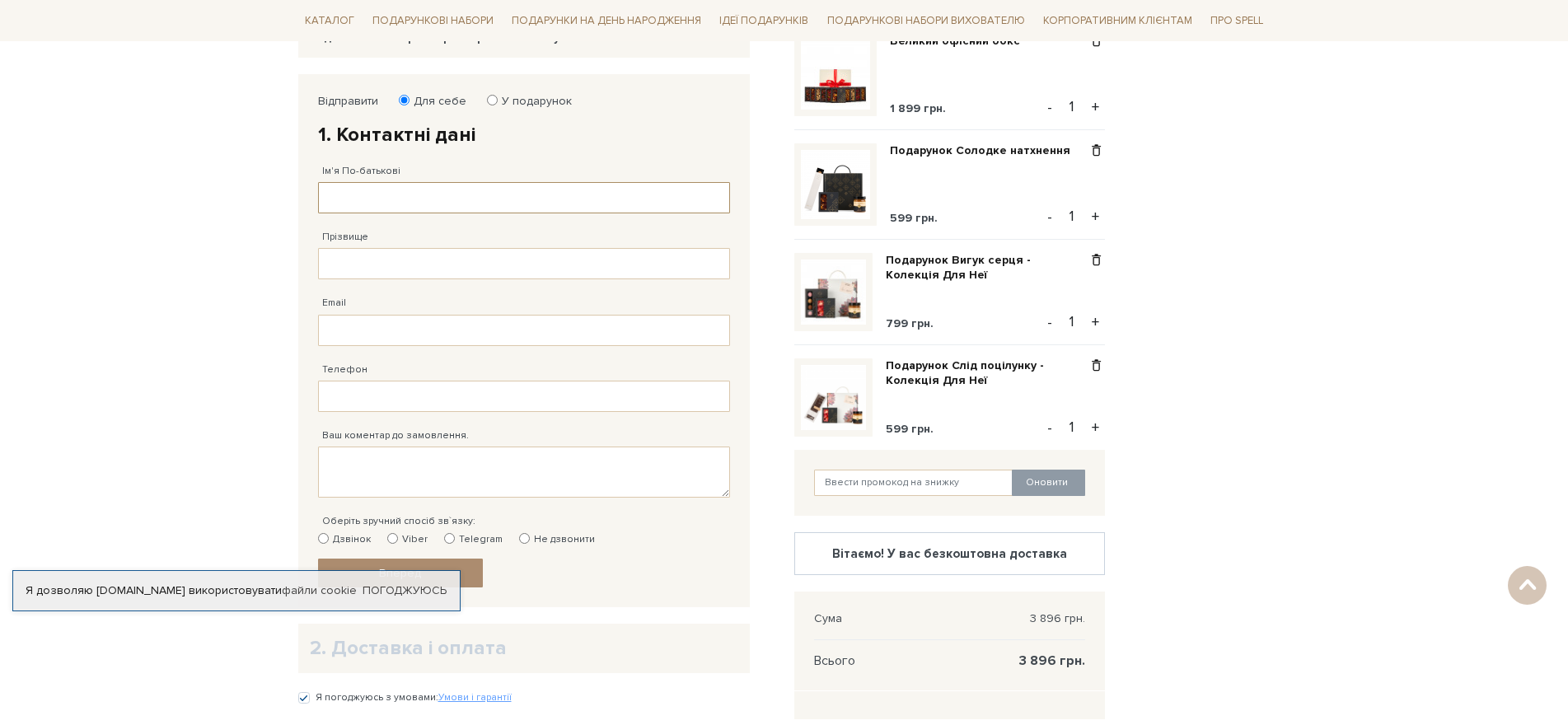
click at [440, 200] on input "Ім'я По-батькові" at bounding box center [524, 198] width 411 height 31
type input "[PERSON_NAME]"
click at [449, 264] on input "Прізвище" at bounding box center [524, 264] width 411 height 31
type input "[PERSON_NAME]"
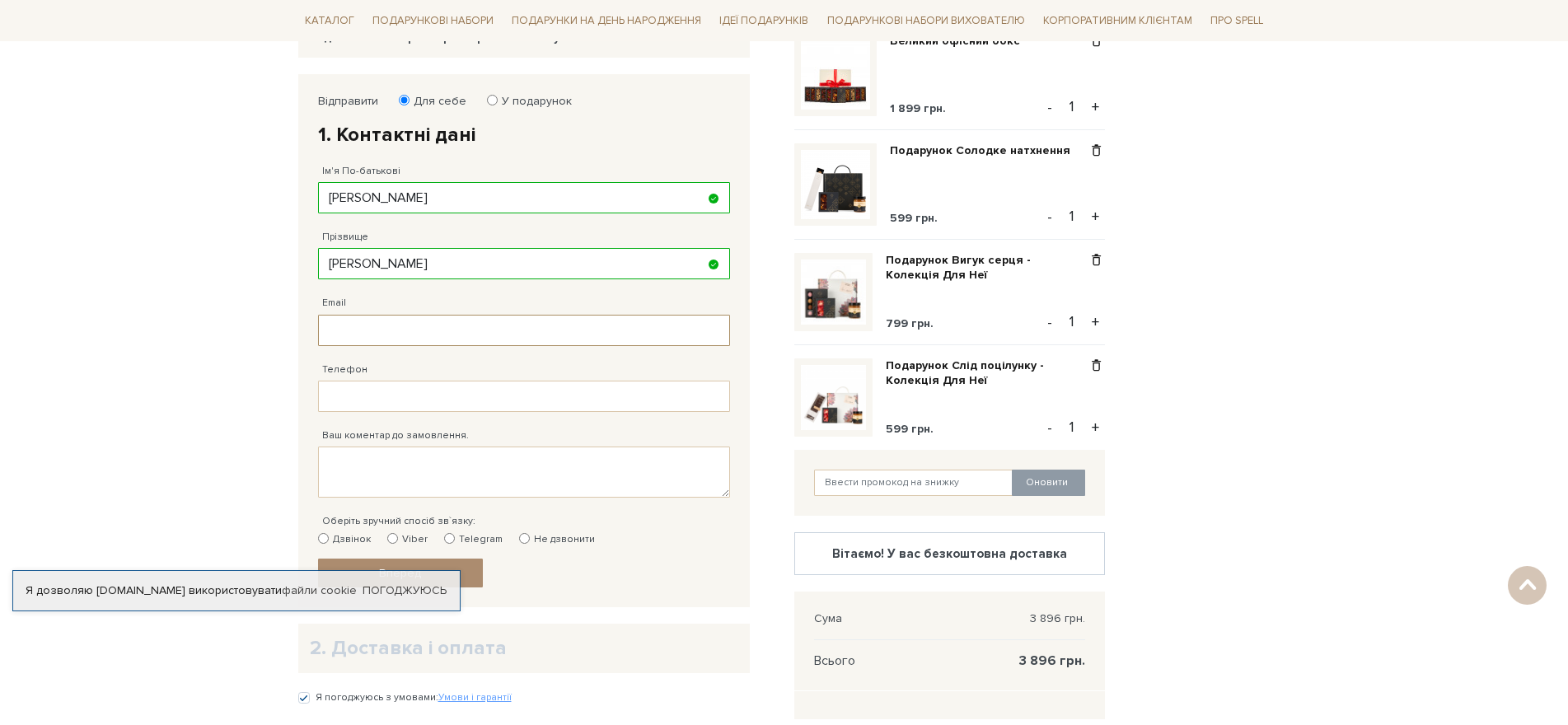
click at [448, 324] on input "Email" at bounding box center [524, 330] width 411 height 31
paste input "[EMAIL_ADDRESS][DOMAIN_NAME]"
type input "[EMAIL_ADDRESS][DOMAIN_NAME]"
click at [381, 397] on input "Телефон" at bounding box center [524, 396] width 411 height 31
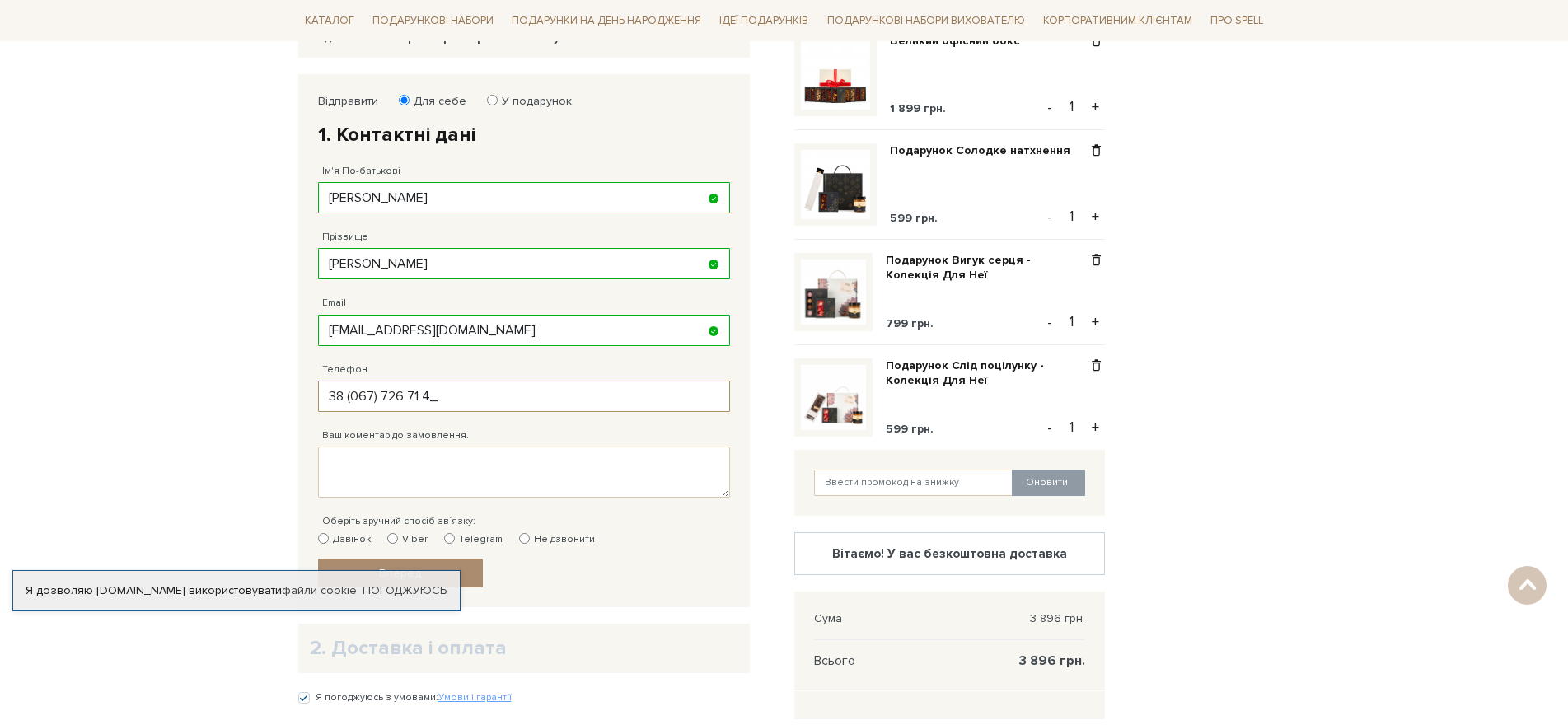
type input "[PHONE_NUMBER]"
click at [409, 452] on textarea "Ваш коментар до замовлення." at bounding box center [524, 472] width 411 height 51
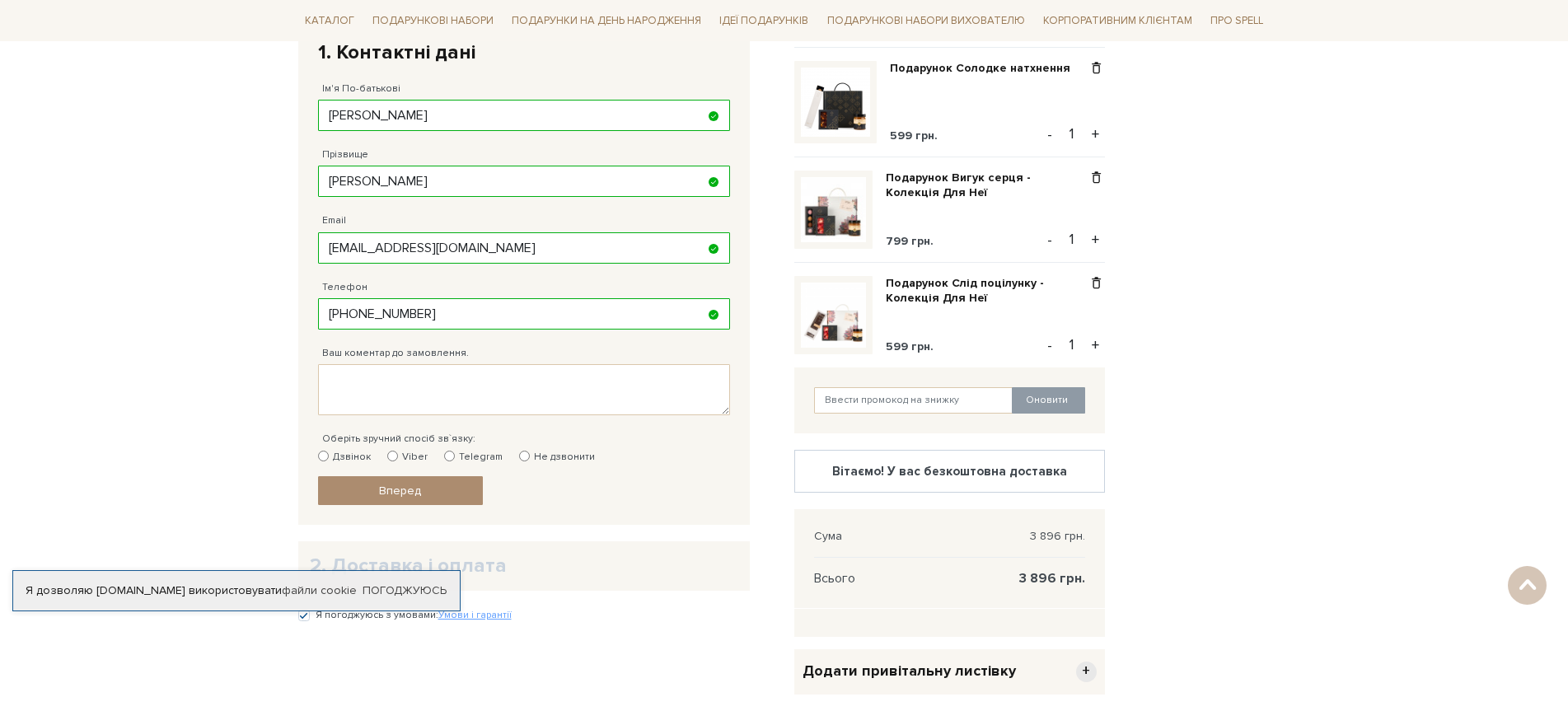
click at [519, 455] on input "Не дзвонити" at bounding box center [524, 455] width 10 height 10
radio input "true"
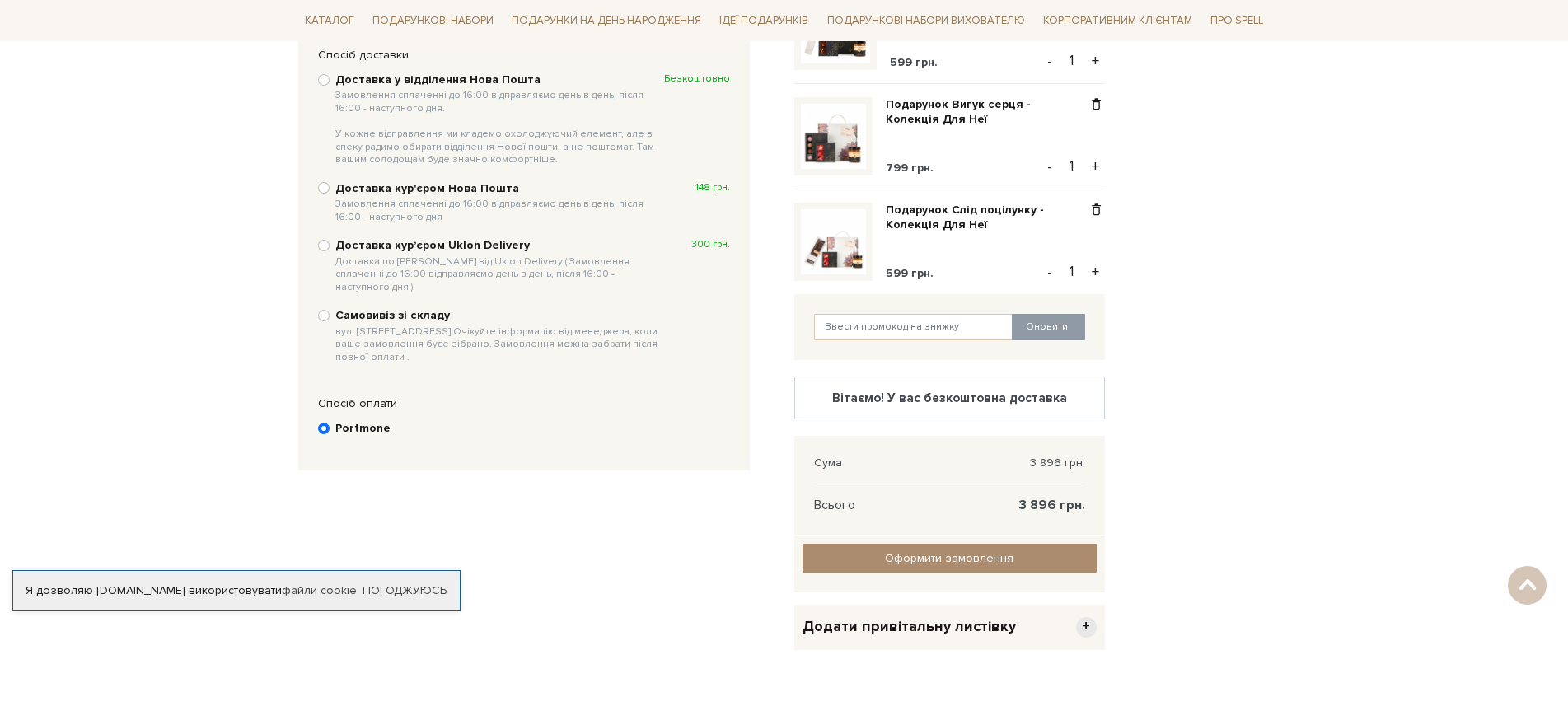
scroll to position [321, 0]
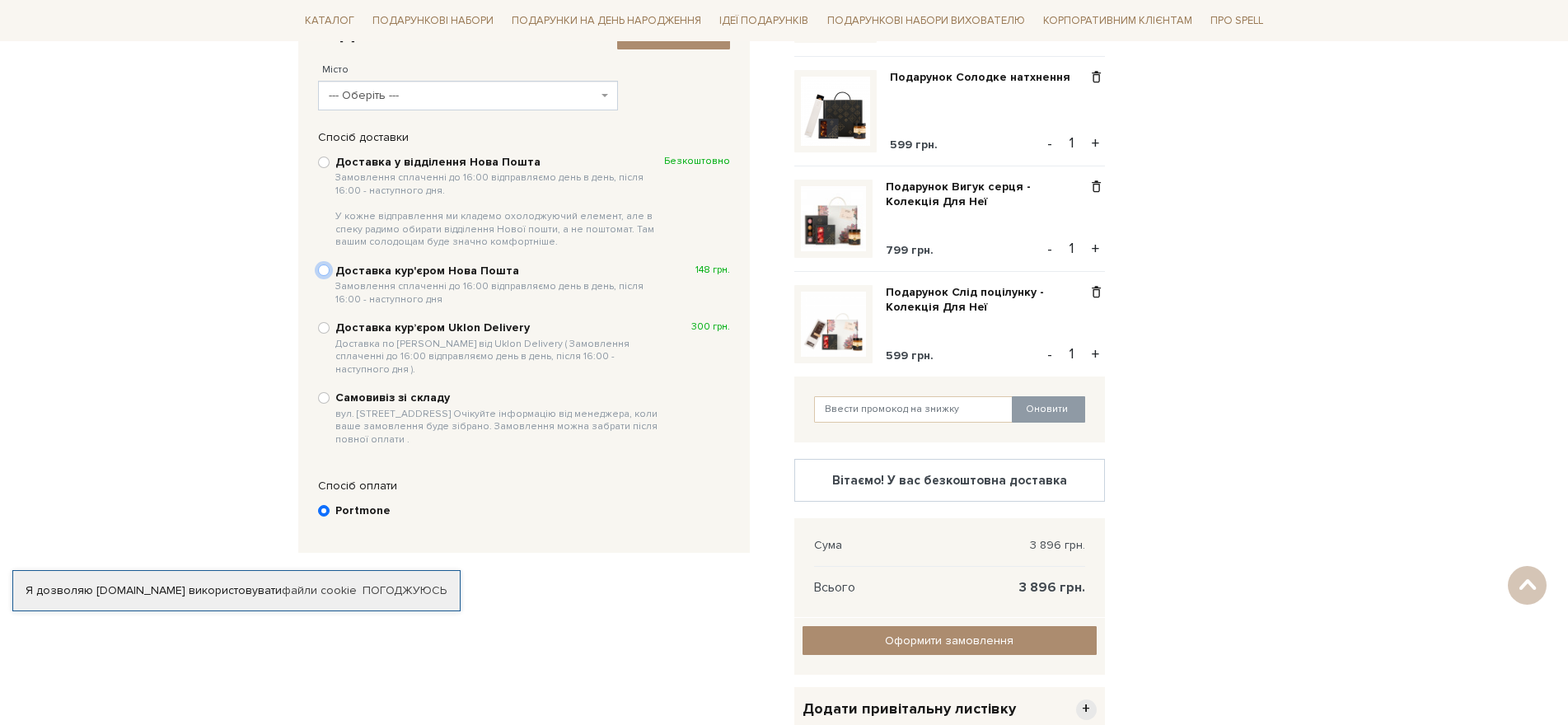
click at [323, 268] on input "Доставка кур'єром Нова Пошта Замовлення сплаченні до 16:00 відправляємо день в …" at bounding box center [323, 270] width 11 height 11
radio input "true"
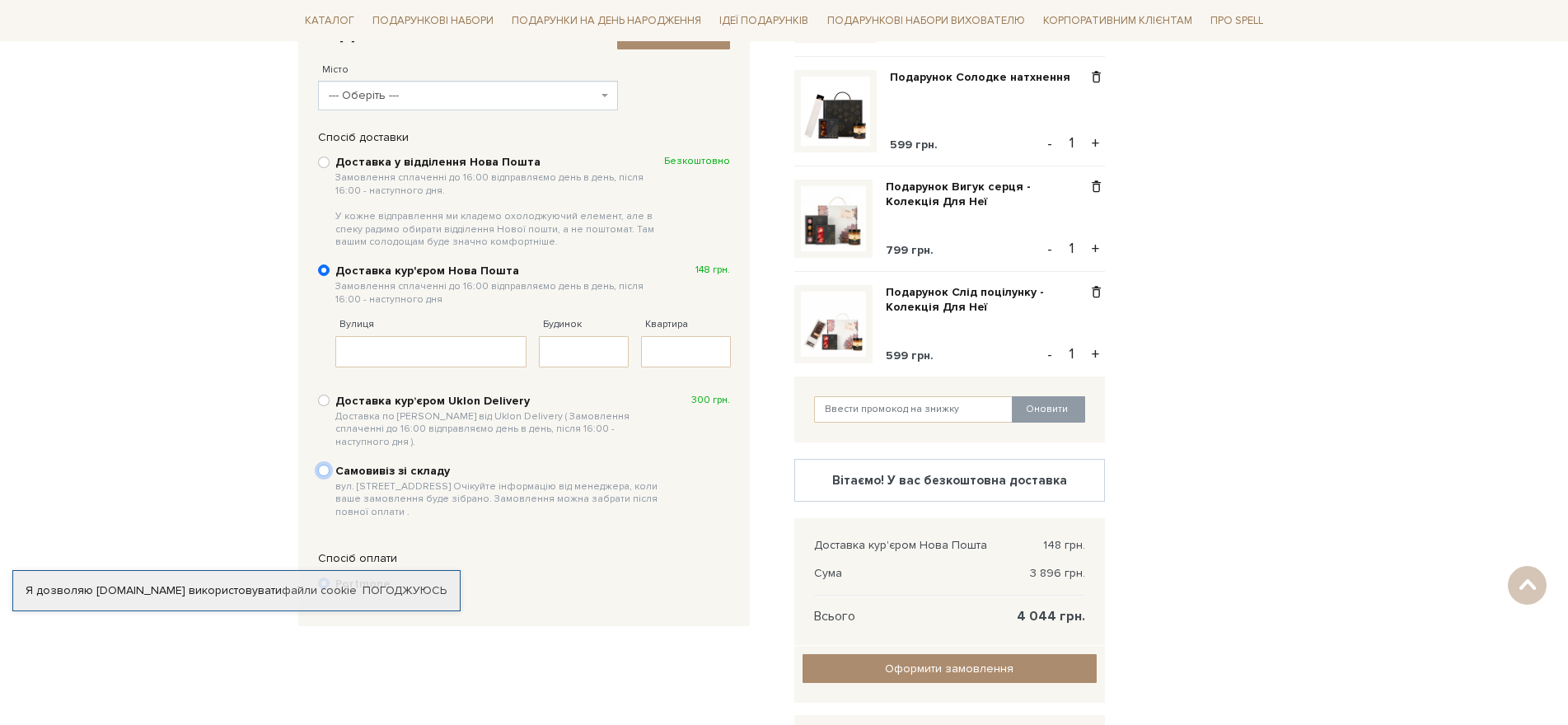
click at [322, 464] on input "Самовивіз зі складу вул. [STREET_ADDRESS] Очікуйте інформацію від менеджера, ко…" at bounding box center [323, 469] width 11 height 11
radio input "true"
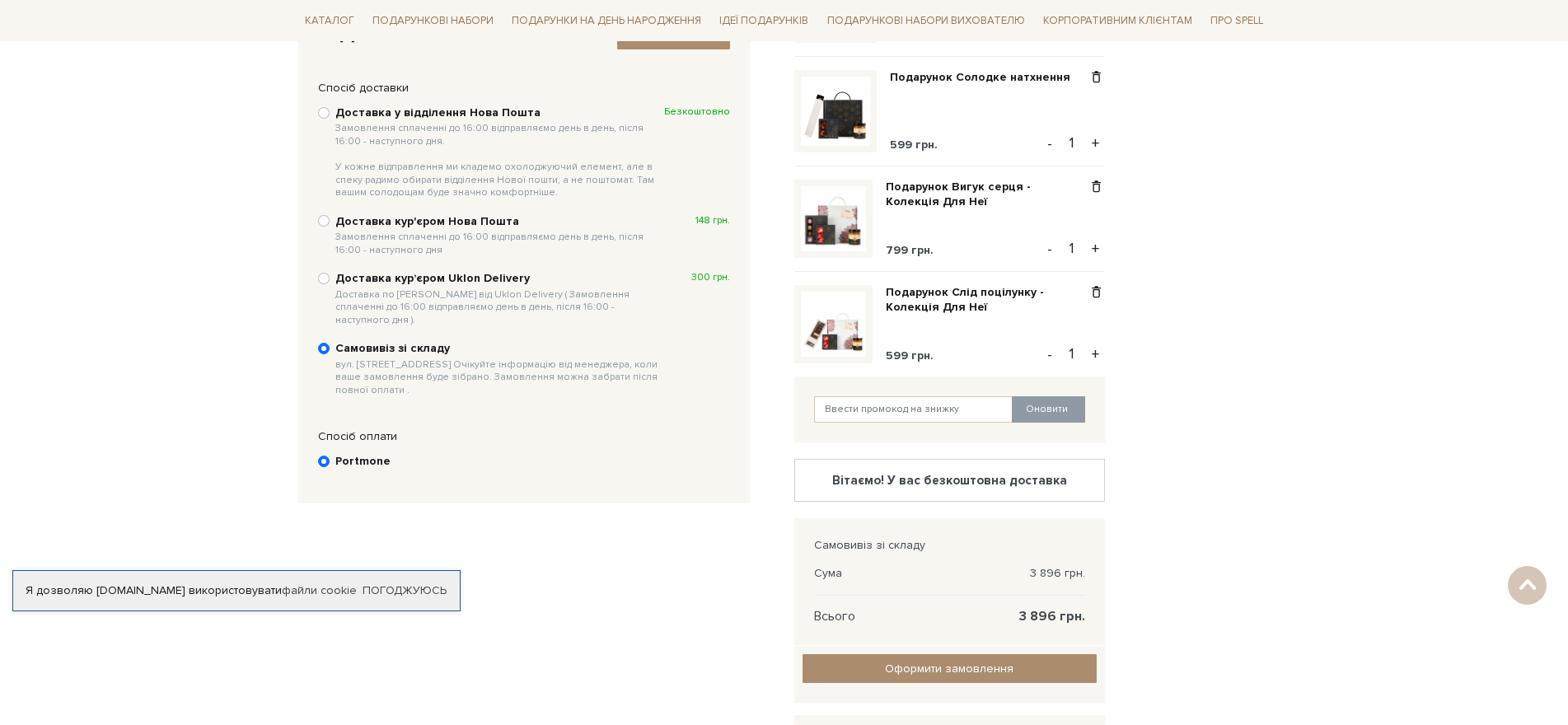
scroll to position [238, 0]
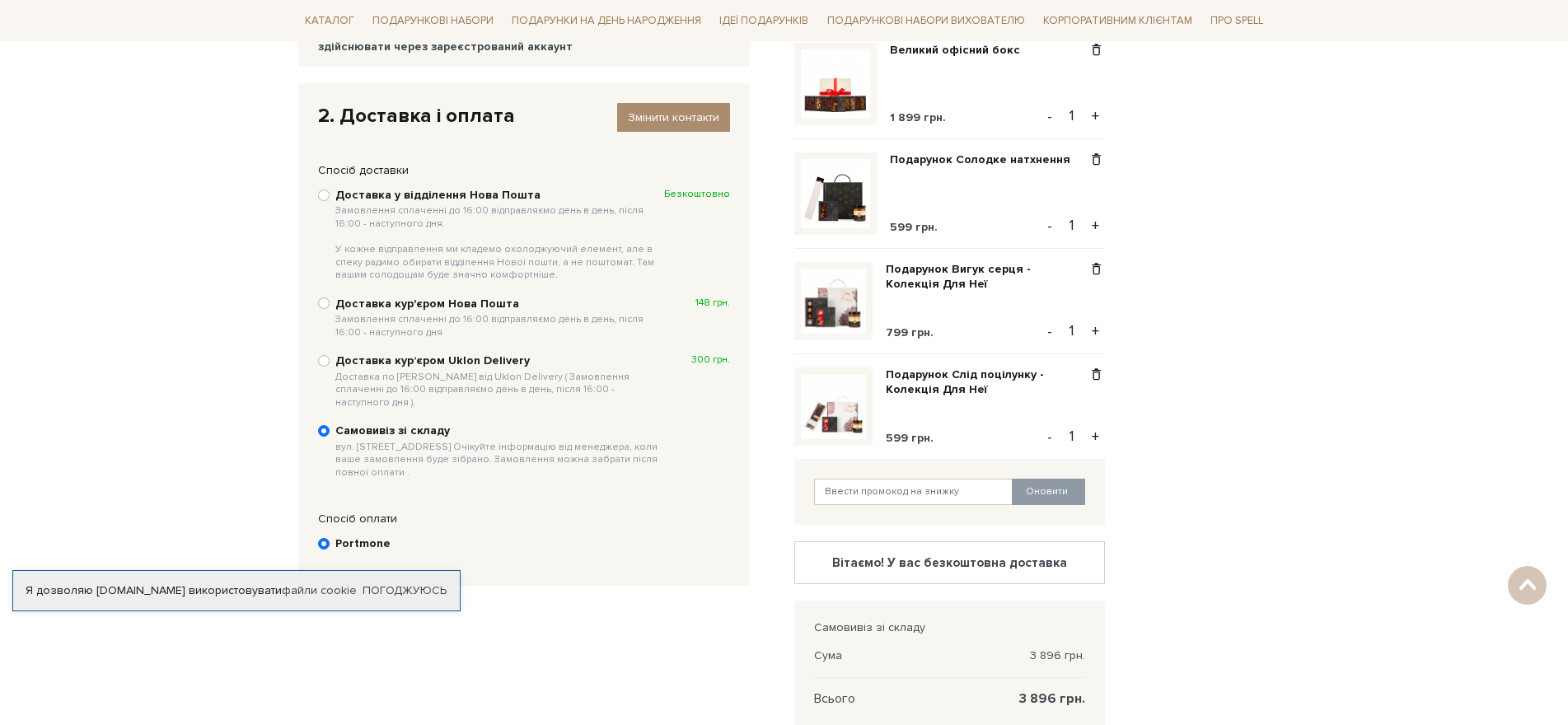
click at [330, 193] on div "Доставка у відділення Нова Пошта Замовлення сплаченні до 16:00 відправляємо ден…" at bounding box center [524, 234] width 411 height 97
click at [324, 196] on input "Доставка у відділення Нова Пошта Замовлення сплаченні до 16:00 відправляємо ден…" at bounding box center [323, 194] width 11 height 11
radio input "true"
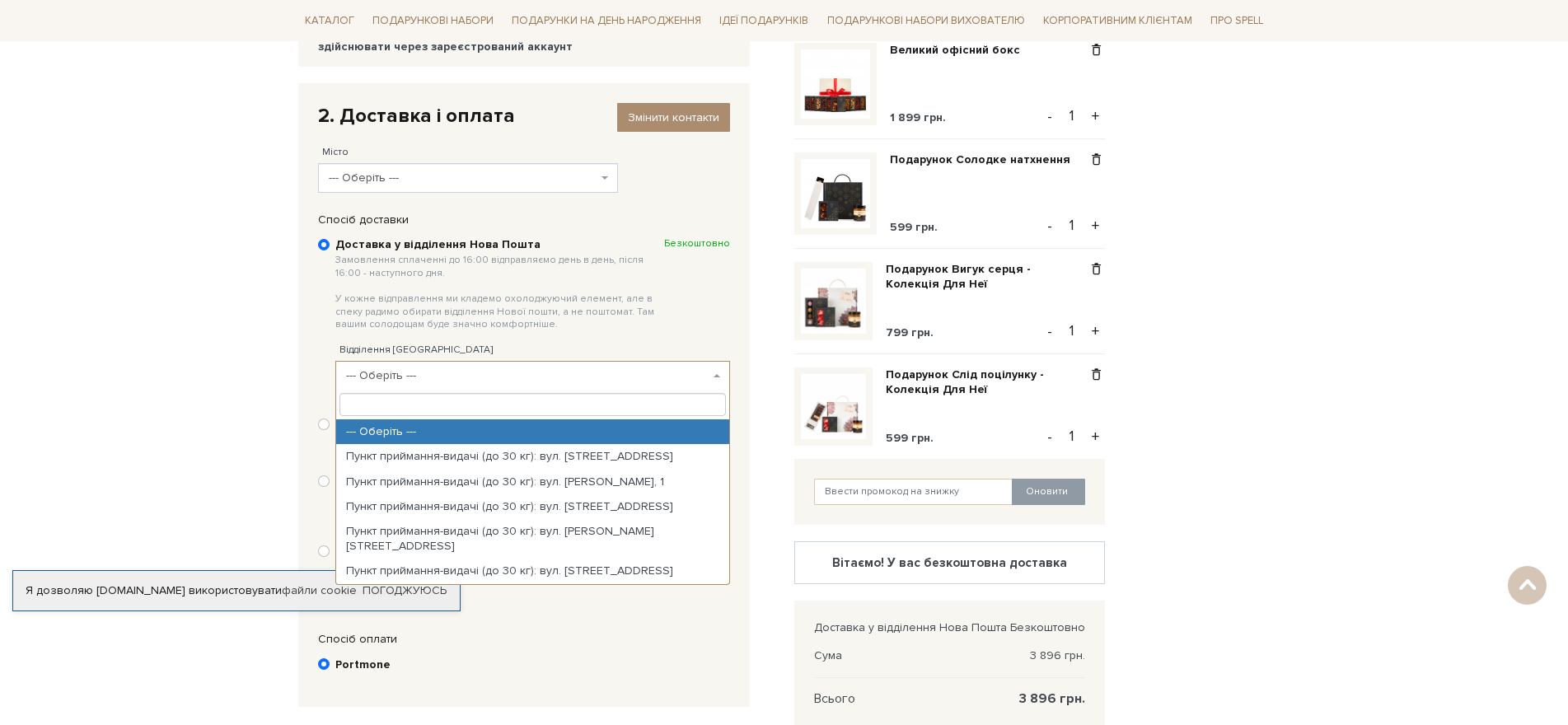
click at [477, 377] on span "--- Оберіть ---" at bounding box center [527, 375] width 363 height 16
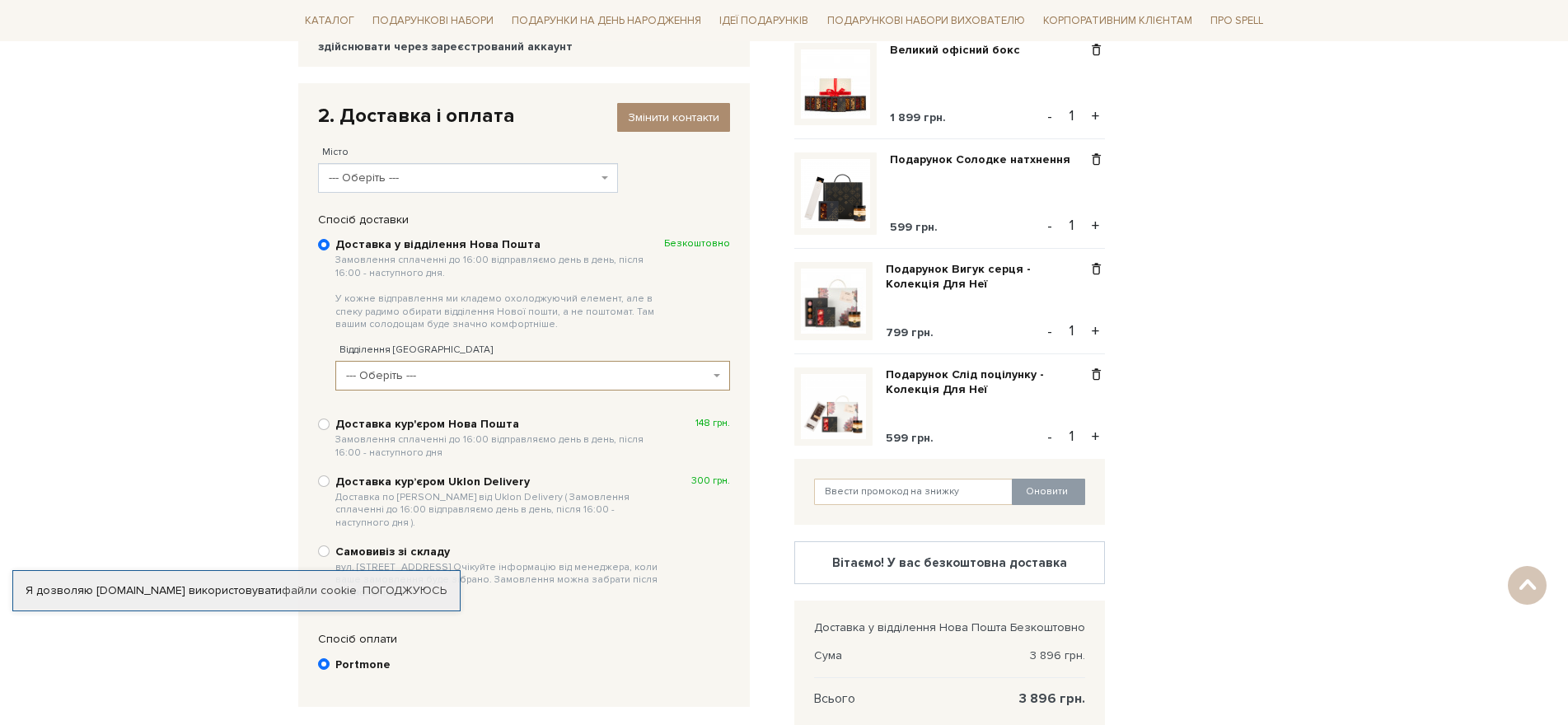
click at [477, 377] on span "--- Оберіть ---" at bounding box center [527, 375] width 363 height 16
click at [324, 425] on input "Доставка кур'єром Нова Пошта Замовлення сплаченні до 16:00 відправляємо день в …" at bounding box center [323, 423] width 11 height 11
radio input "true"
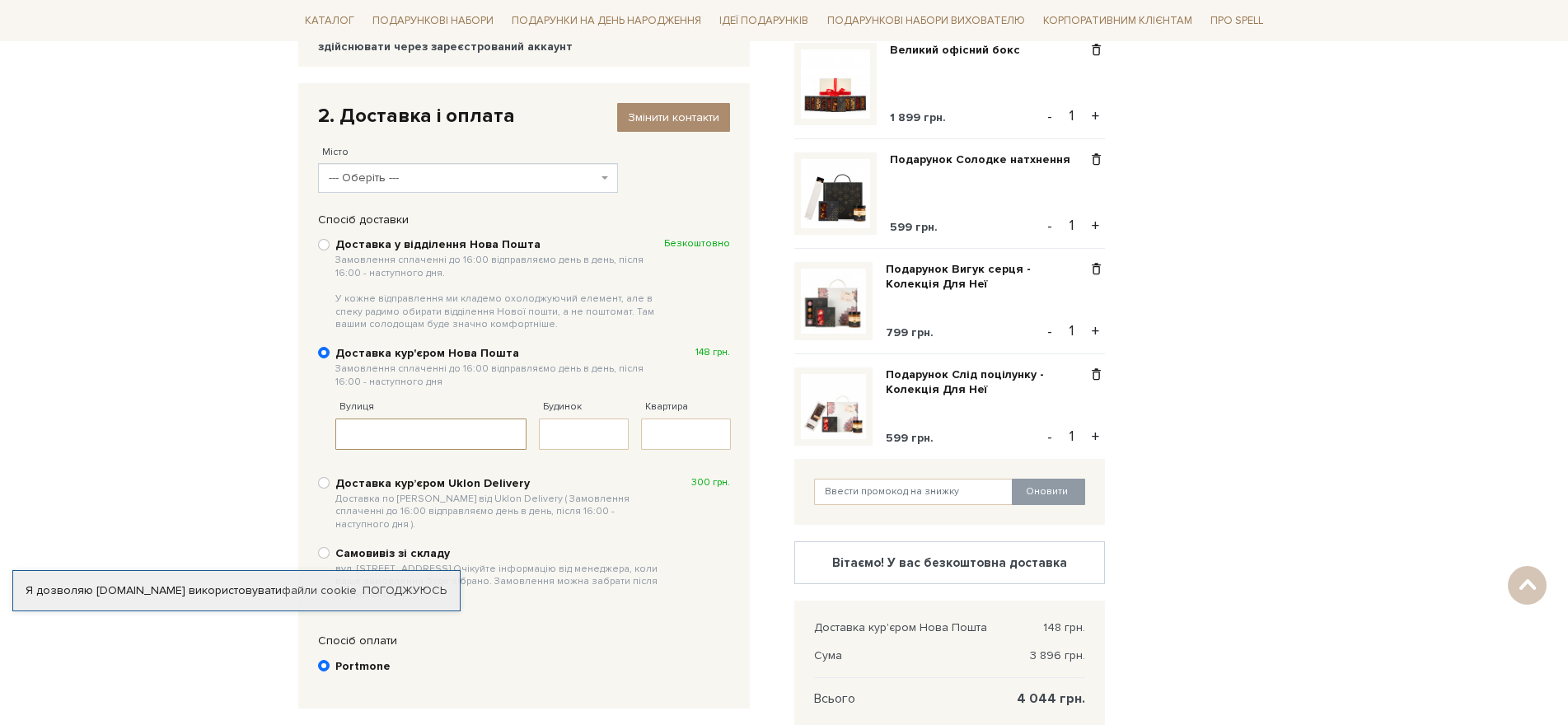
click at [453, 442] on input "Вулиця" at bounding box center [431, 434] width 192 height 31
type input "Х"
type input "Охтирський пров"
click at [570, 435] on input "Будинок" at bounding box center [583, 434] width 90 height 31
type input "7"
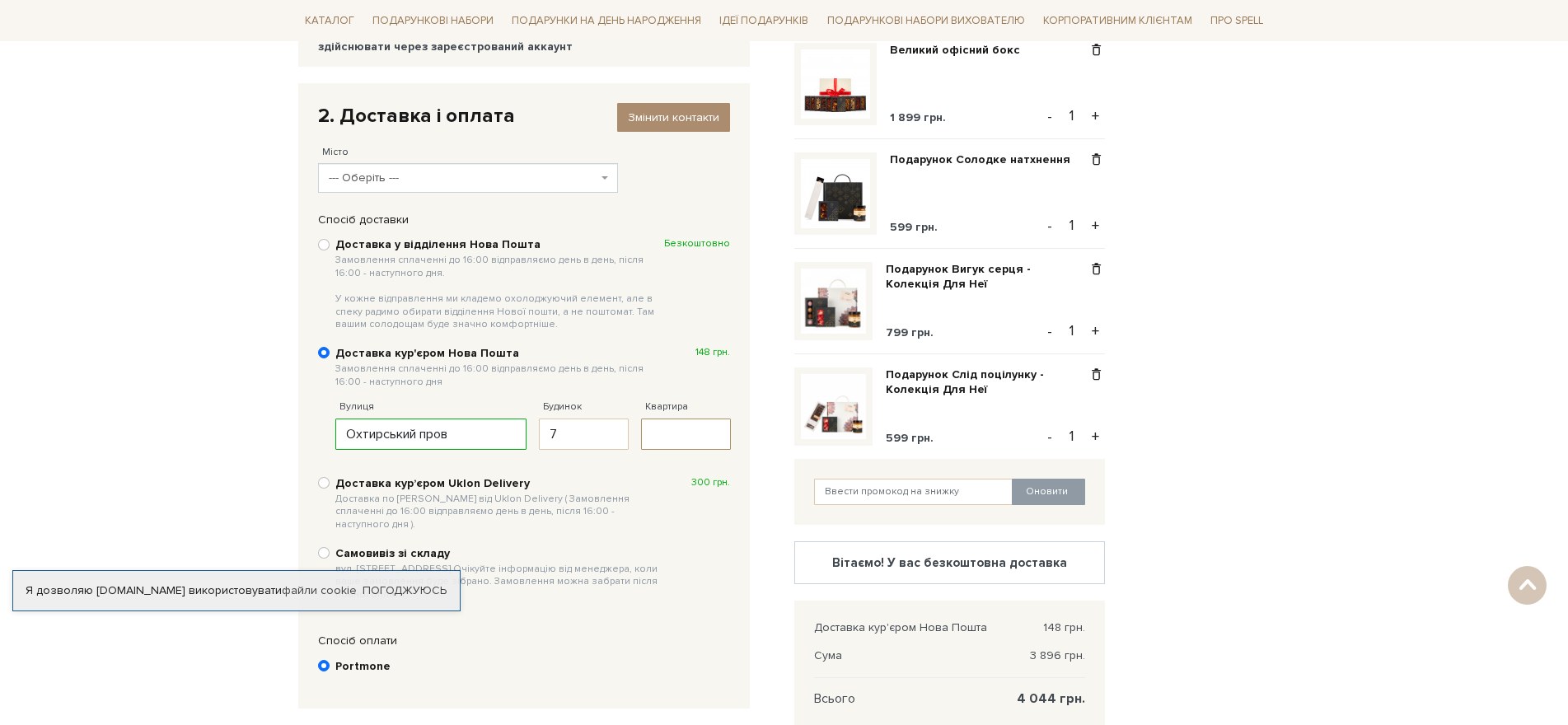
click at [659, 437] on input "Квартира" at bounding box center [685, 434] width 90 height 31
type input "2 корп"
click at [604, 177] on b at bounding box center [605, 178] width 7 height 3
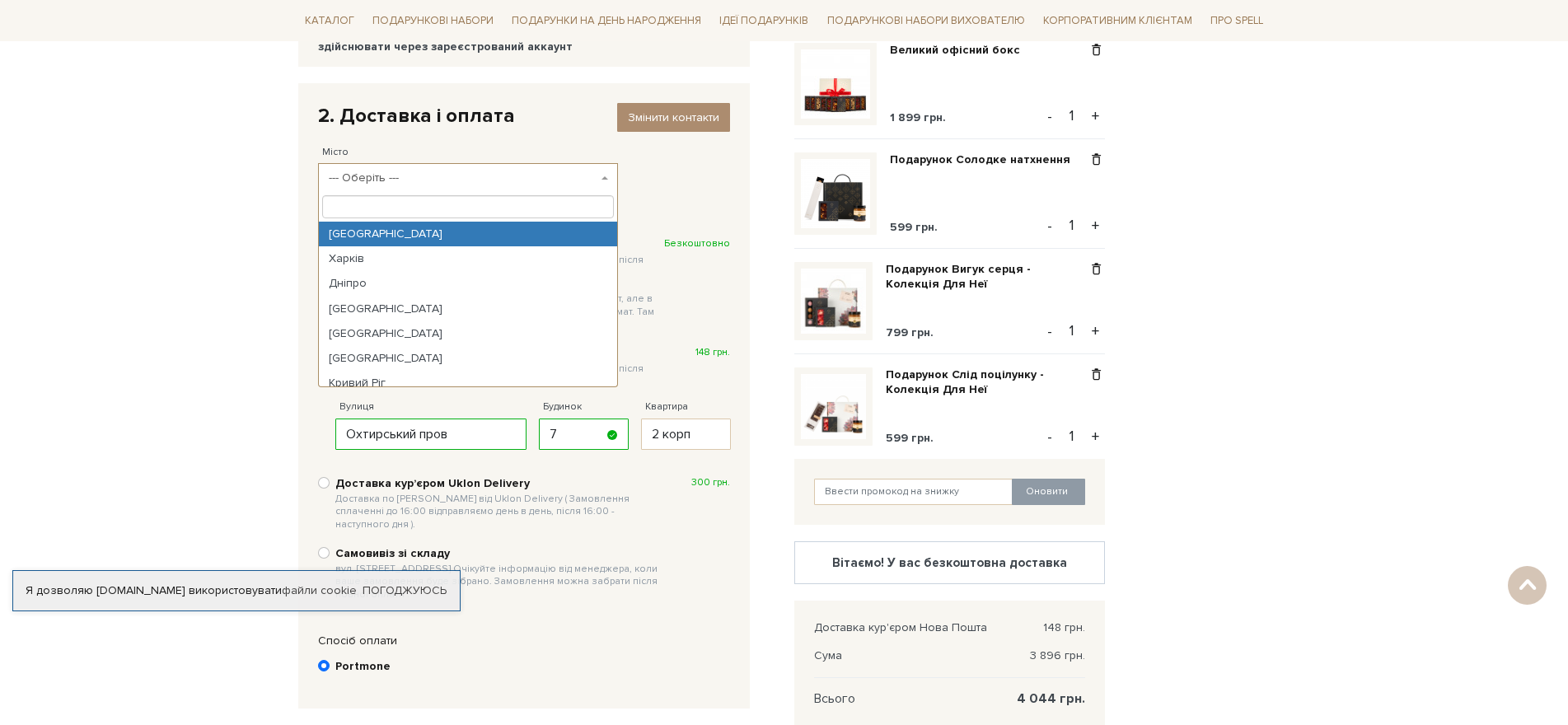
select select "Київ"
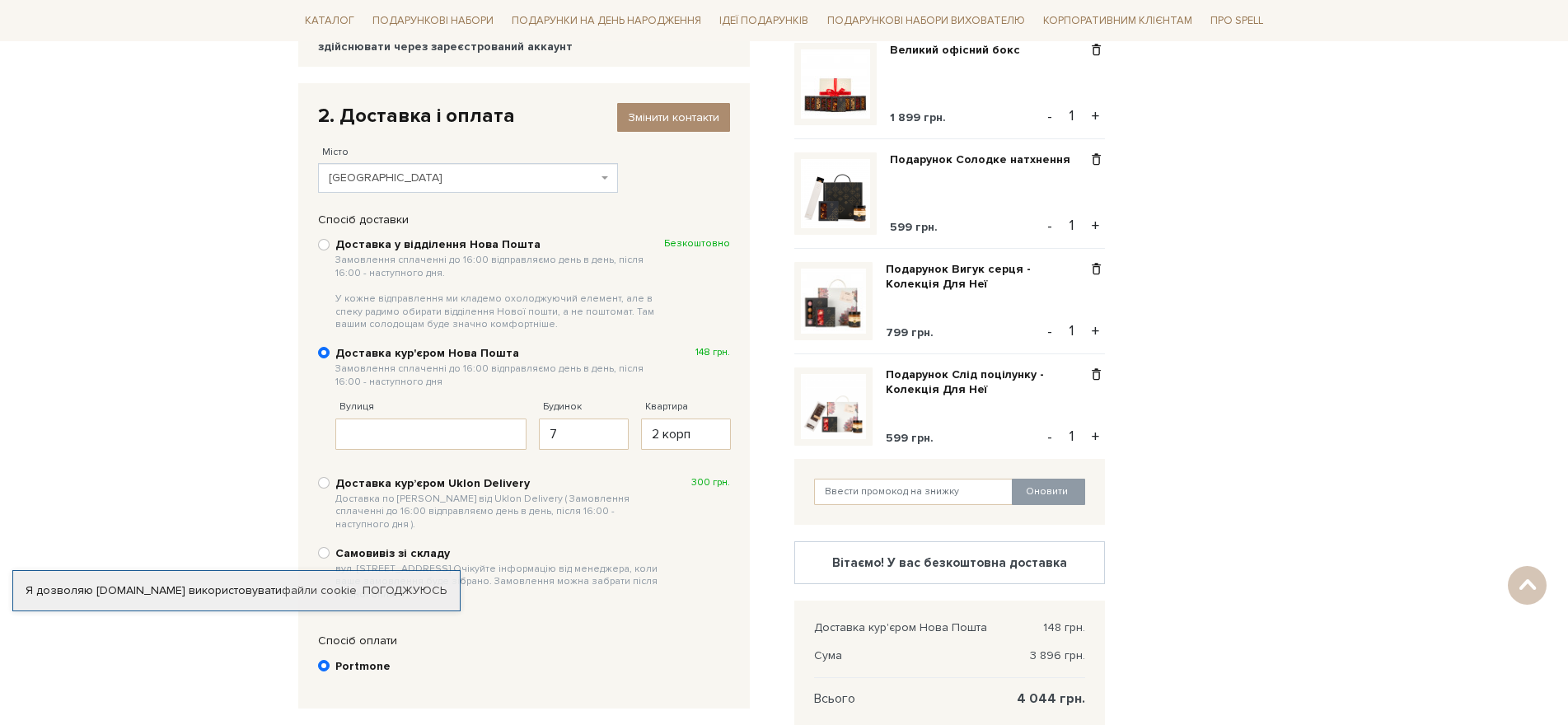
scroll to position [309, 0]
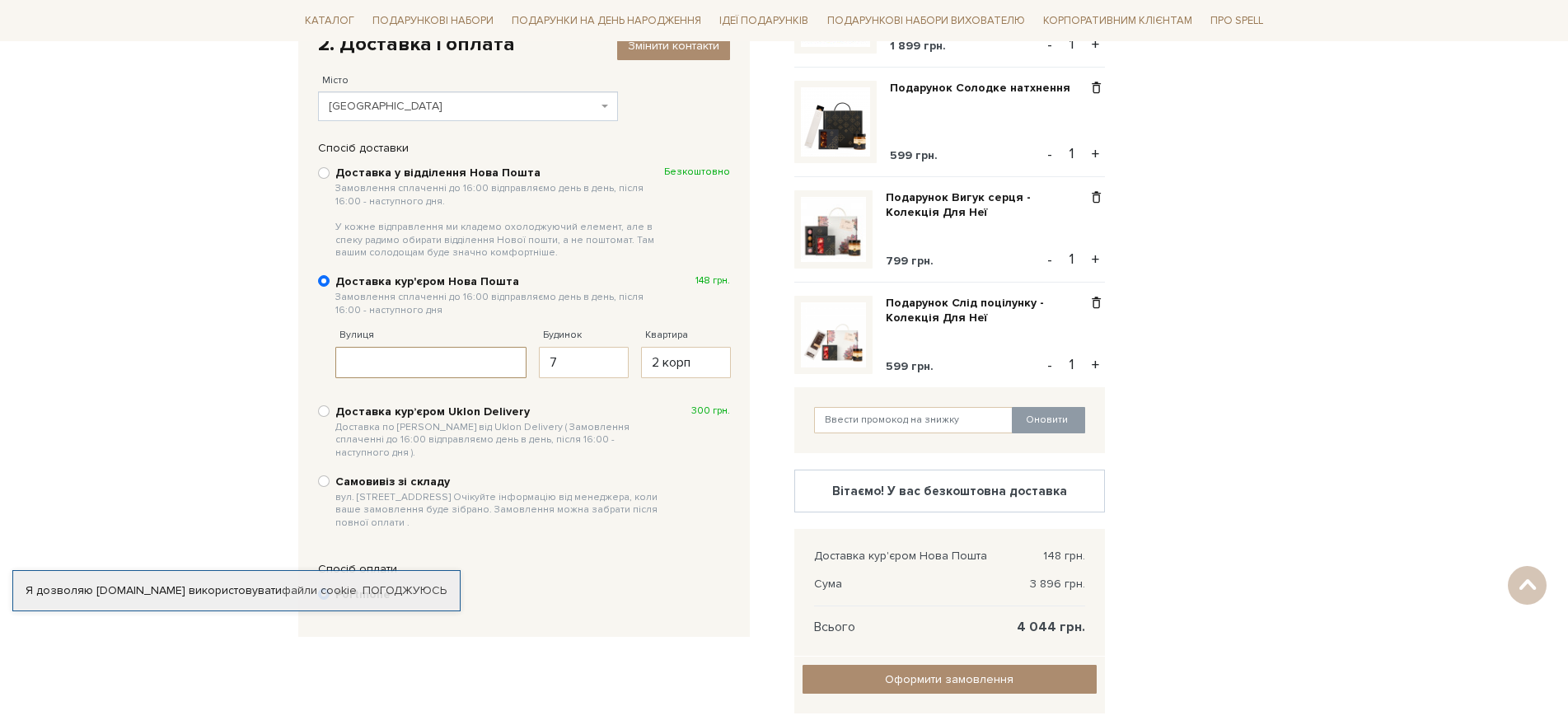
click at [384, 359] on input "Вулиця" at bounding box center [431, 362] width 192 height 31
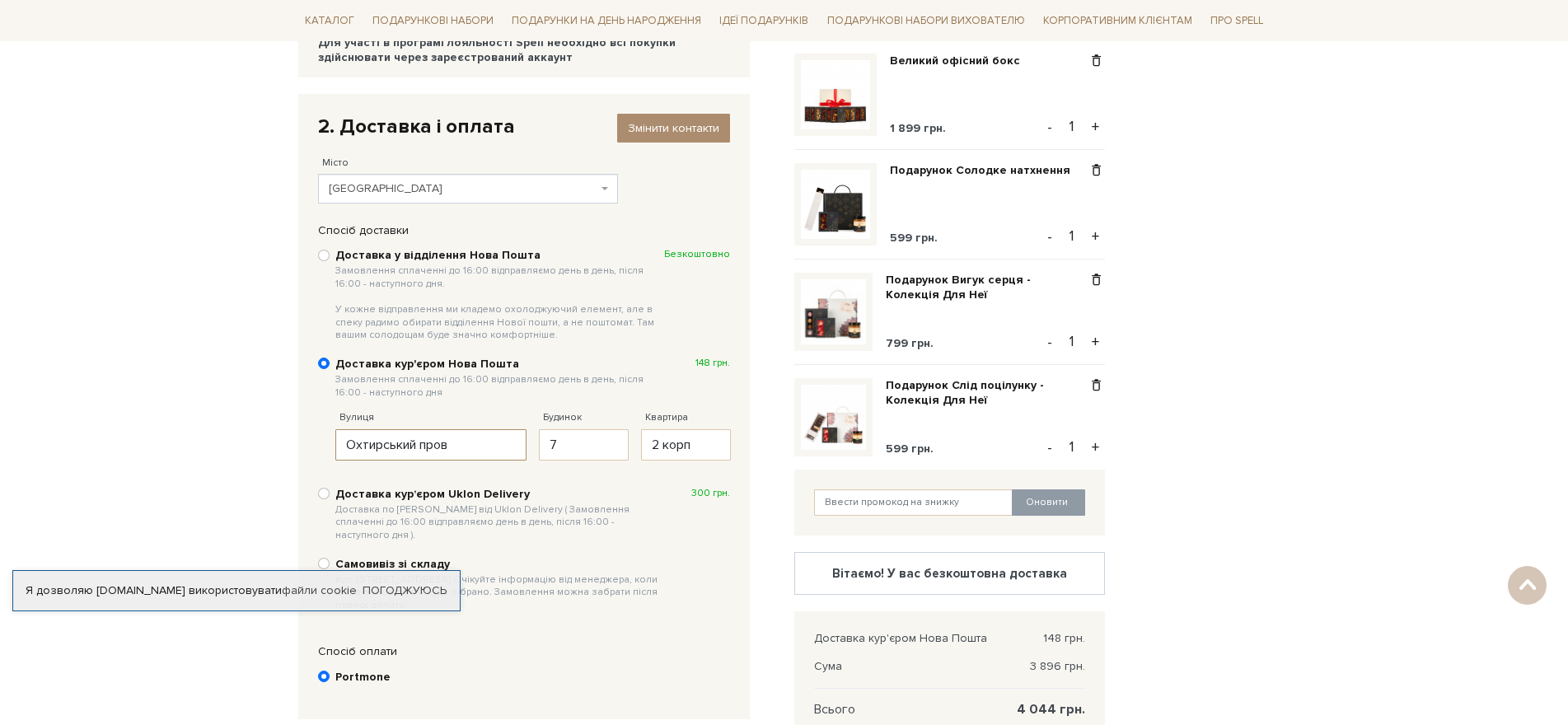
scroll to position [145, 0]
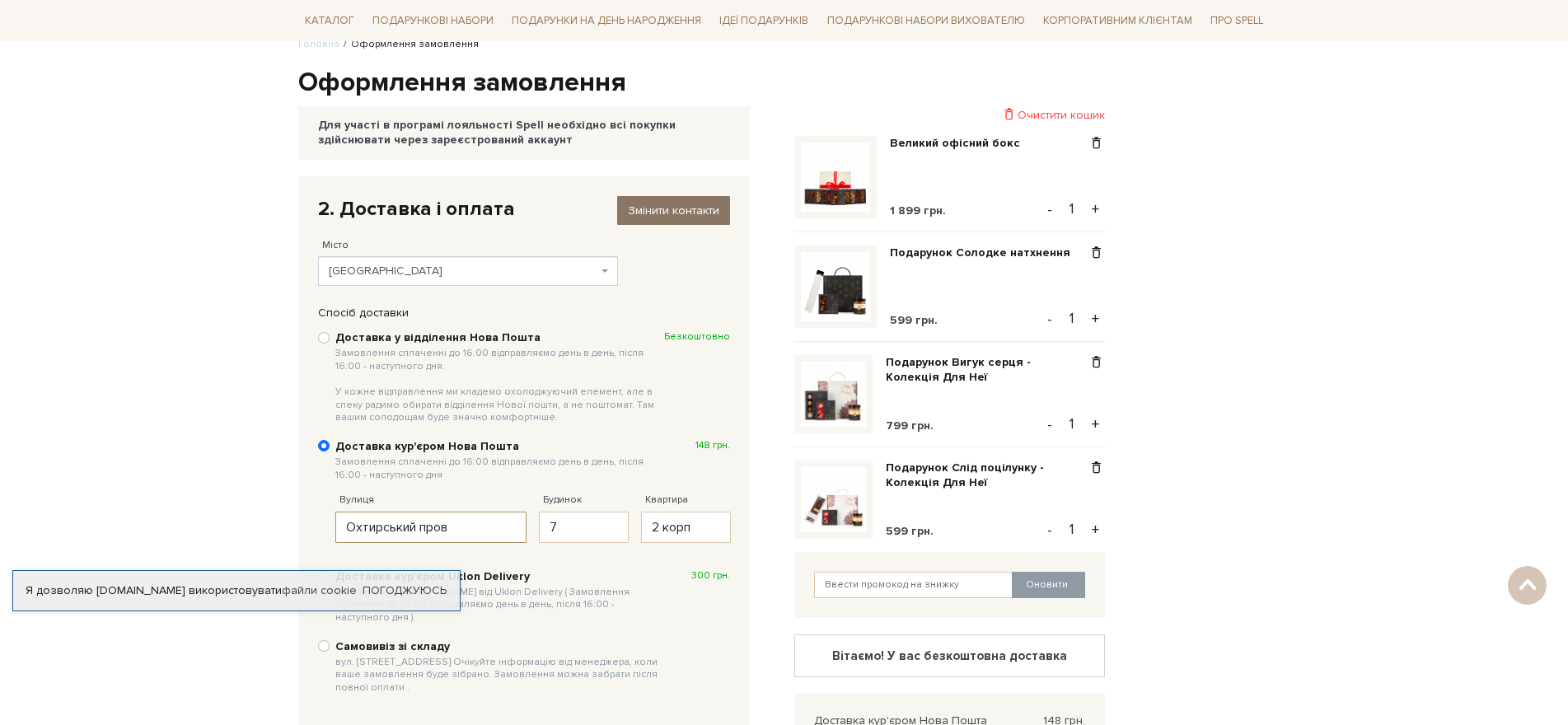
type input "Охтирський пров"
click at [655, 207] on span "Змінити контакти" at bounding box center [673, 210] width 92 height 14
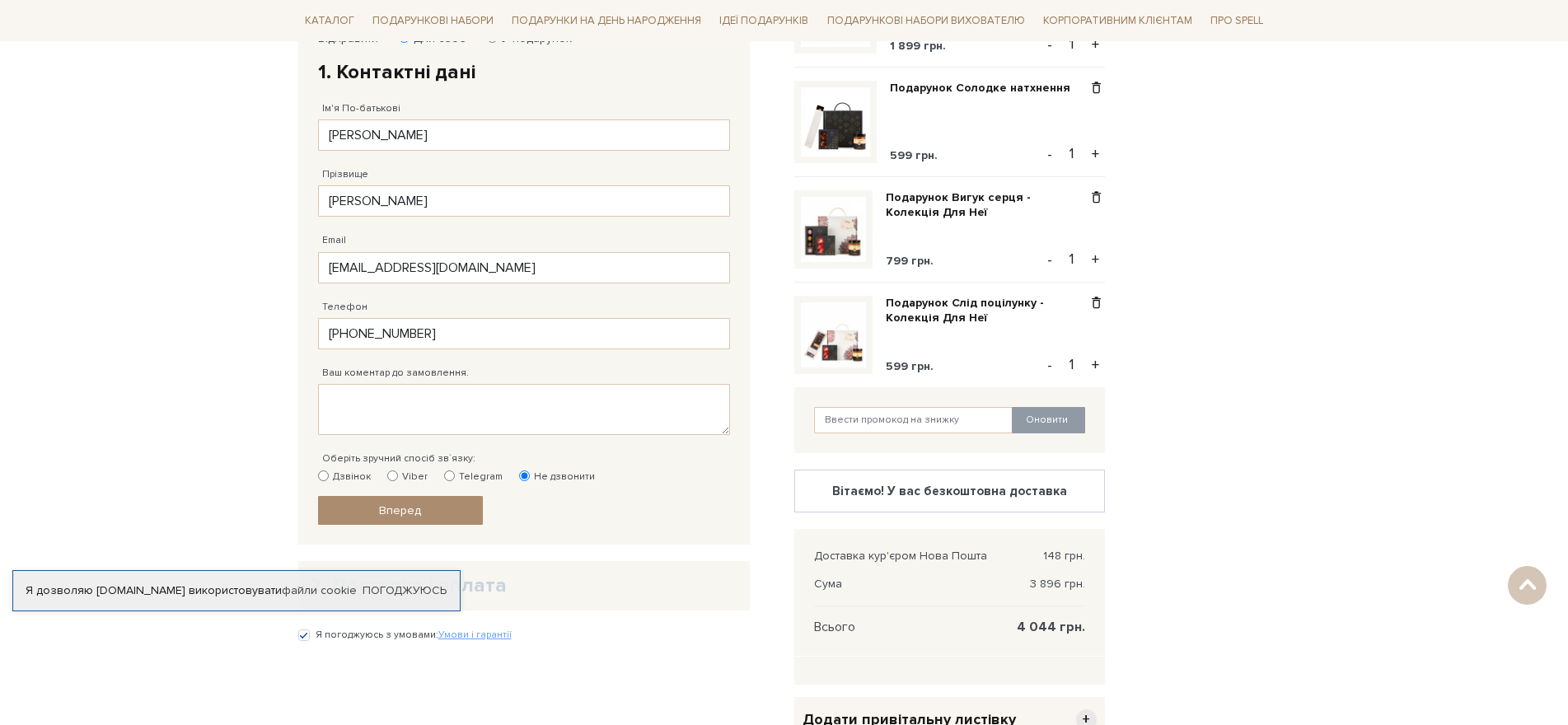
scroll to position [556, 0]
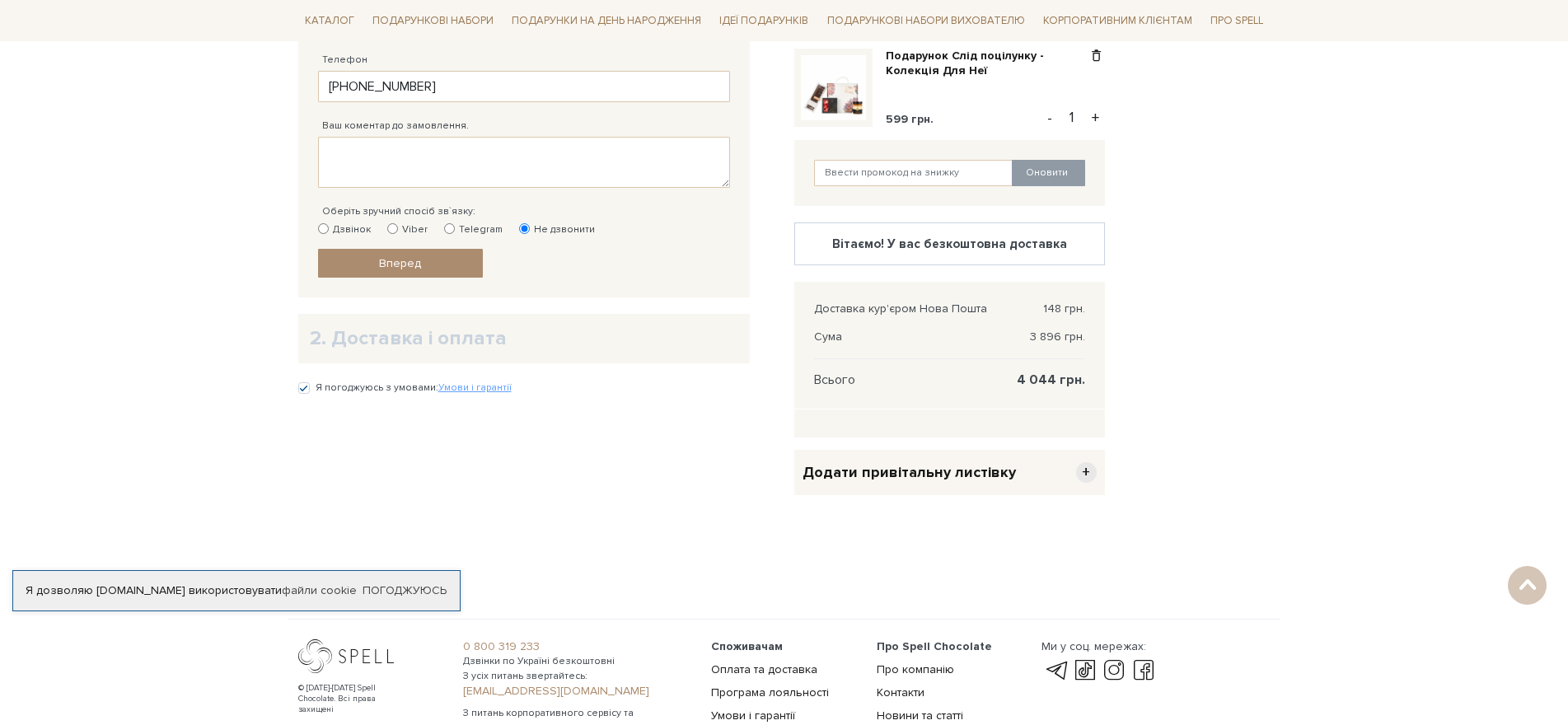
click at [517, 338] on h2 "2. Доставка і оплата" at bounding box center [524, 338] width 429 height 26
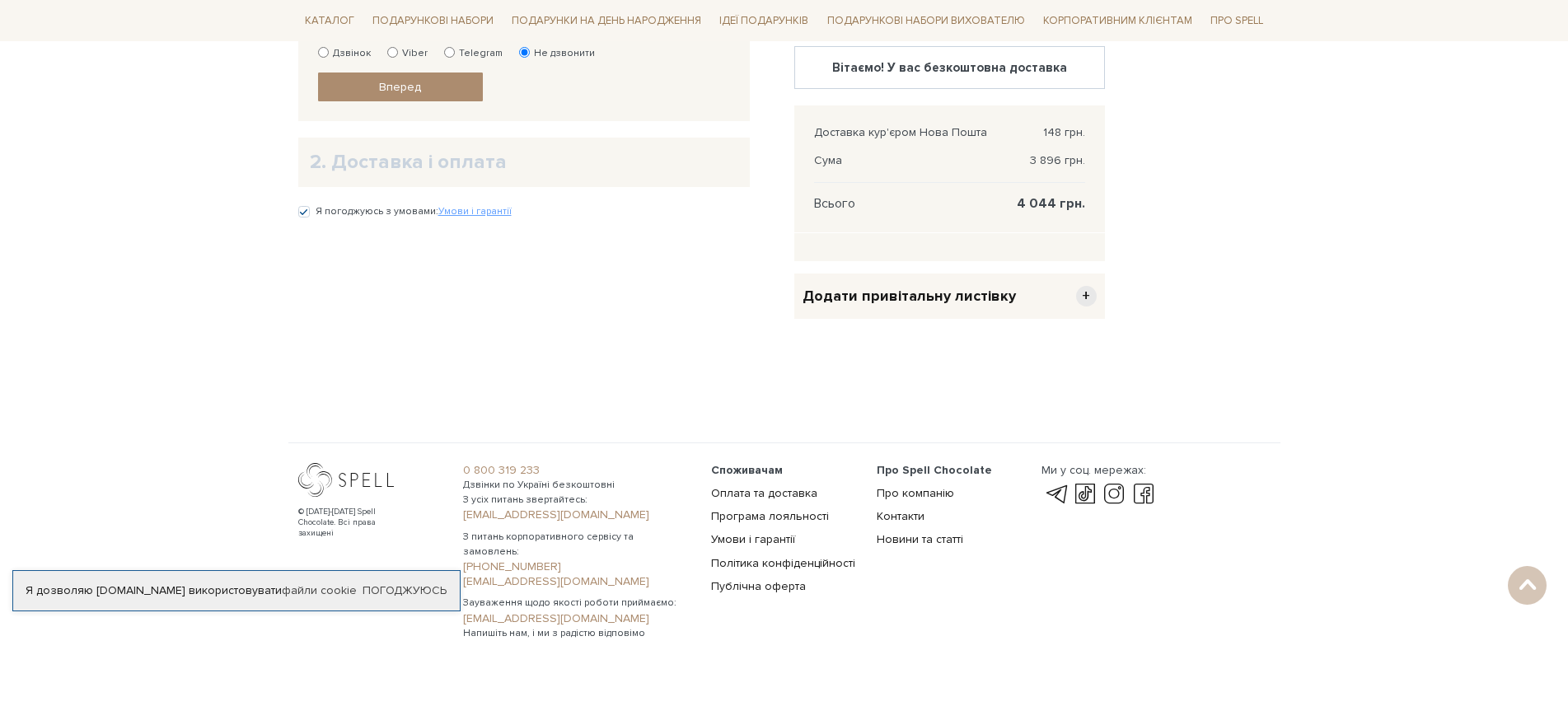
scroll to position [486, 0]
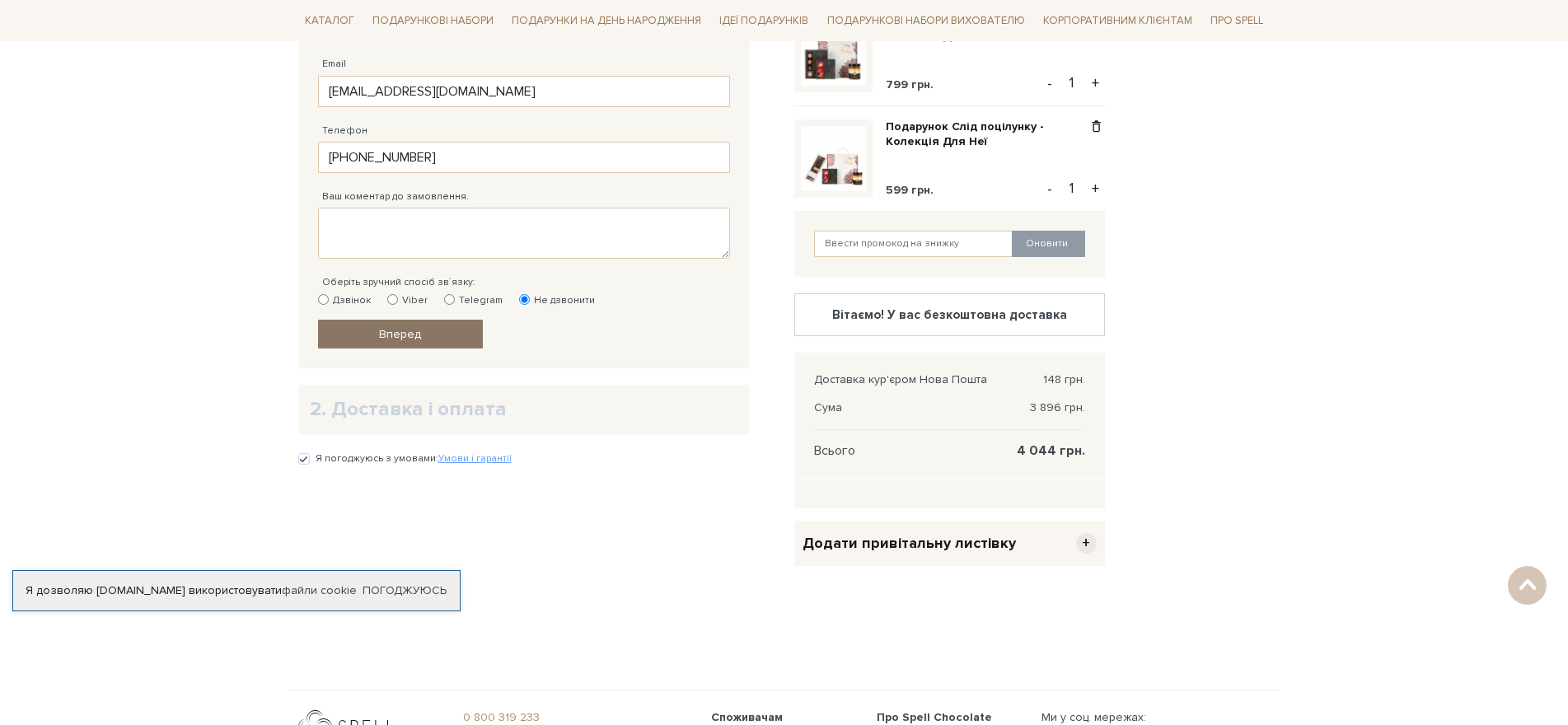
click at [432, 340] on link "Вперед" at bounding box center [400, 334] width 165 height 29
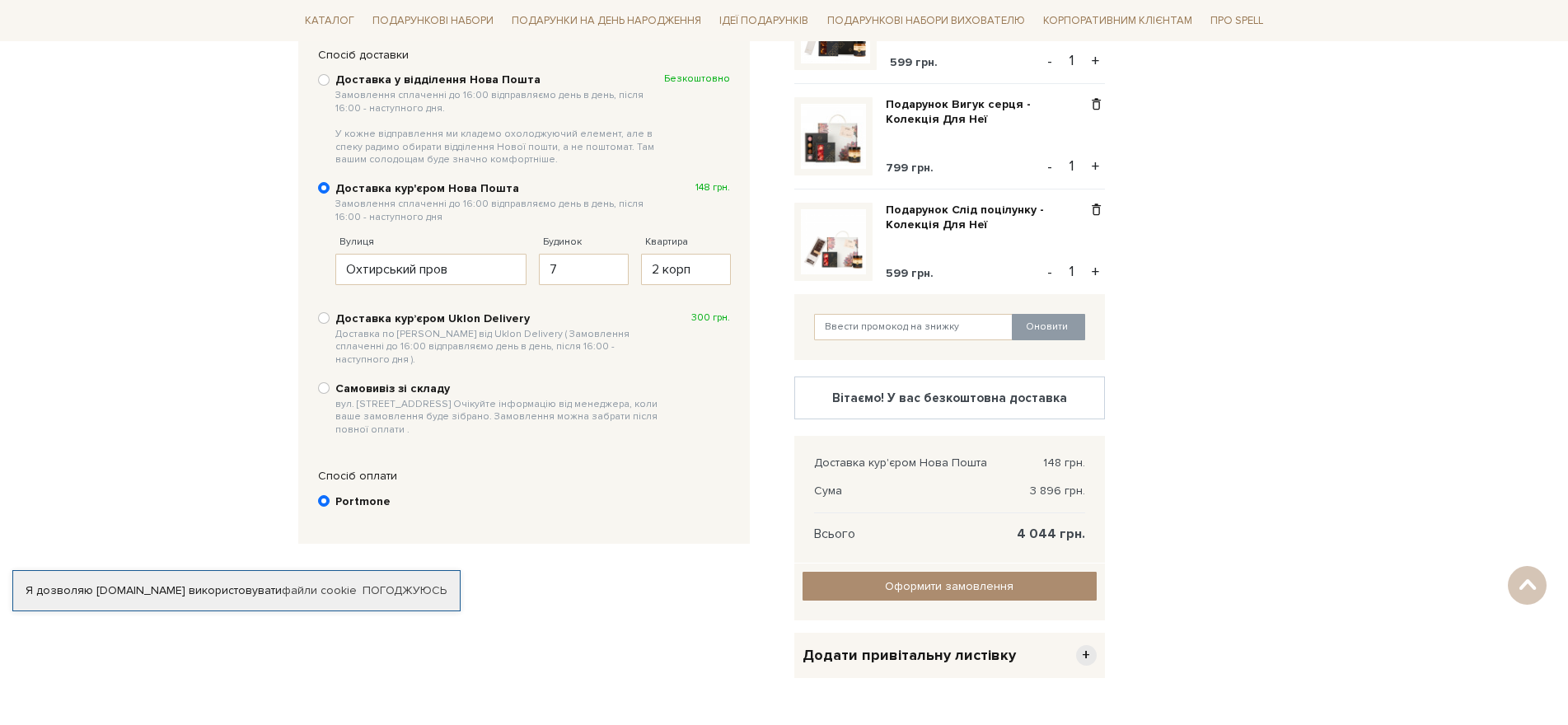
scroll to position [156, 0]
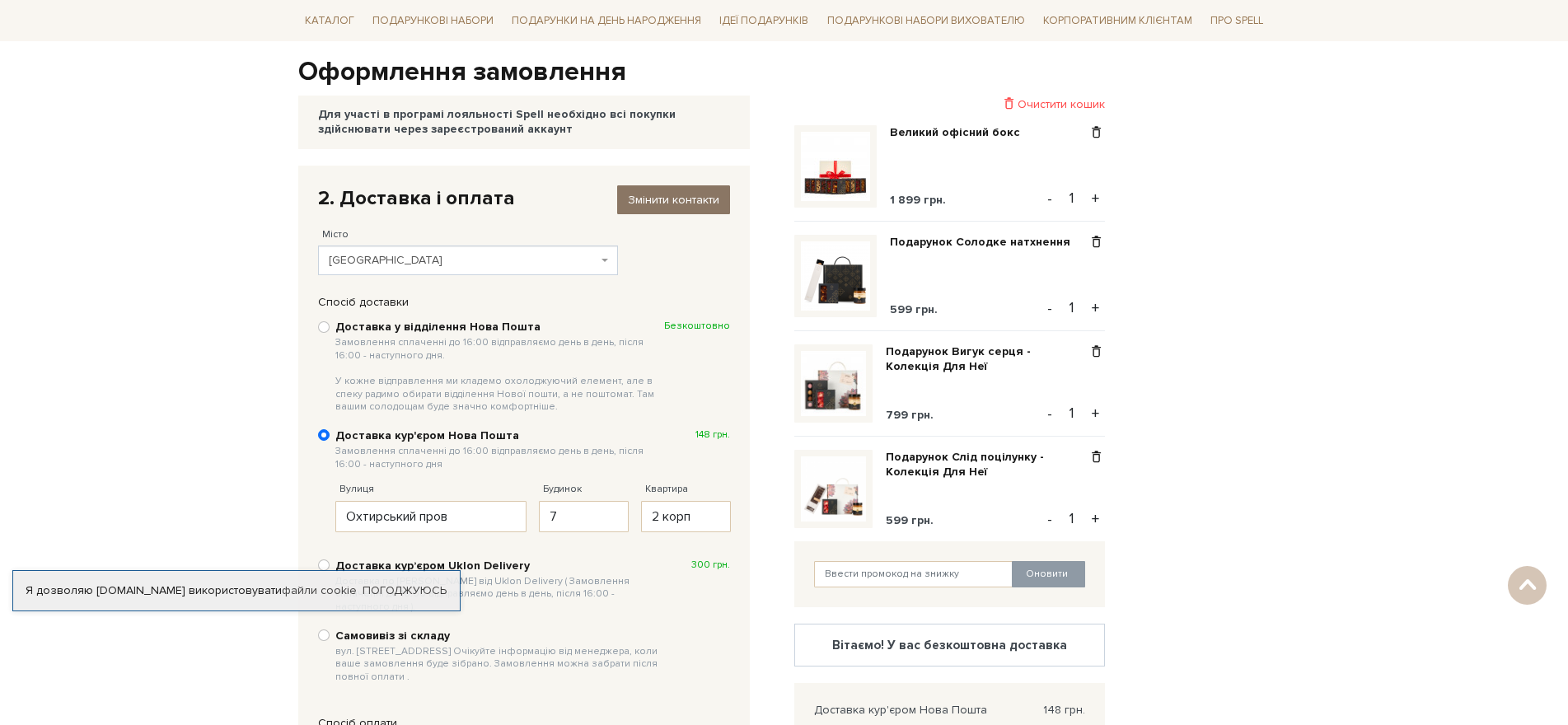
click at [682, 199] on span "Змінити контакти" at bounding box center [673, 200] width 92 height 14
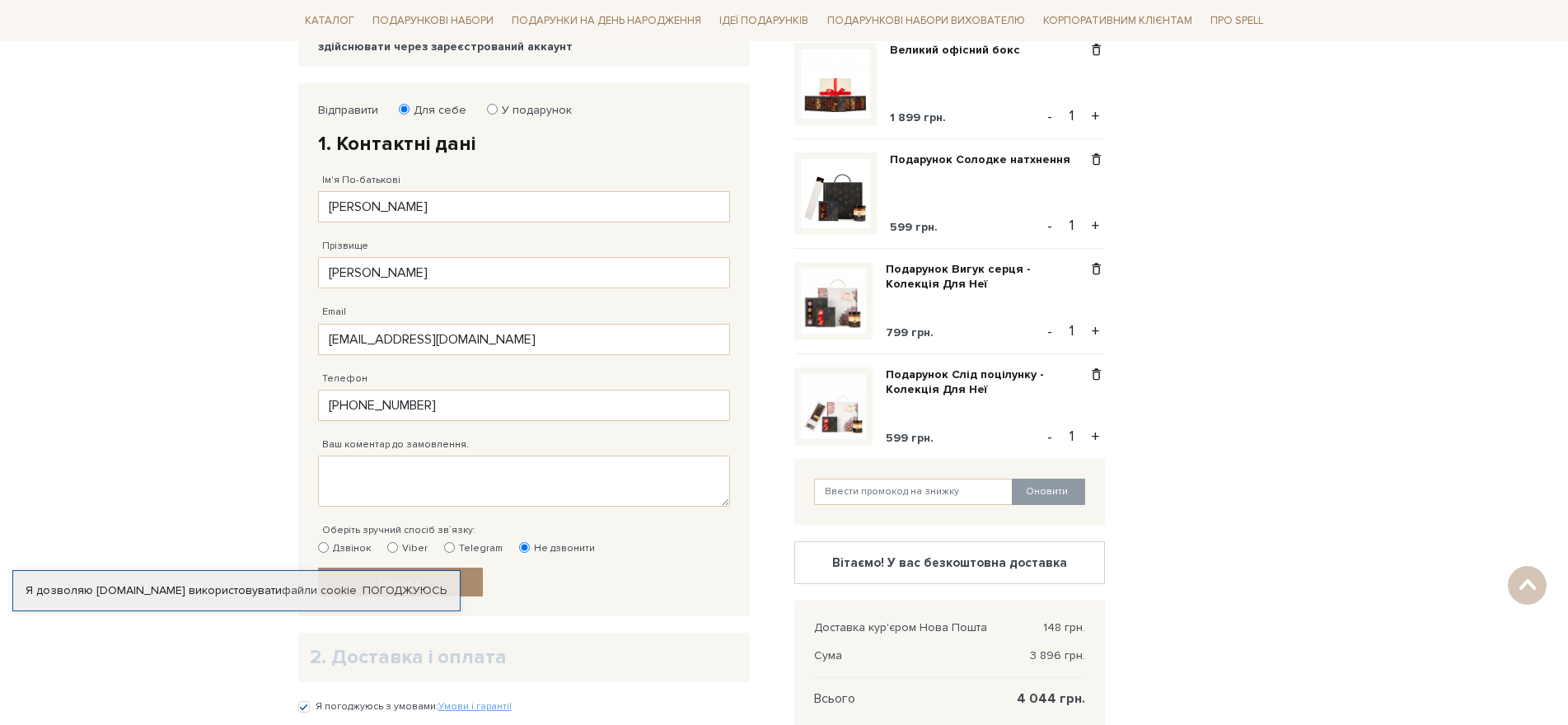
scroll to position [403, 0]
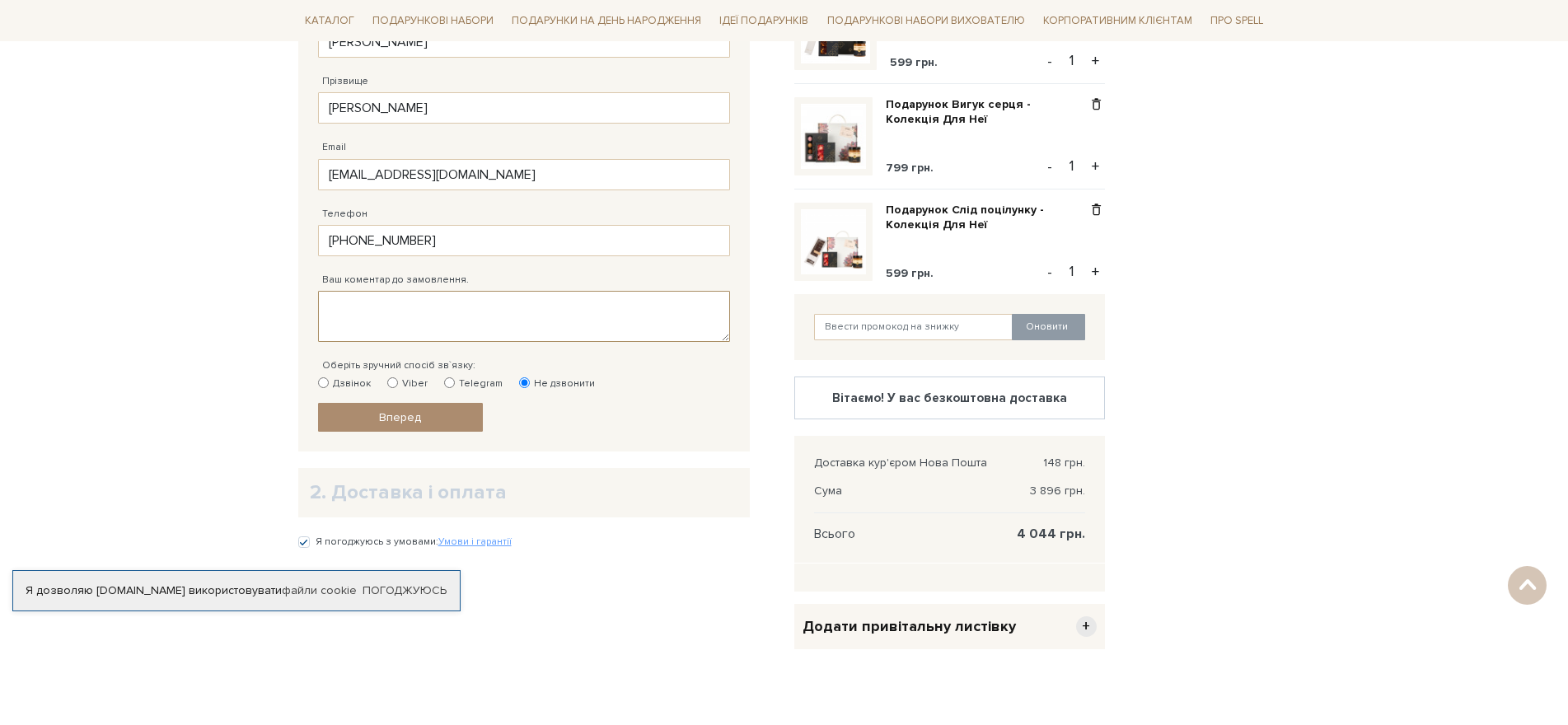
click at [433, 311] on textarea "Ваш коментар до замовлення." at bounding box center [524, 315] width 411 height 51
type textarea "ОТРИМУВАЧ НОВОЇ ПОШТИ ЮРИДИЧНА ОСОБА ПРАТ ФІТОФАРМ ОКПО 0543096 оплата отримува…"
click at [421, 413] on link "Вперед" at bounding box center [400, 417] width 165 height 29
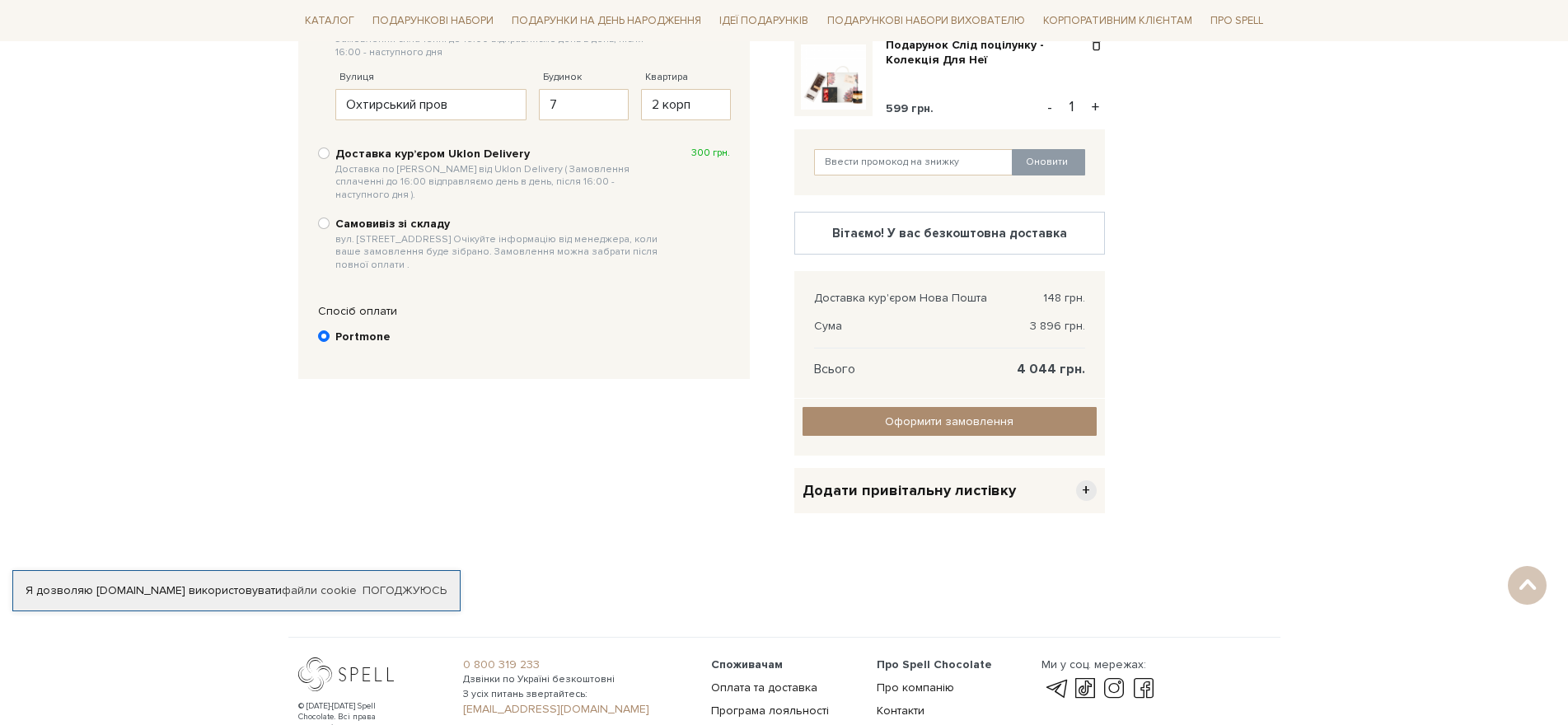
scroll to position [650, 0]
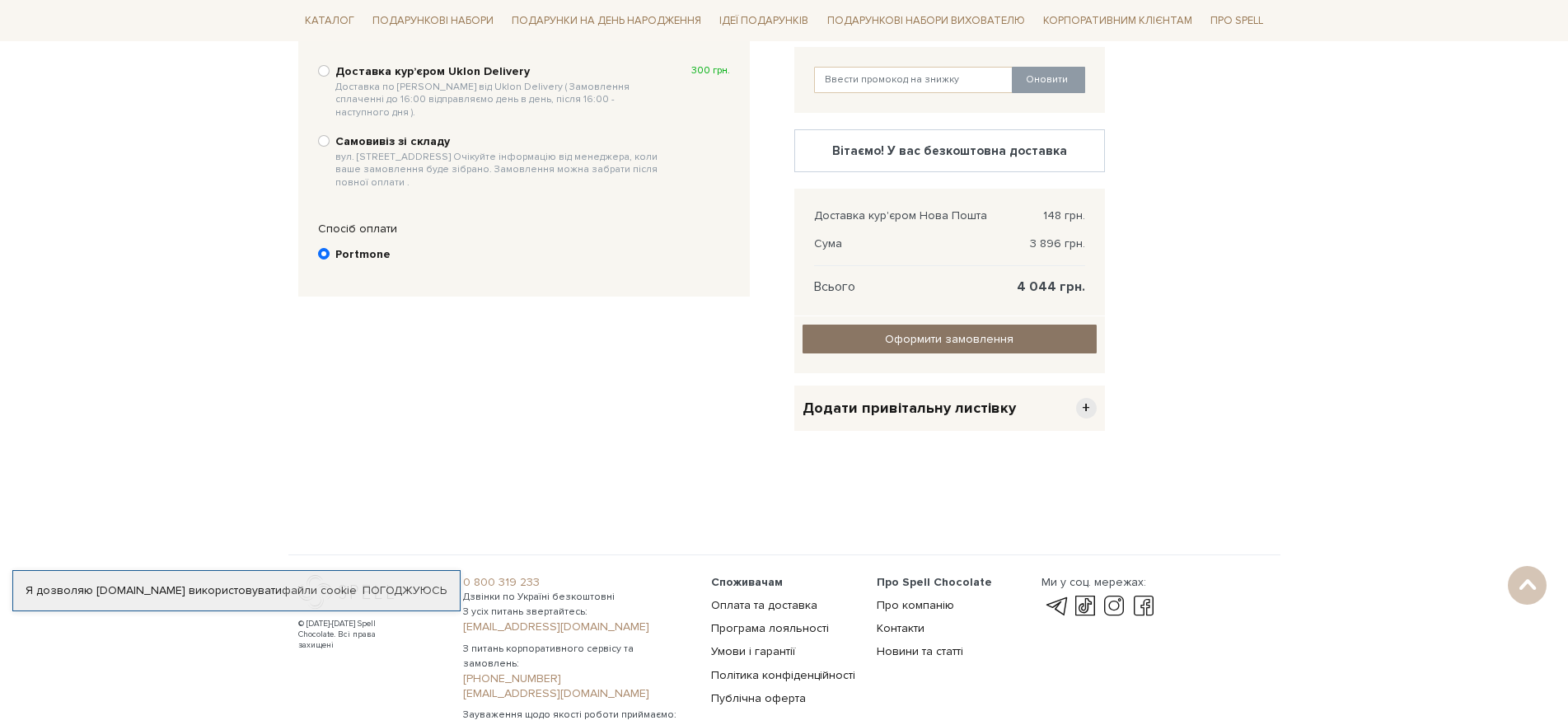
click at [991, 333] on input "Оформити замовлення" at bounding box center [949, 338] width 294 height 29
